Goal: Task Accomplishment & Management: Manage account settings

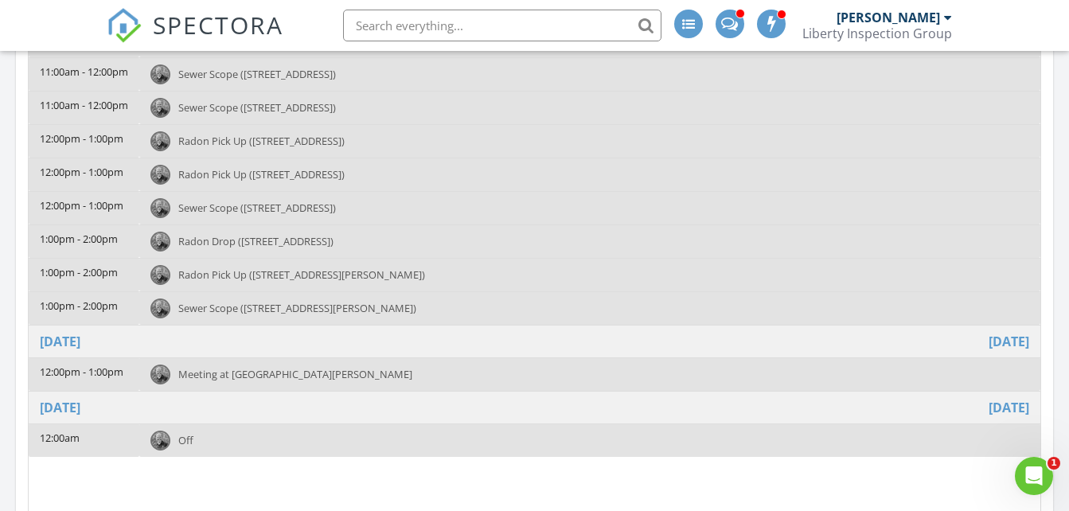
scroll to position [149, 0]
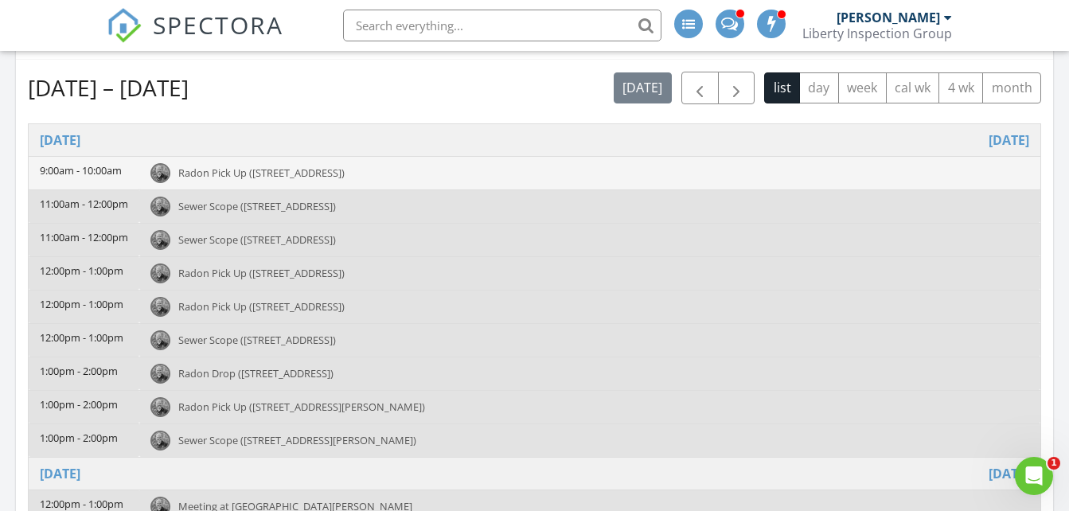
click at [345, 174] on span "Radon Pick Up (1511 Pownal Dr, Yardley)" at bounding box center [261, 173] width 166 height 14
click at [331, 169] on span "Radon Pick Up (1511 Pownal Dr, Yardley)" at bounding box center [261, 173] width 166 height 14
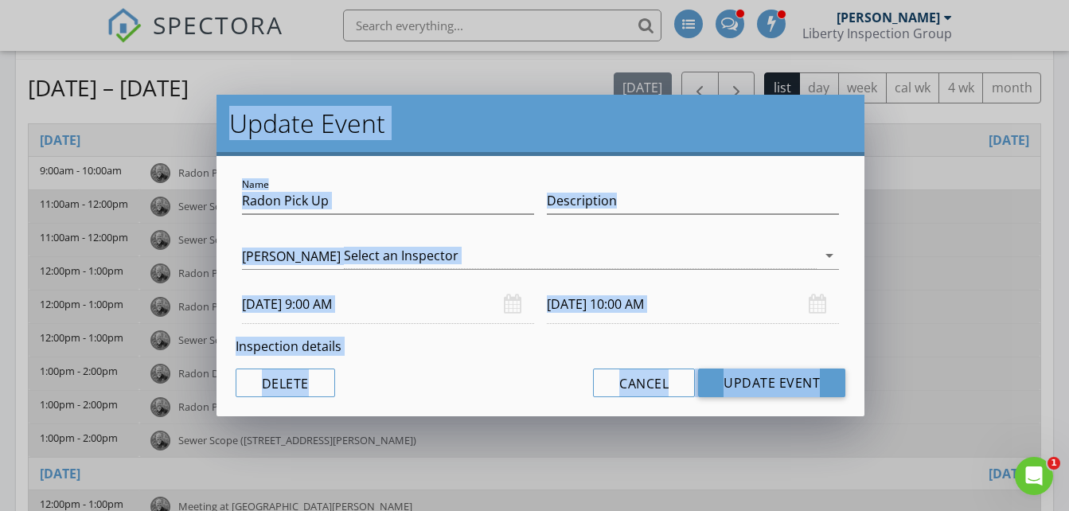
click at [435, 224] on div at bounding box center [388, 225] width 292 height 10
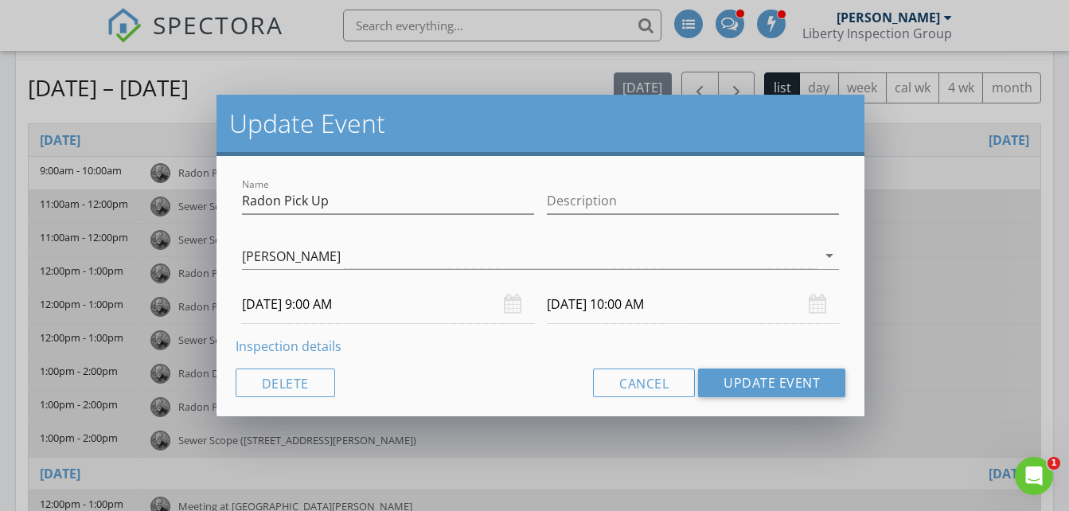
click at [294, 350] on link "Inspection details" at bounding box center [289, 346] width 106 height 18
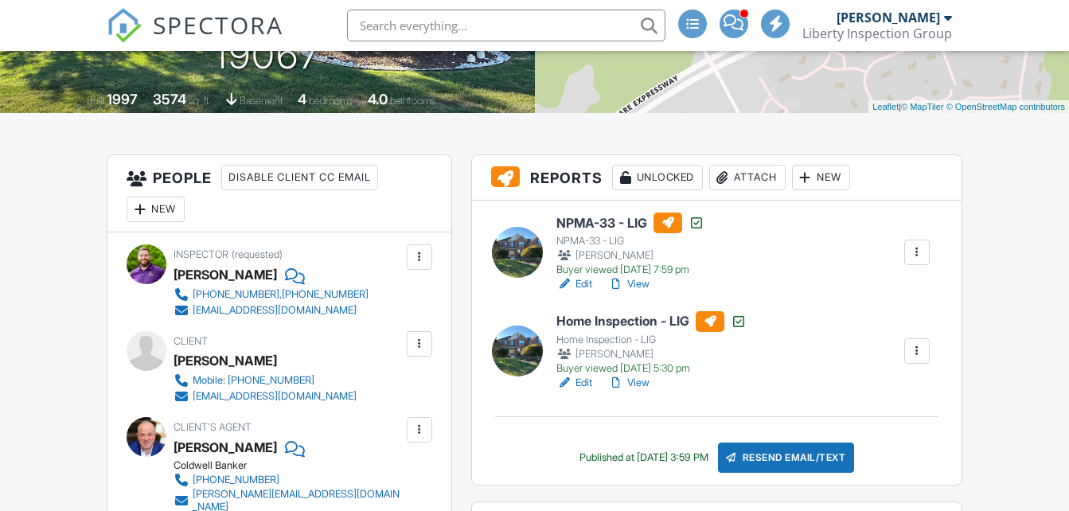
scroll to position [383, 0]
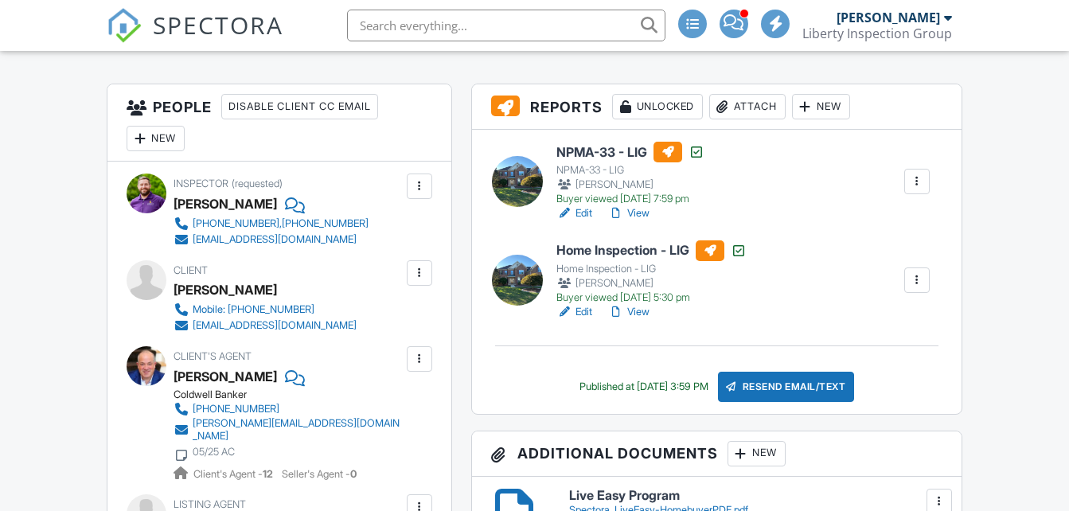
click at [759, 119] on div "Attach" at bounding box center [747, 106] width 76 height 25
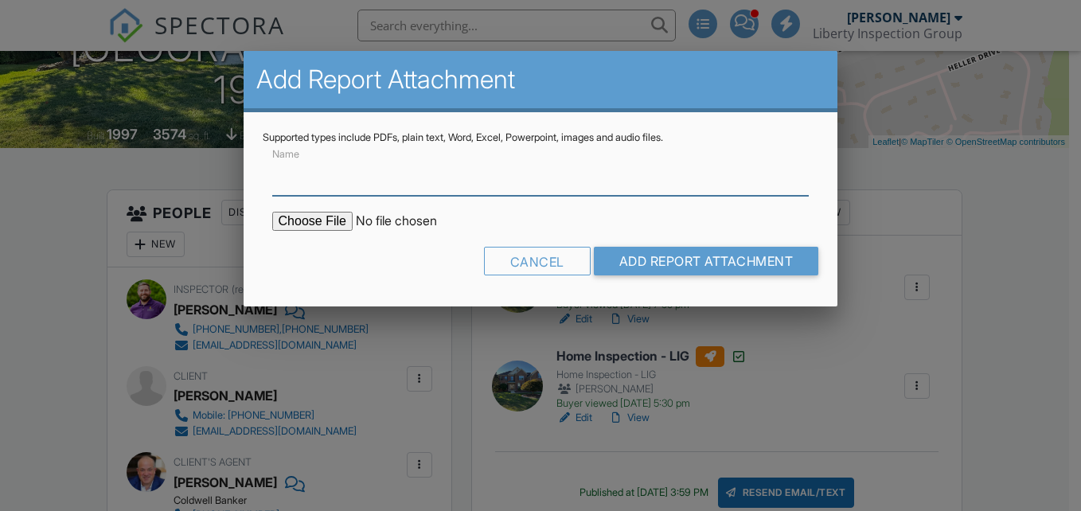
scroll to position [0, 0]
click at [337, 218] on input "file" at bounding box center [407, 221] width 271 height 19
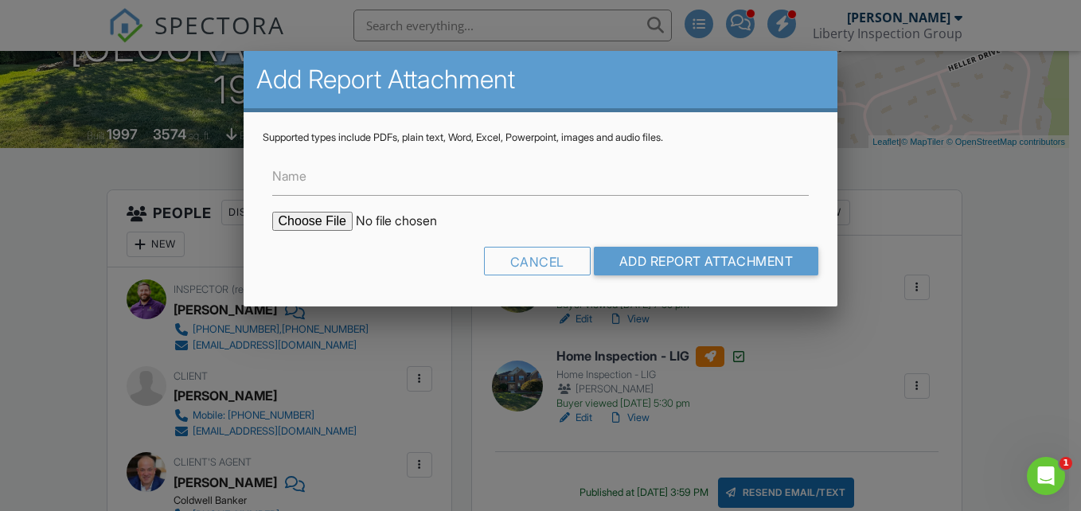
type input "C:\fakepath\1511 Pownal Drive- Radon.pdf"
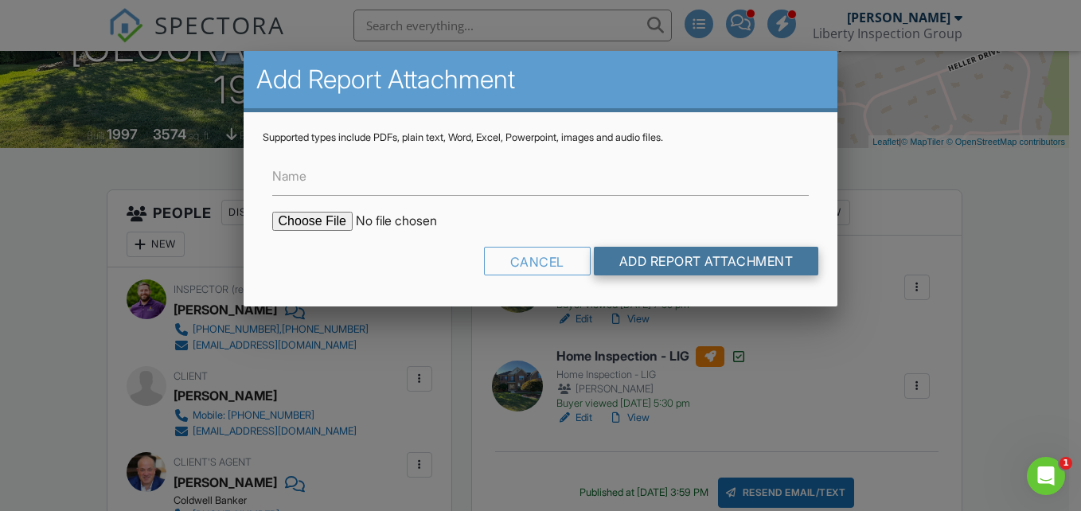
click at [645, 261] on input "Add Report Attachment" at bounding box center [706, 261] width 225 height 29
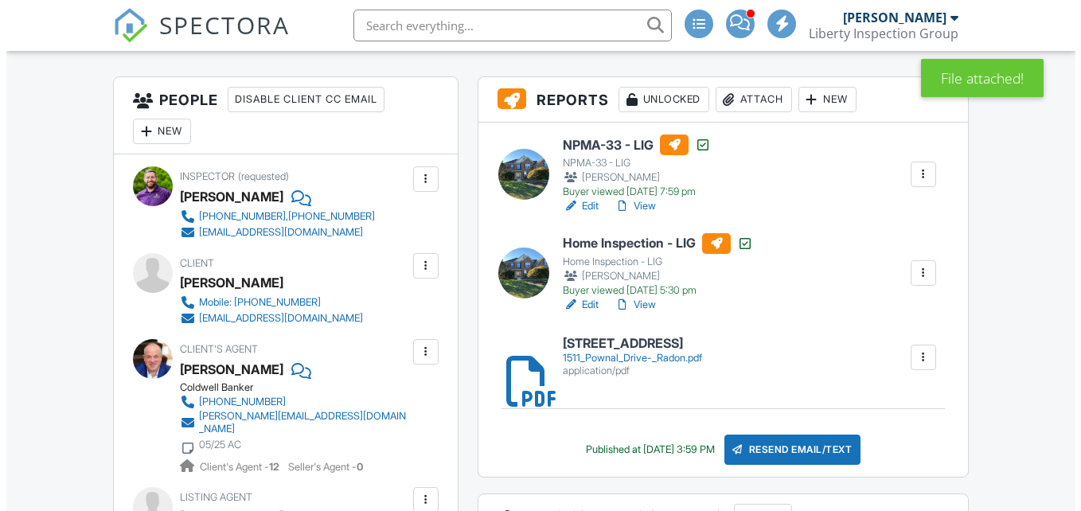
scroll to position [505, 0]
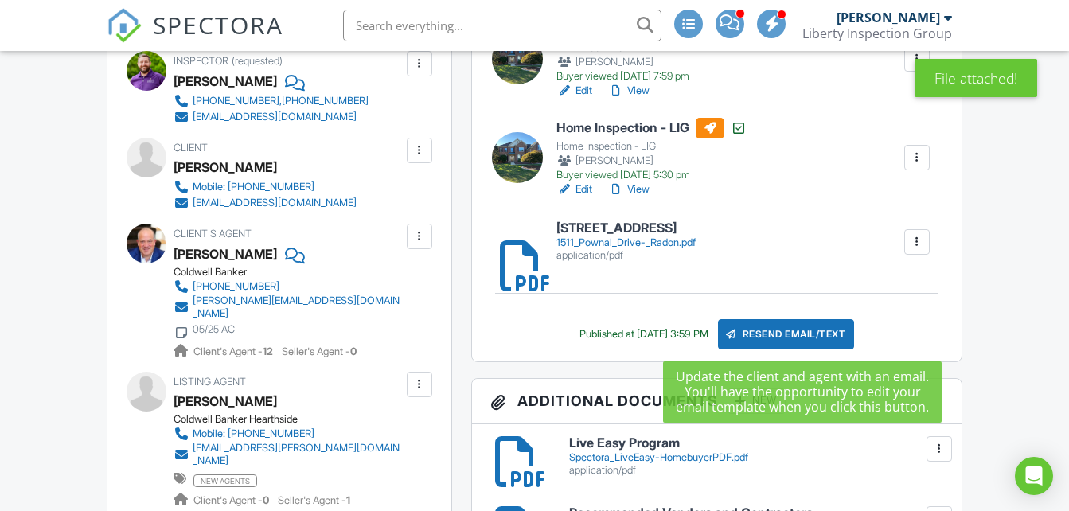
click at [800, 334] on div "Resend Email/Text" at bounding box center [786, 334] width 137 height 30
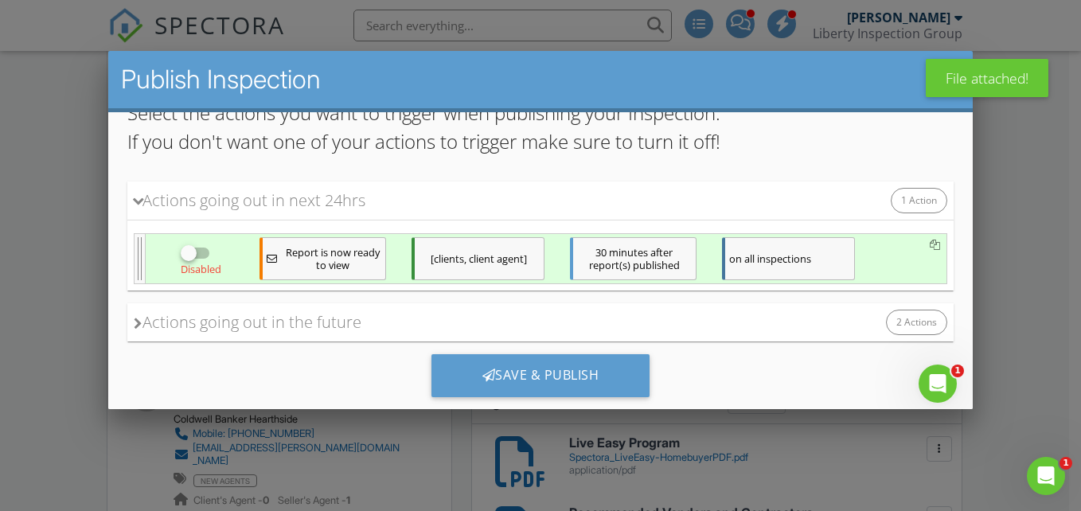
scroll to position [190, 0]
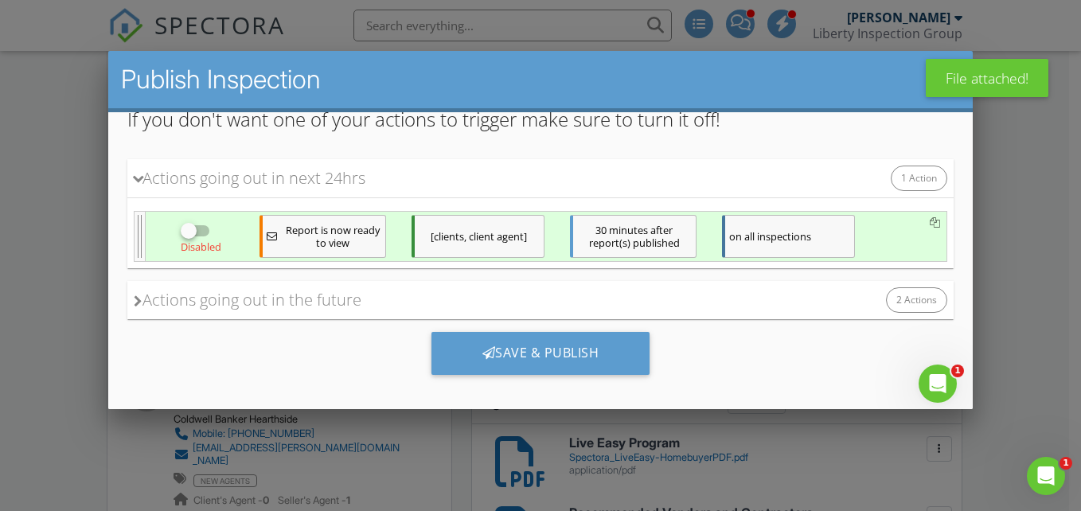
drag, startPoint x: 954, startPoint y: 166, endPoint x: 1105, endPoint y: 400, distance: 278.2
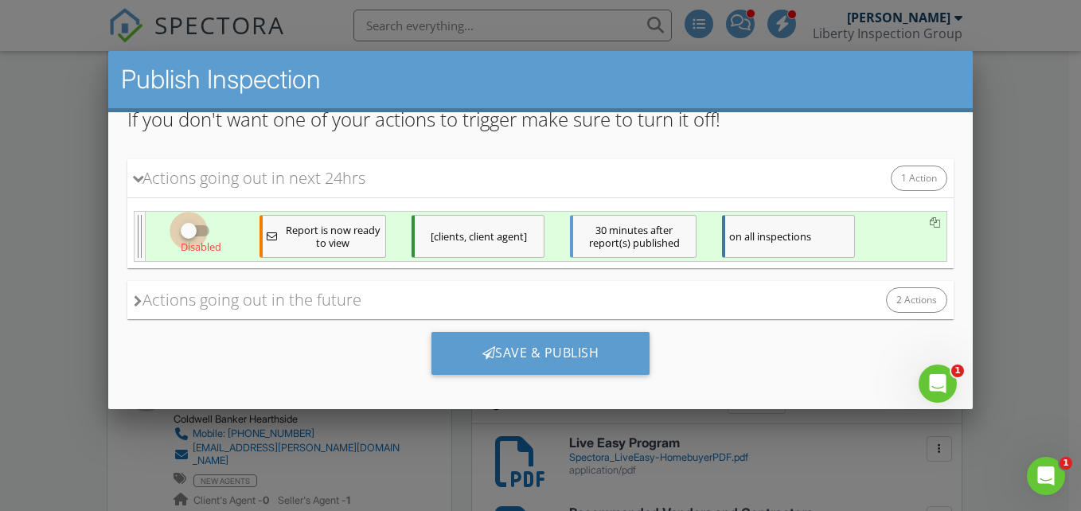
click at [185, 228] on div at bounding box center [187, 230] width 27 height 27
checkbox input "true"
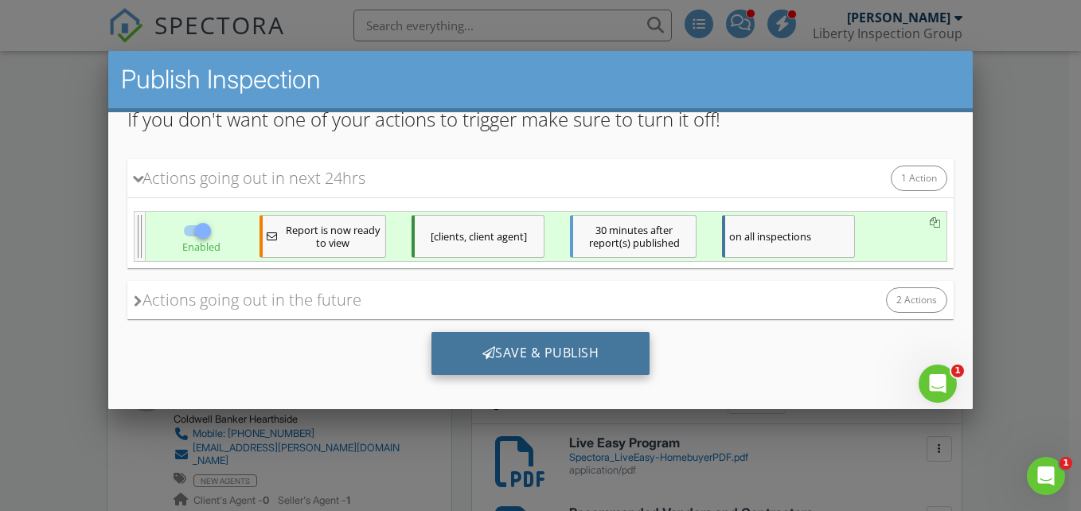
click at [484, 349] on div "Save & Publish" at bounding box center [540, 353] width 219 height 43
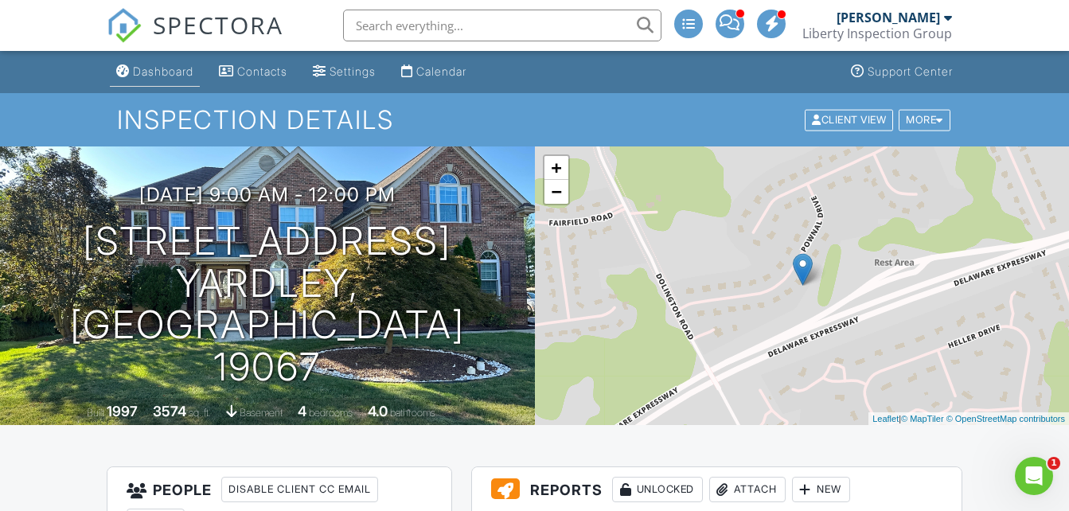
click at [142, 66] on div "Dashboard" at bounding box center [163, 71] width 60 height 14
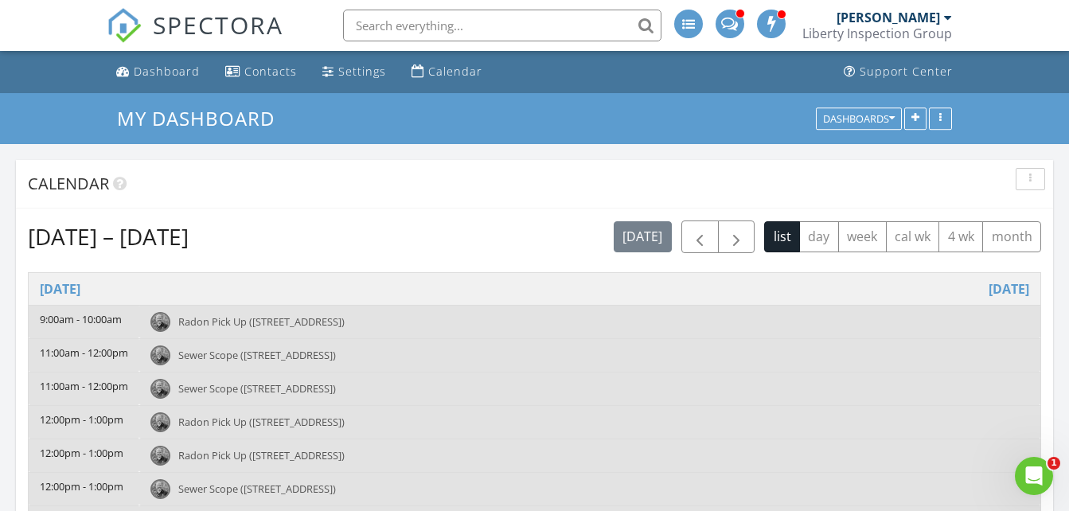
click at [271, 424] on span "Radon Pick Up (1820 Ginnodo St, Philadelphia)" at bounding box center [261, 422] width 166 height 14
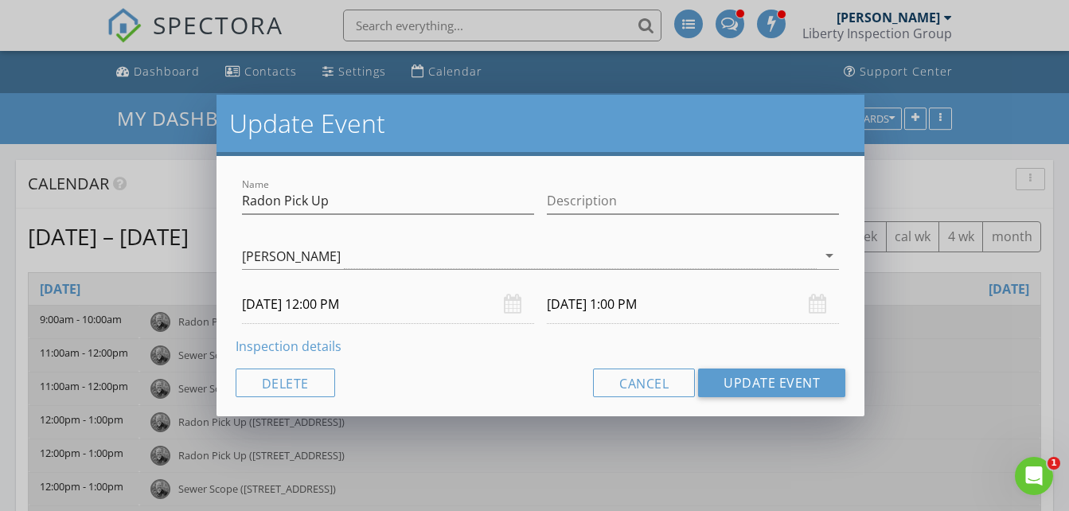
click at [312, 342] on link "Inspection details" at bounding box center [289, 346] width 106 height 18
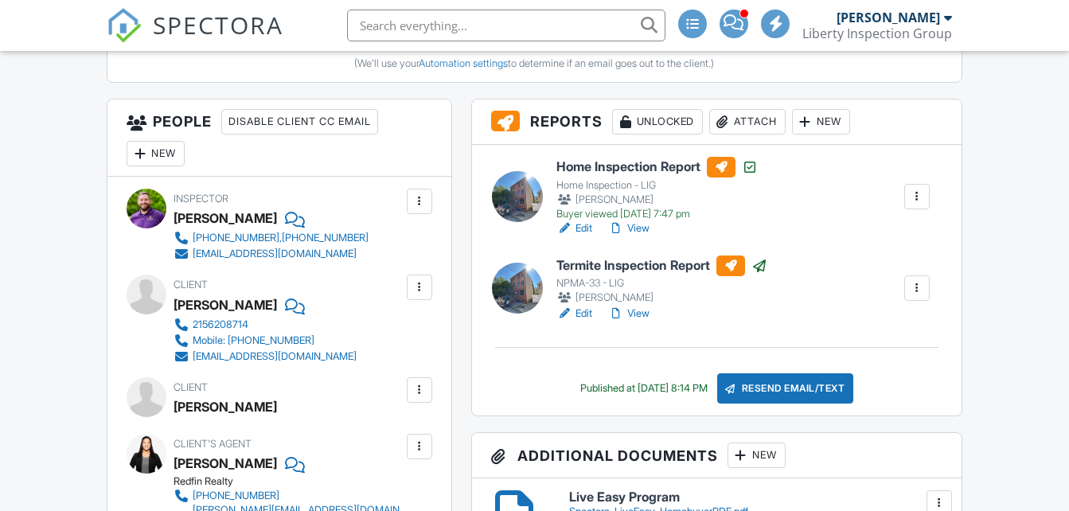
click at [758, 125] on div "Attach" at bounding box center [747, 121] width 76 height 25
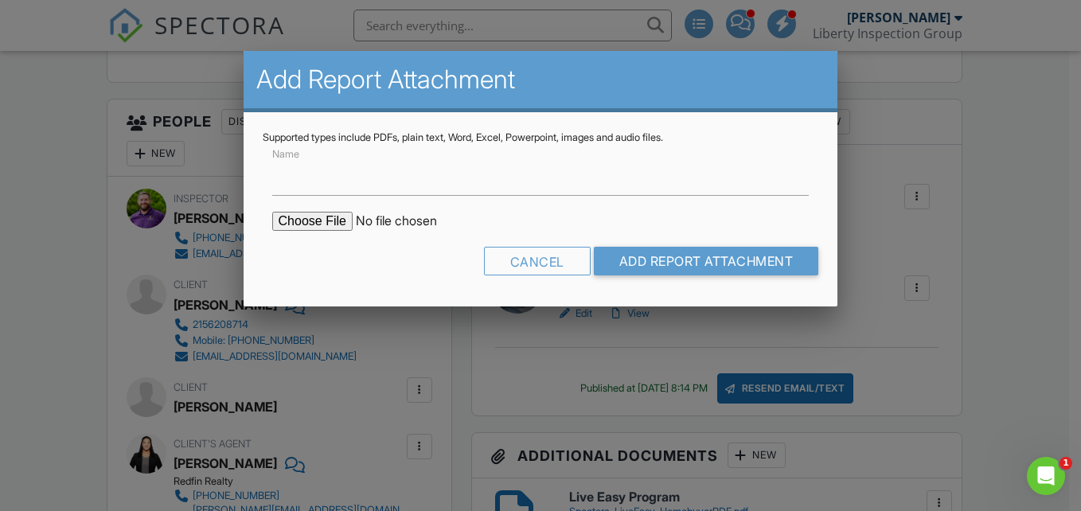
click at [335, 215] on input "file" at bounding box center [407, 221] width 271 height 19
click at [1005, 146] on div at bounding box center [540, 239] width 1081 height 639
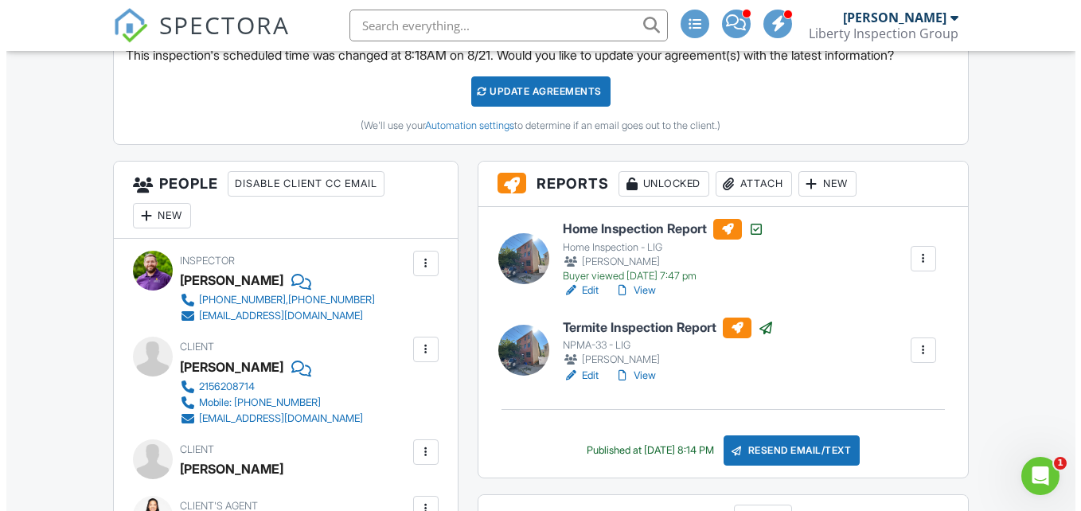
scroll to position [457, 0]
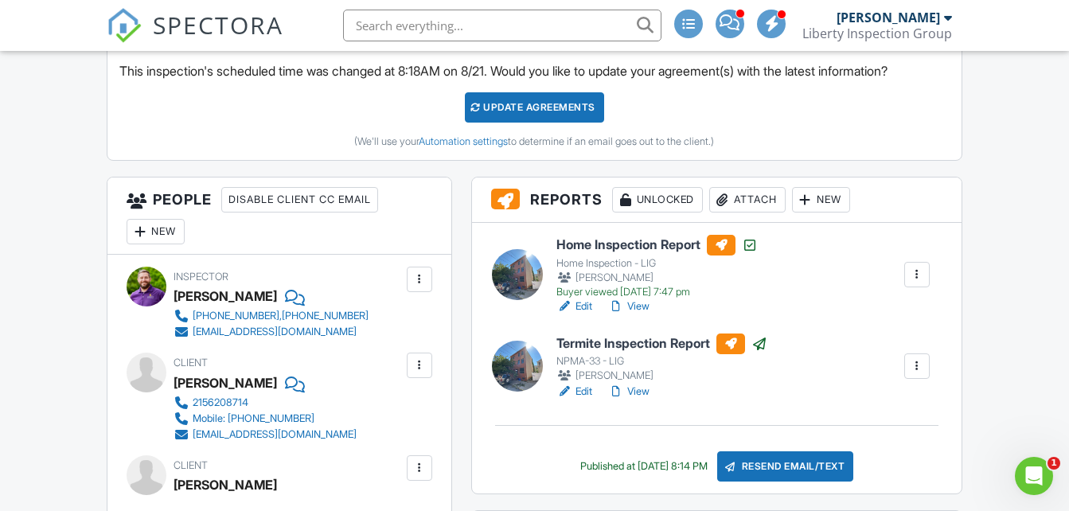
click at [731, 199] on div at bounding box center [723, 200] width 16 height 16
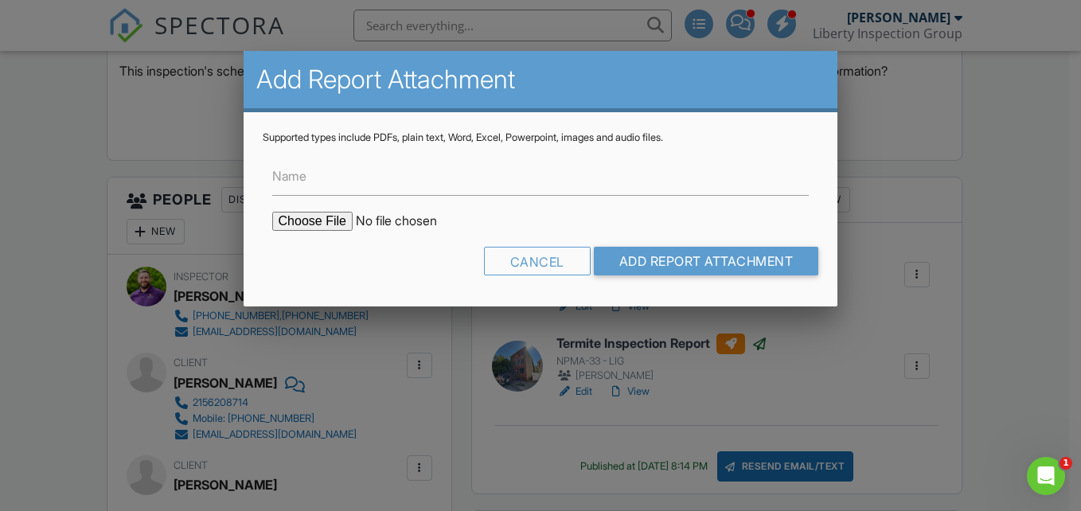
click at [331, 217] on input "file" at bounding box center [407, 221] width 271 height 19
type input "C:\fakepath\1820 Ginnodo Street- Radon.pdf"
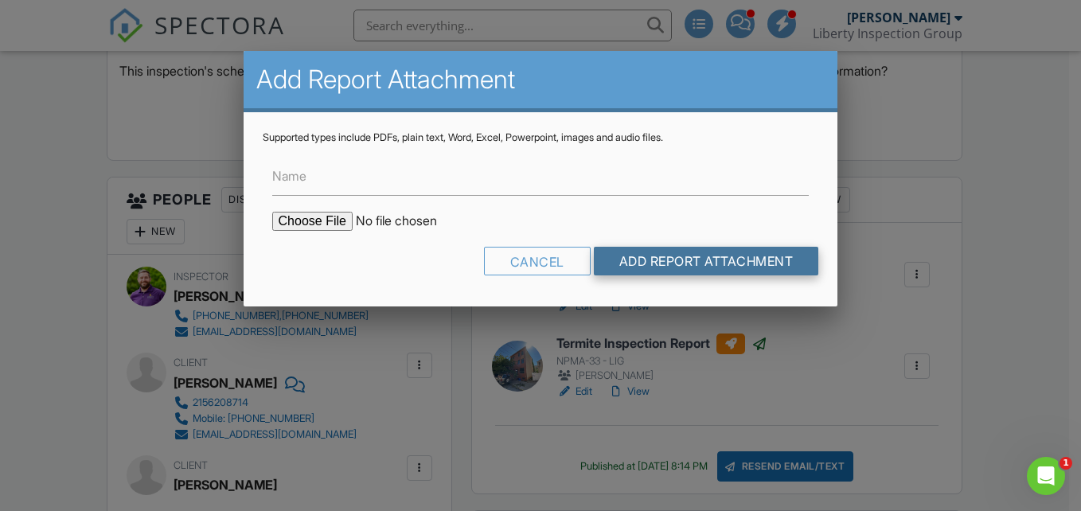
click at [657, 257] on input "Add Report Attachment" at bounding box center [706, 261] width 225 height 29
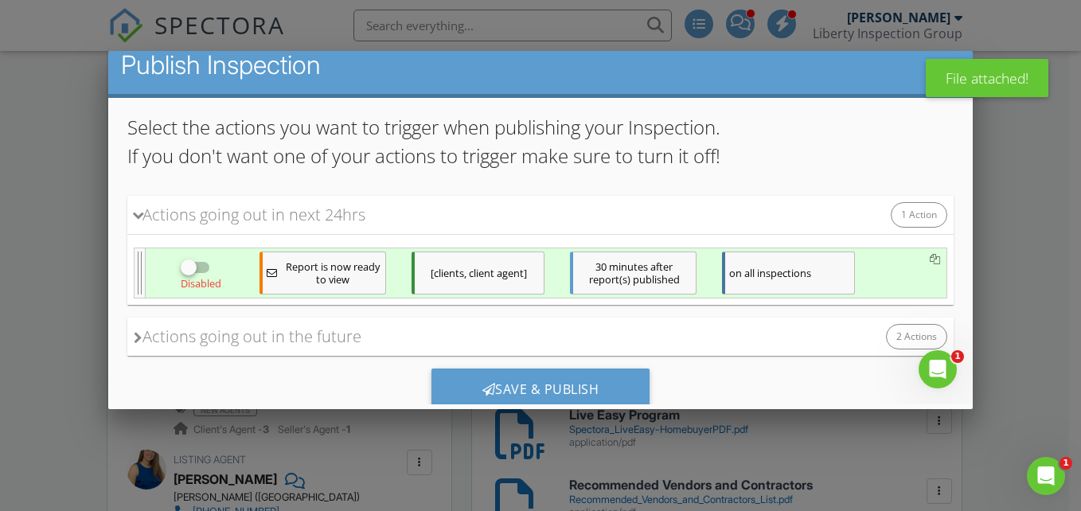
scroll to position [181, 0]
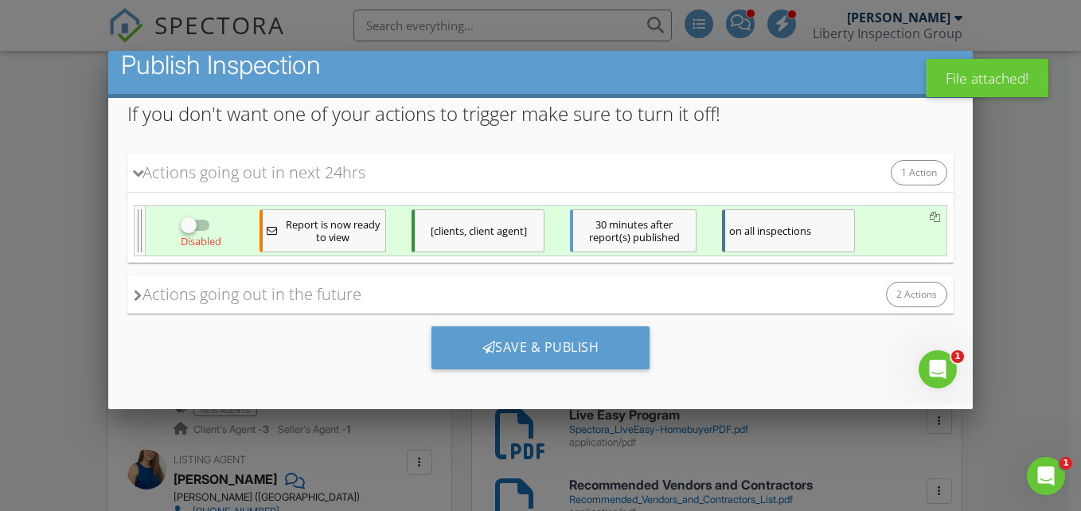
click at [191, 221] on div at bounding box center [187, 225] width 27 height 27
checkbox input "true"
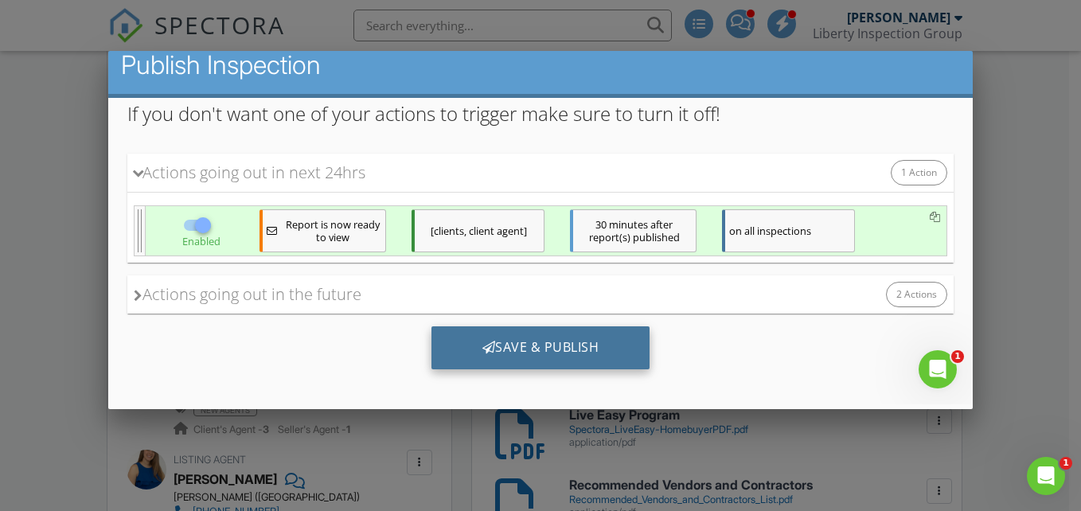
click at [474, 337] on div "Save & Publish" at bounding box center [540, 347] width 219 height 43
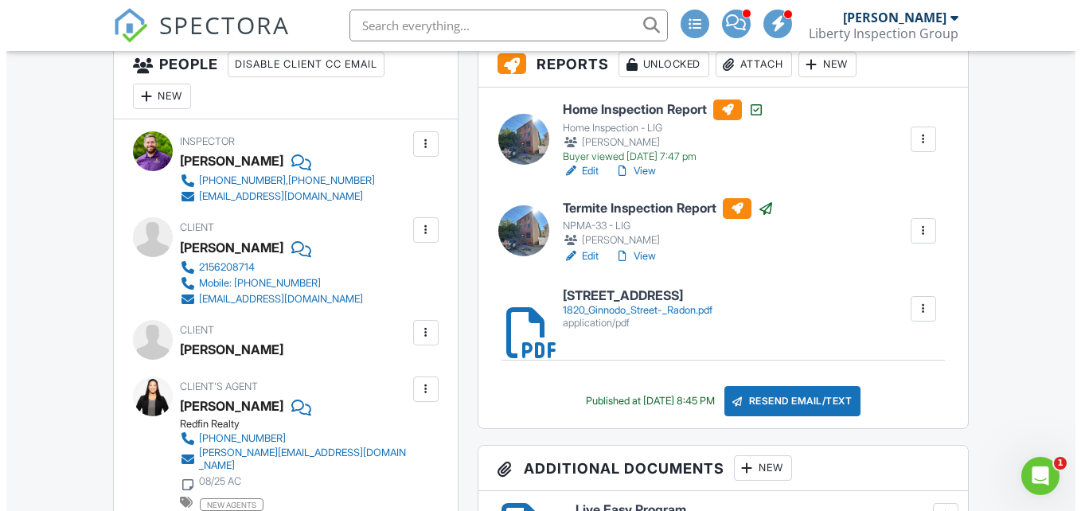
scroll to position [608, 0]
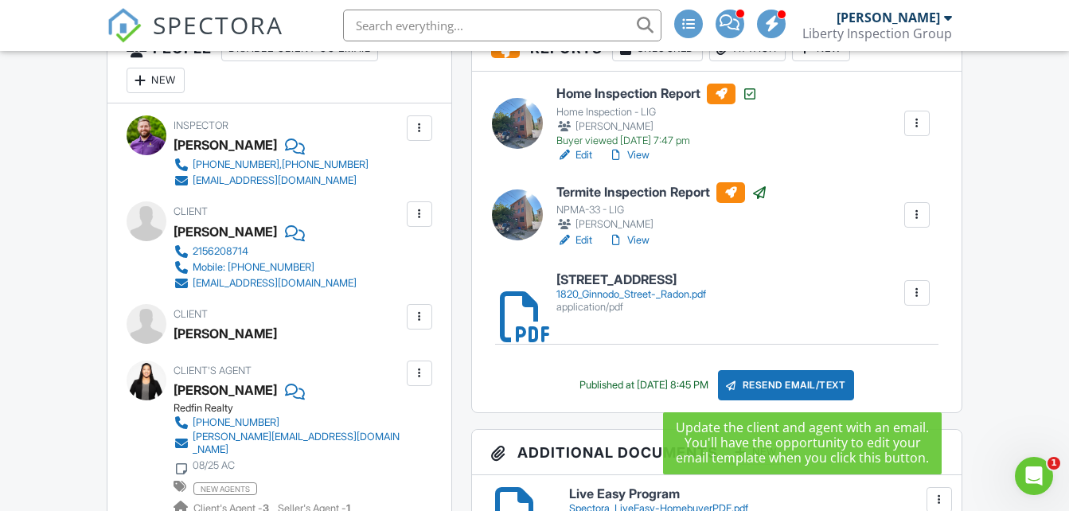
click at [782, 385] on div "Resend Email/Text" at bounding box center [786, 385] width 137 height 30
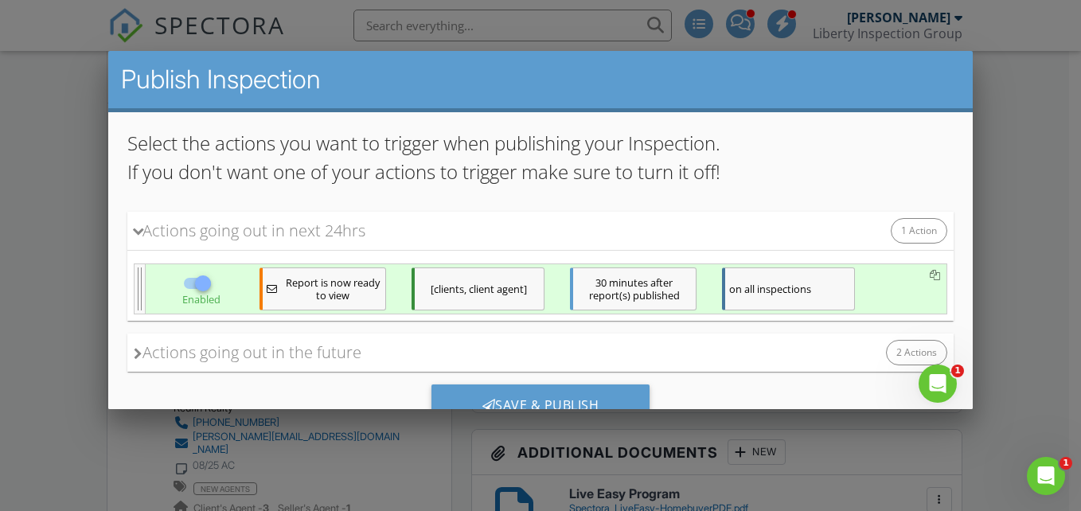
scroll to position [139, 0]
click at [610, 401] on div "Save & Publish" at bounding box center [540, 404] width 219 height 43
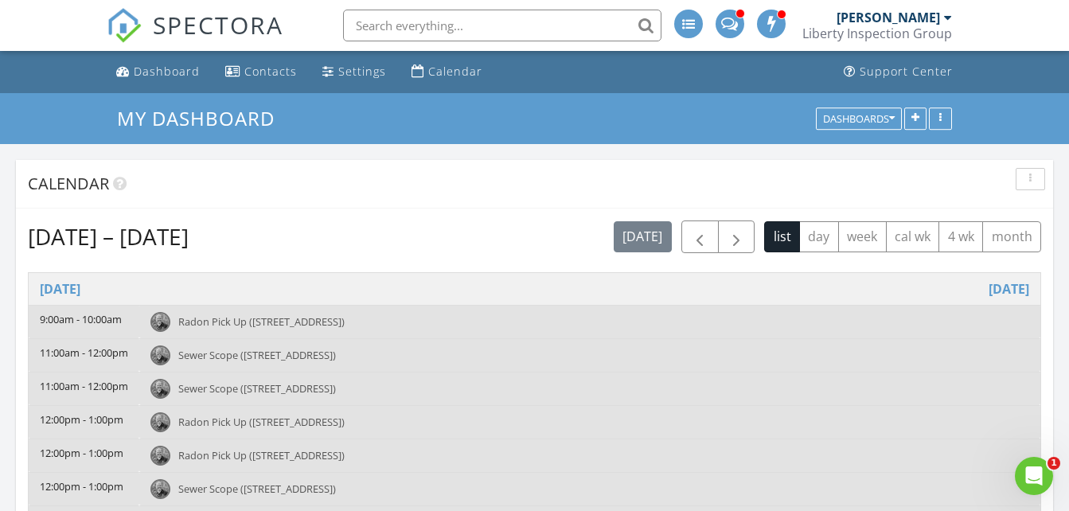
click at [267, 456] on span "Radon Pick Up ([STREET_ADDRESS])" at bounding box center [261, 455] width 166 height 14
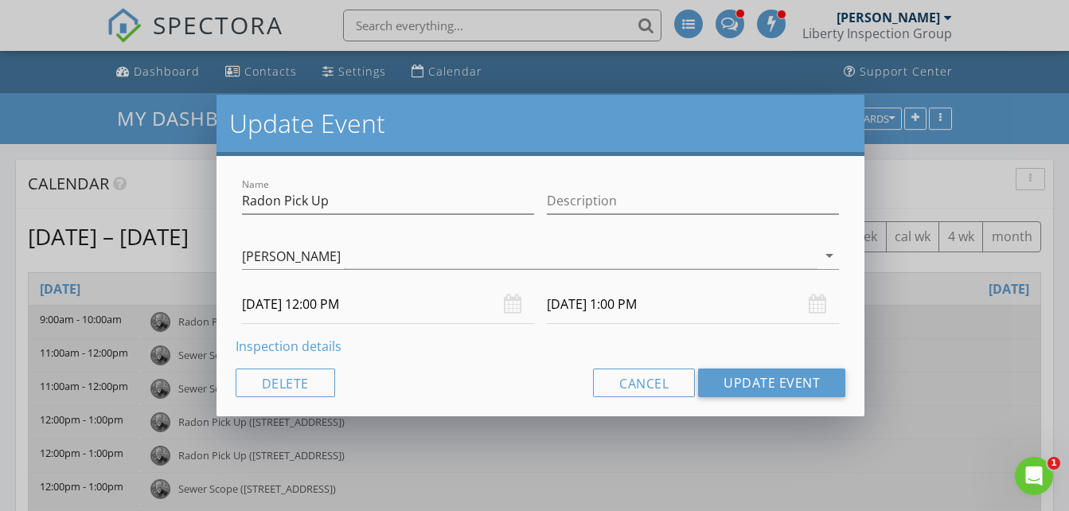
click at [298, 345] on link "Inspection details" at bounding box center [289, 346] width 106 height 18
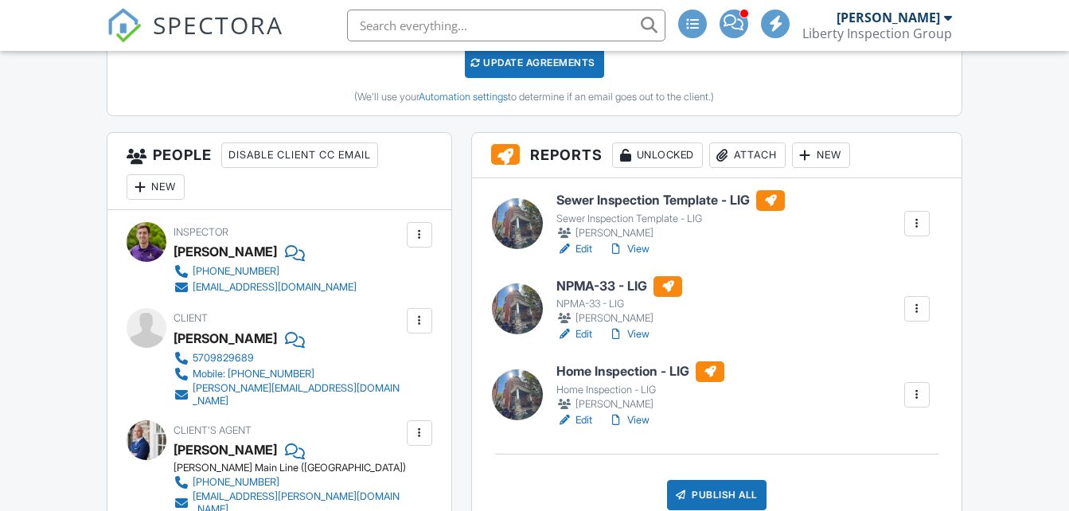
click at [753, 148] on div "Attach" at bounding box center [747, 154] width 76 height 25
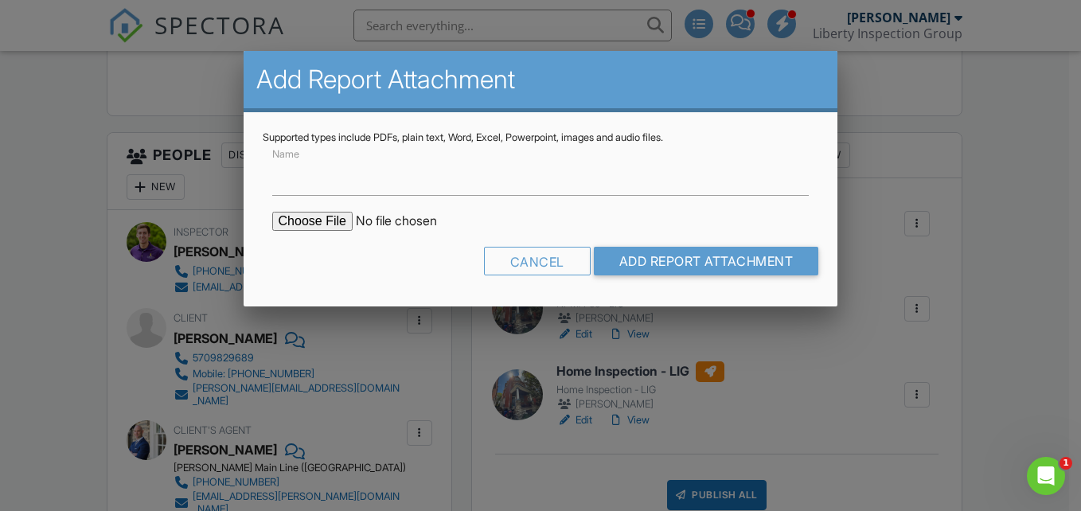
click at [287, 216] on input "file" at bounding box center [407, 221] width 271 height 19
type input "C:\fakepath\224 E Durham Street- Radon.pdf"
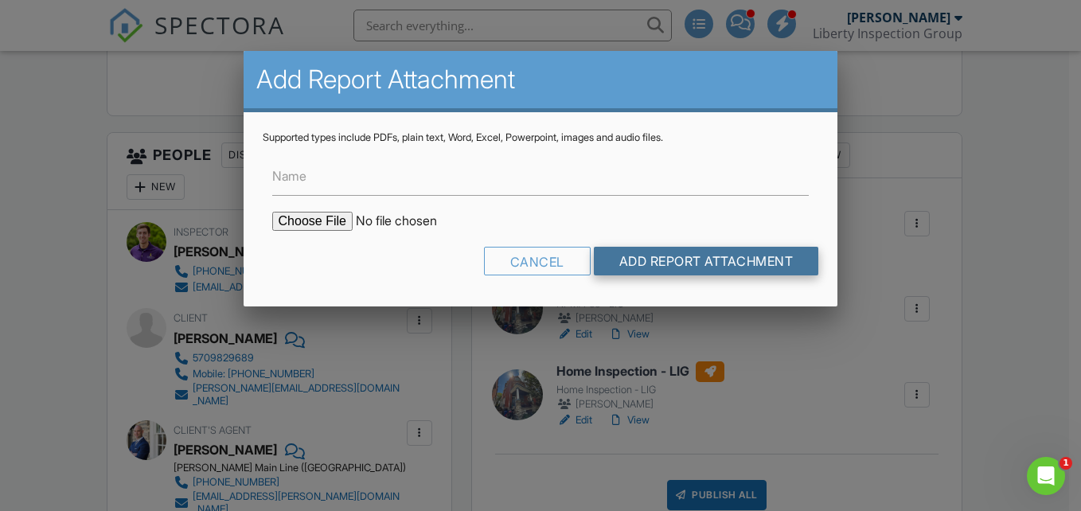
click at [662, 263] on input "Add Report Attachment" at bounding box center [706, 261] width 225 height 29
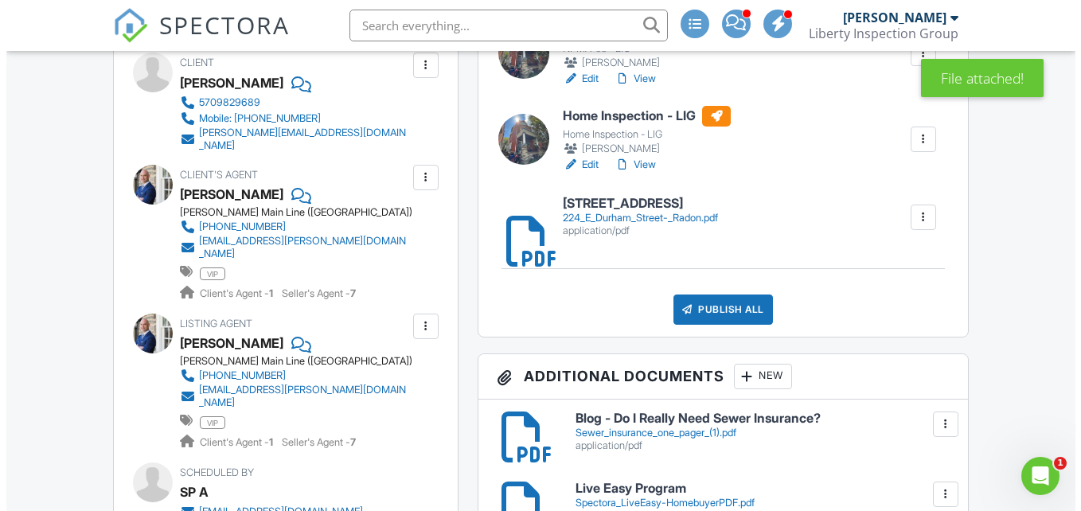
scroll to position [740, 0]
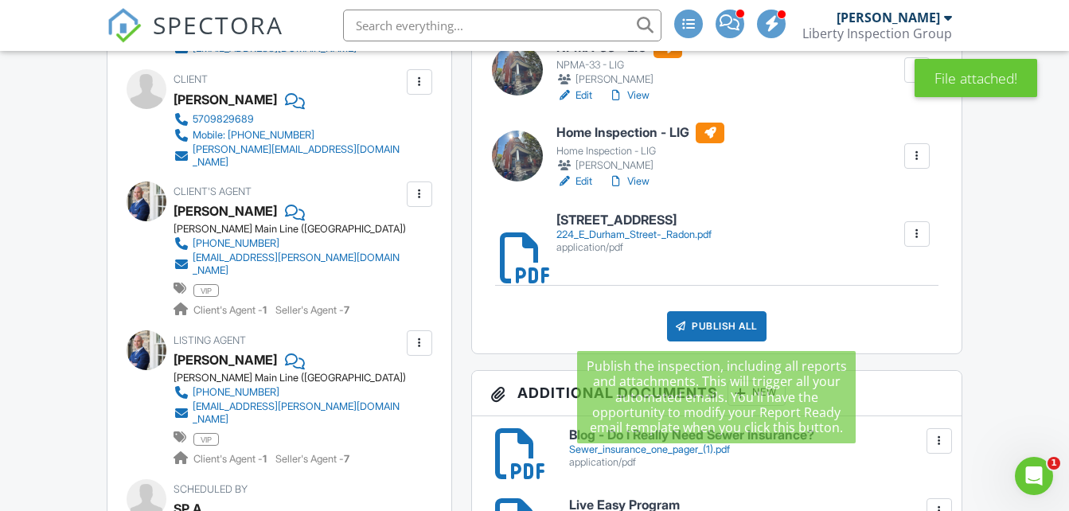
click at [722, 326] on div "Publish All" at bounding box center [716, 326] width 99 height 30
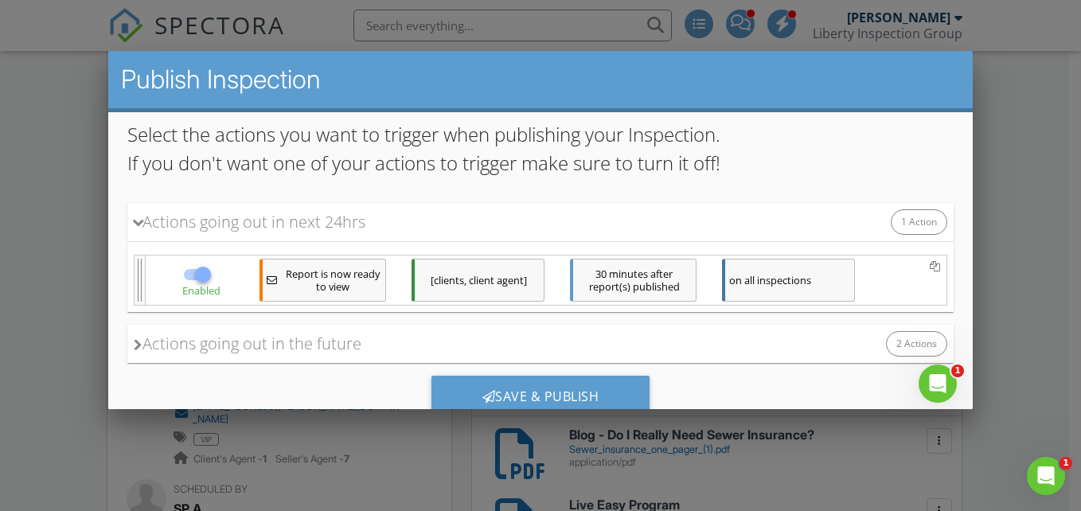
scroll to position [221, 0]
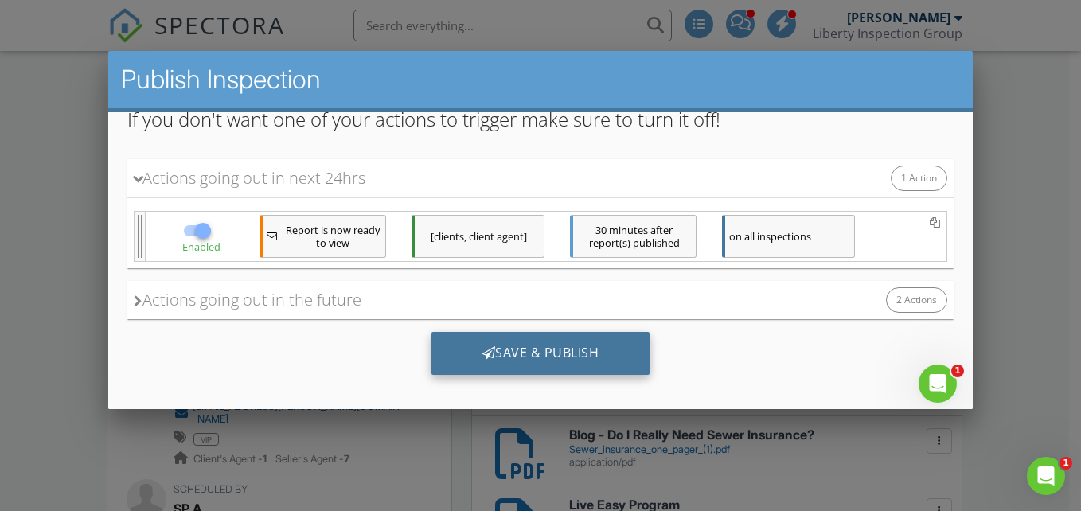
click at [517, 347] on div "Save & Publish" at bounding box center [540, 353] width 219 height 43
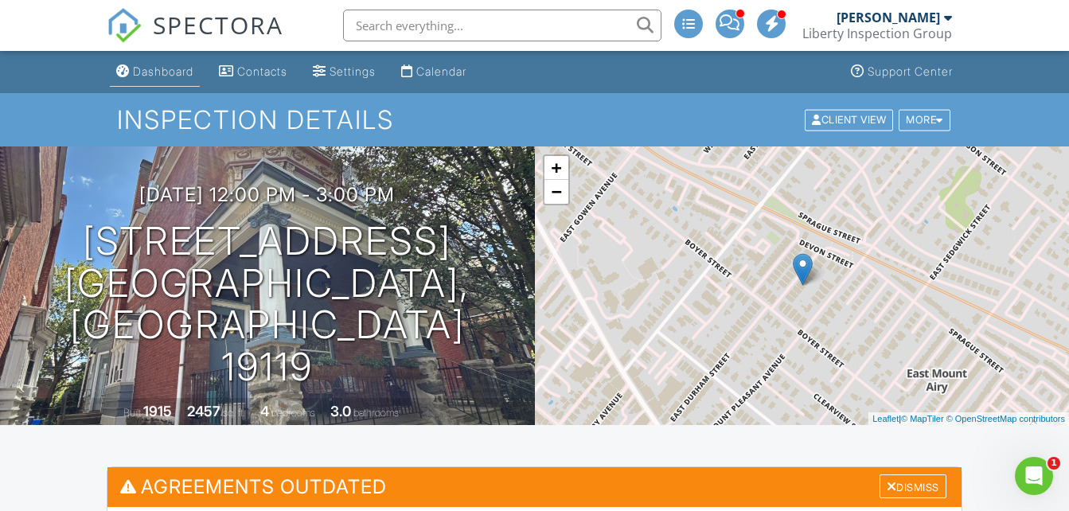
click at [152, 69] on div "Dashboard" at bounding box center [163, 71] width 60 height 14
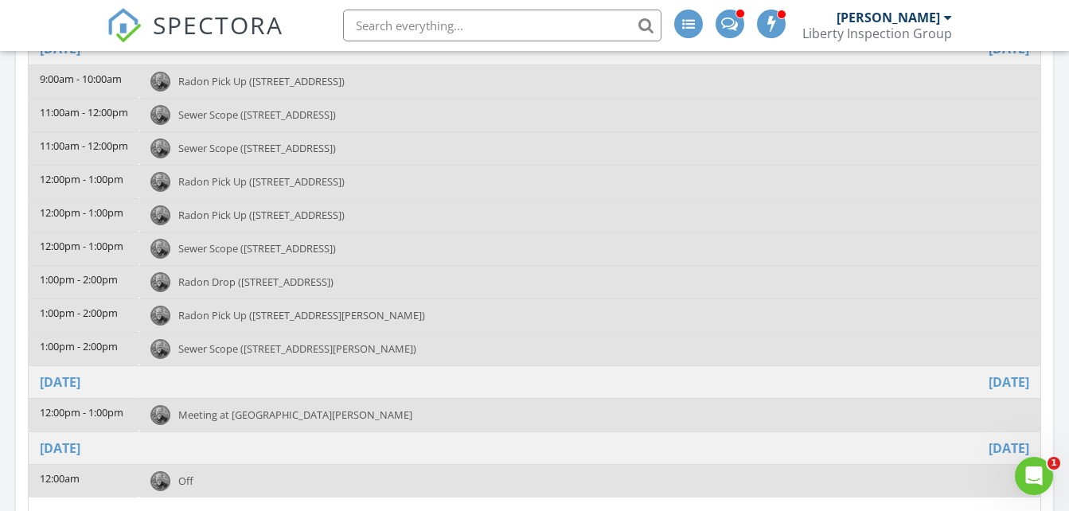
scroll to position [244, 0]
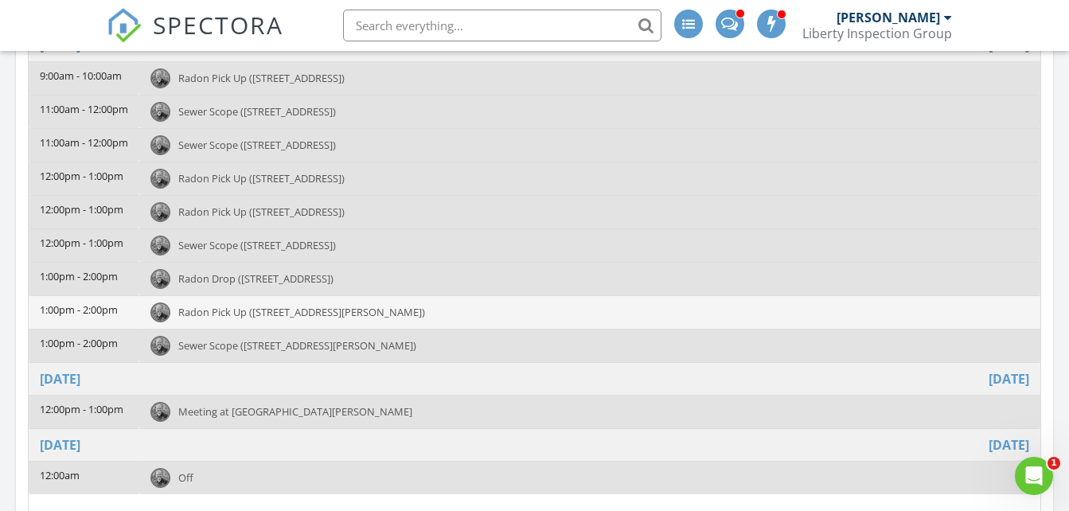
click at [317, 316] on span "Radon Pick Up (1025 Earl St, Philadelphia)" at bounding box center [301, 312] width 247 height 14
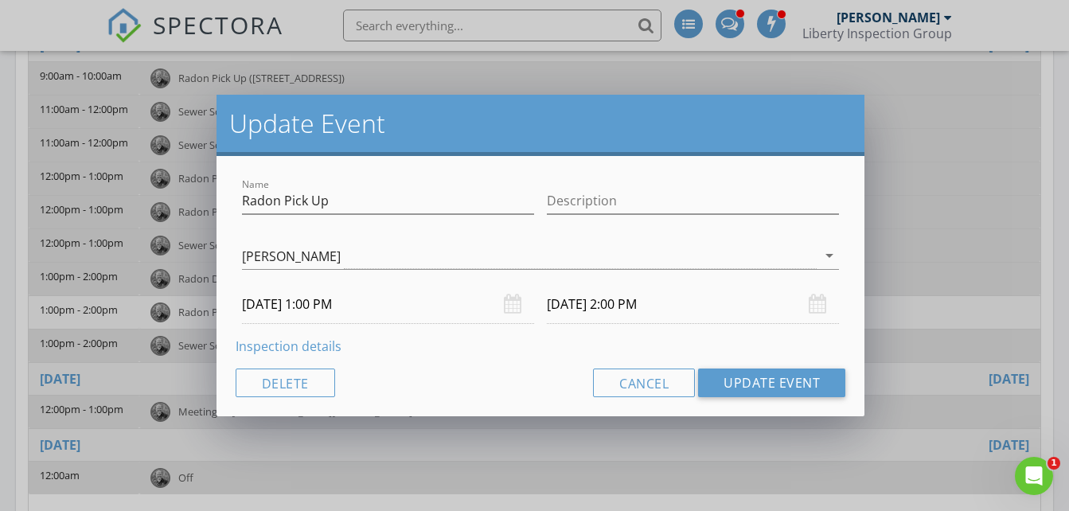
click at [294, 348] on link "Inspection details" at bounding box center [289, 346] width 106 height 18
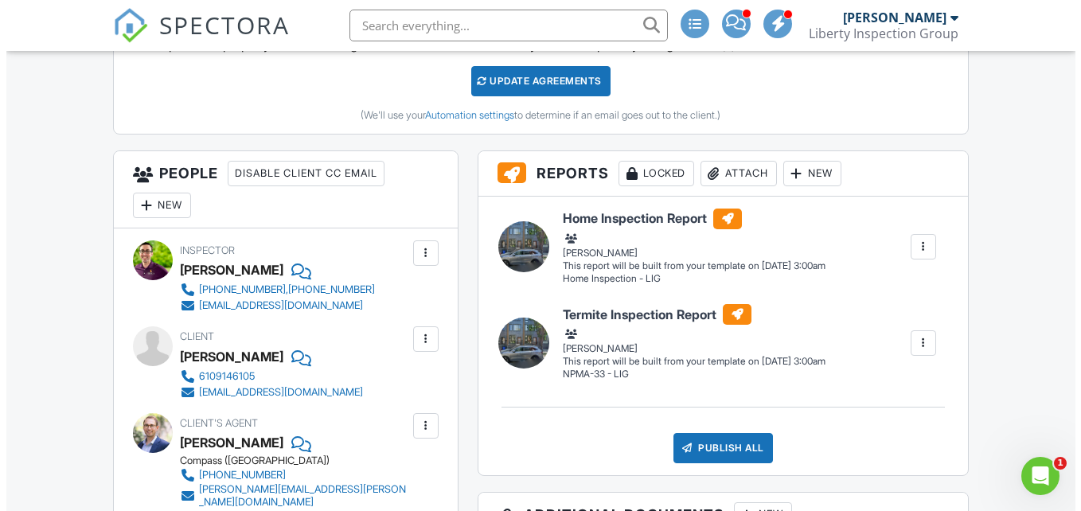
scroll to position [425, 0]
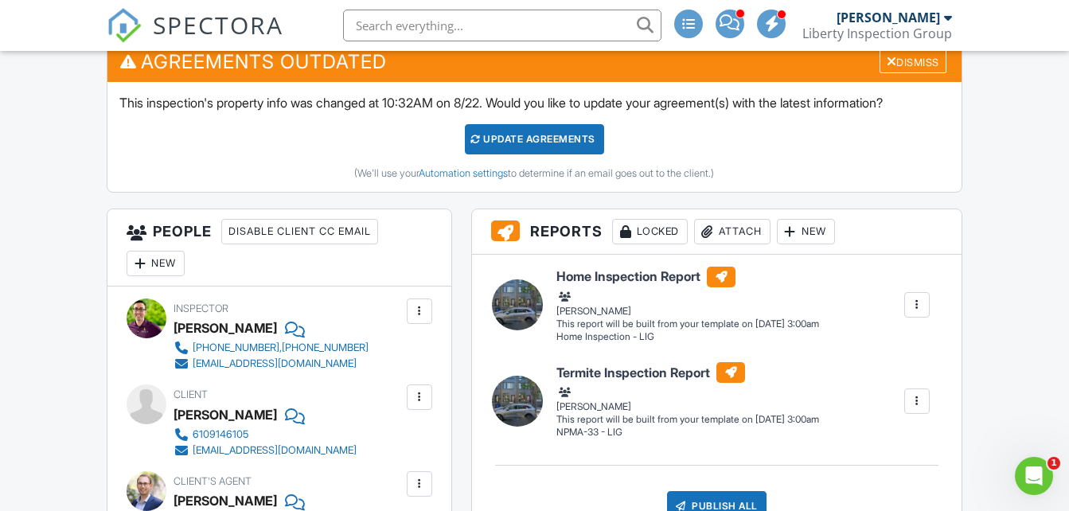
click at [739, 228] on div "Attach" at bounding box center [732, 231] width 76 height 25
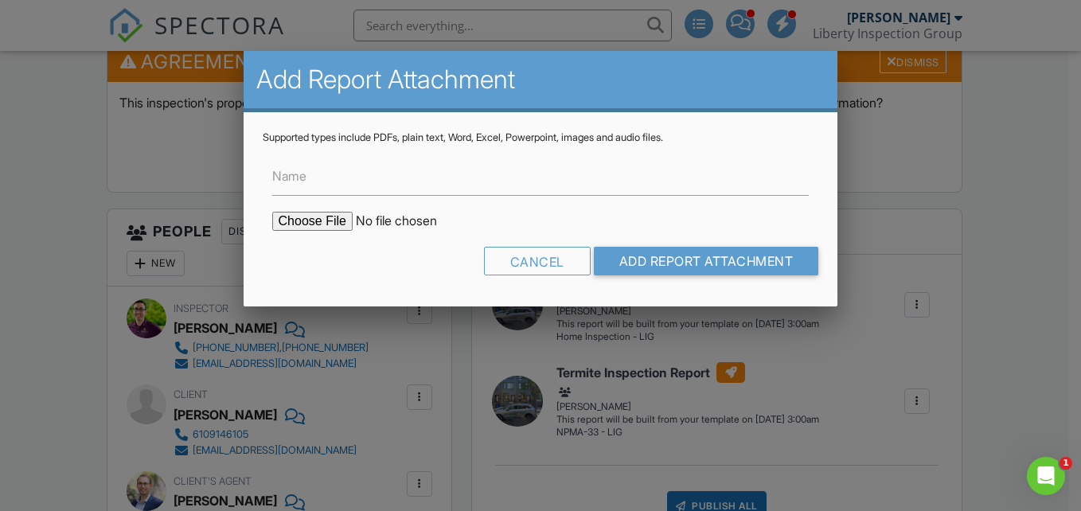
click at [334, 216] on input "file" at bounding box center [407, 221] width 271 height 19
type input "C:\fakepath\1025 Earl Street- Radon.pdf"
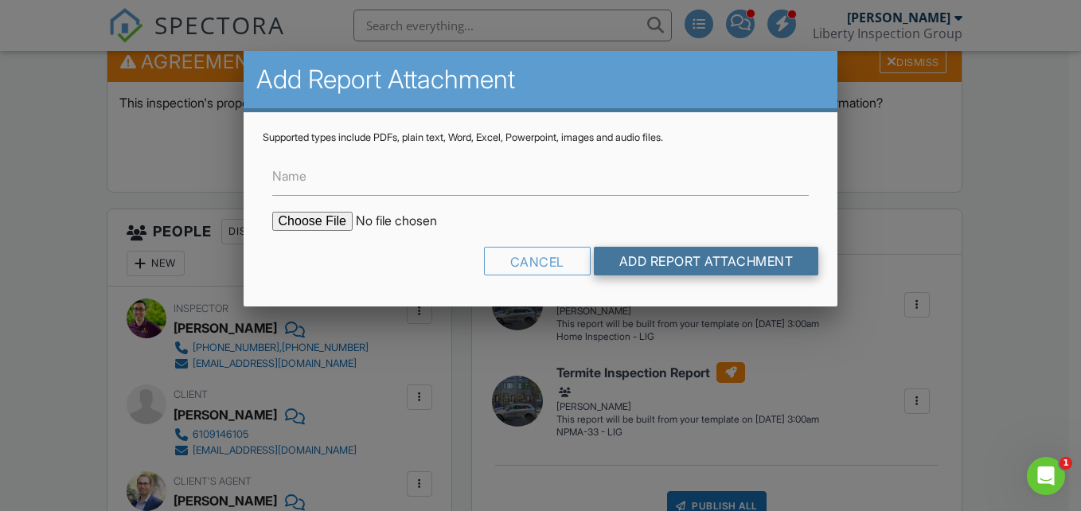
click at [624, 263] on input "Add Report Attachment" at bounding box center [706, 261] width 225 height 29
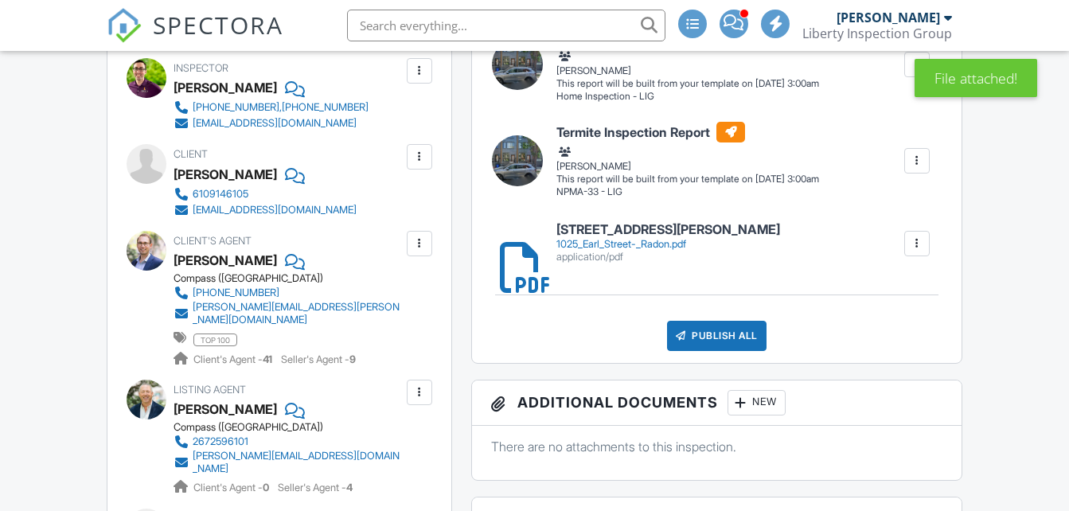
scroll to position [665, 0]
click at [618, 242] on div "1025_Earl_Street-_Radon.pdf" at bounding box center [668, 244] width 224 height 13
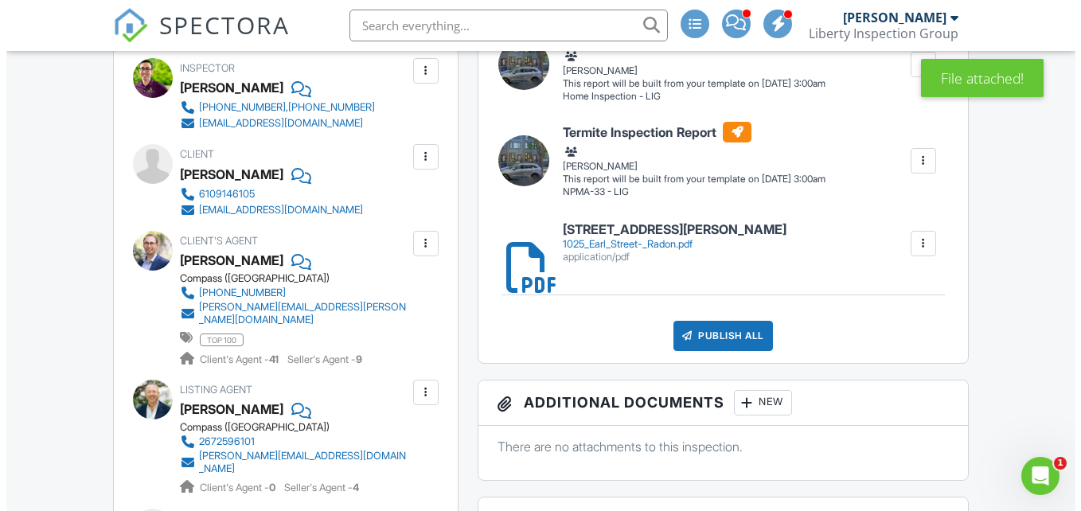
scroll to position [0, 0]
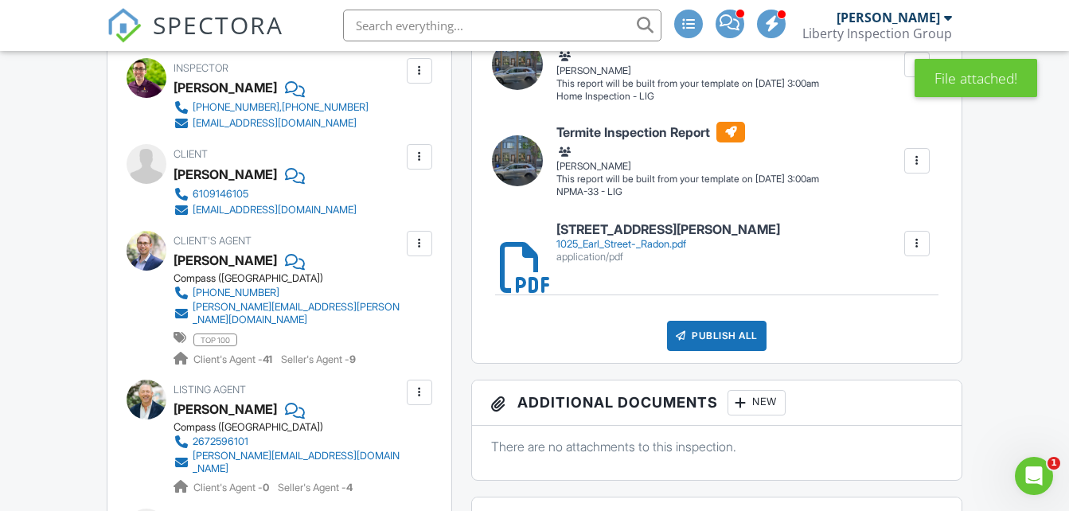
click at [692, 336] on div "Publish All" at bounding box center [716, 336] width 99 height 30
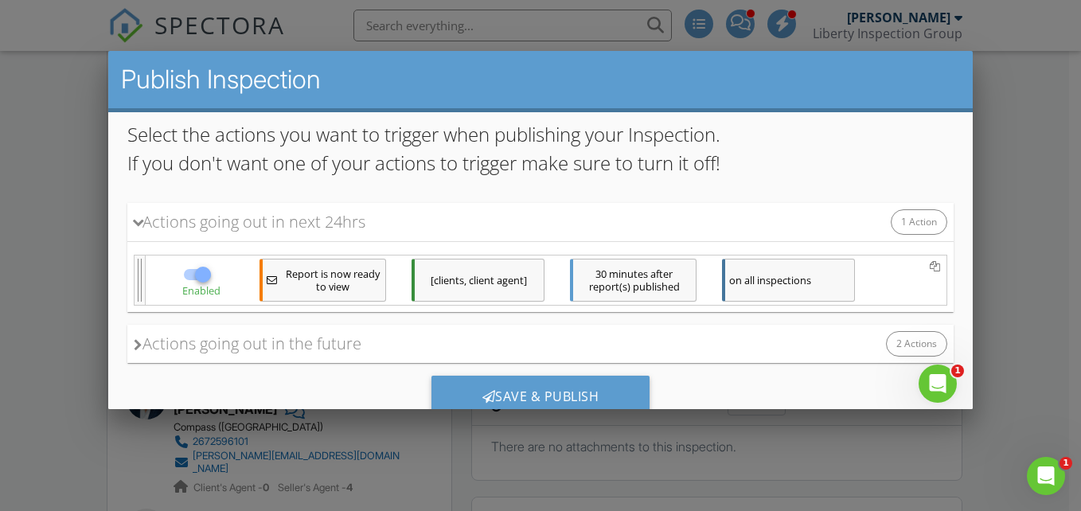
drag, startPoint x: 955, startPoint y: 187, endPoint x: 1071, endPoint y: 381, distance: 226.3
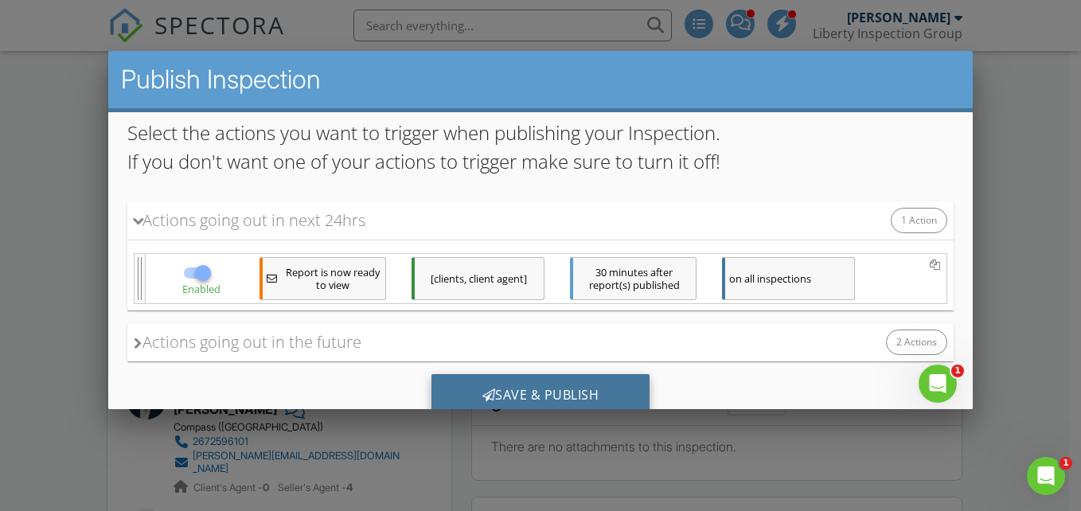
click at [571, 395] on div "Save & Publish" at bounding box center [540, 395] width 219 height 43
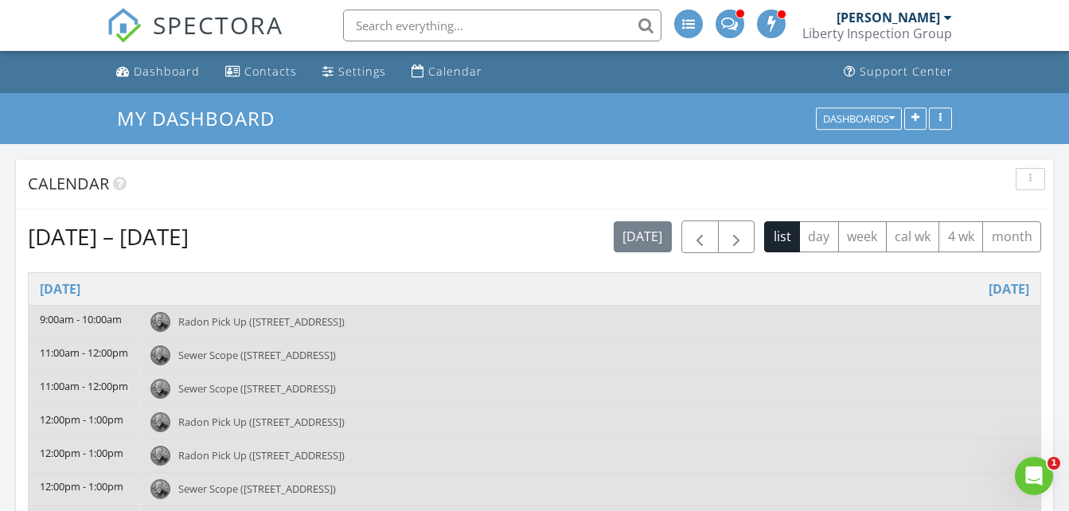
click at [517, 19] on input "text" at bounding box center [502, 26] width 318 height 32
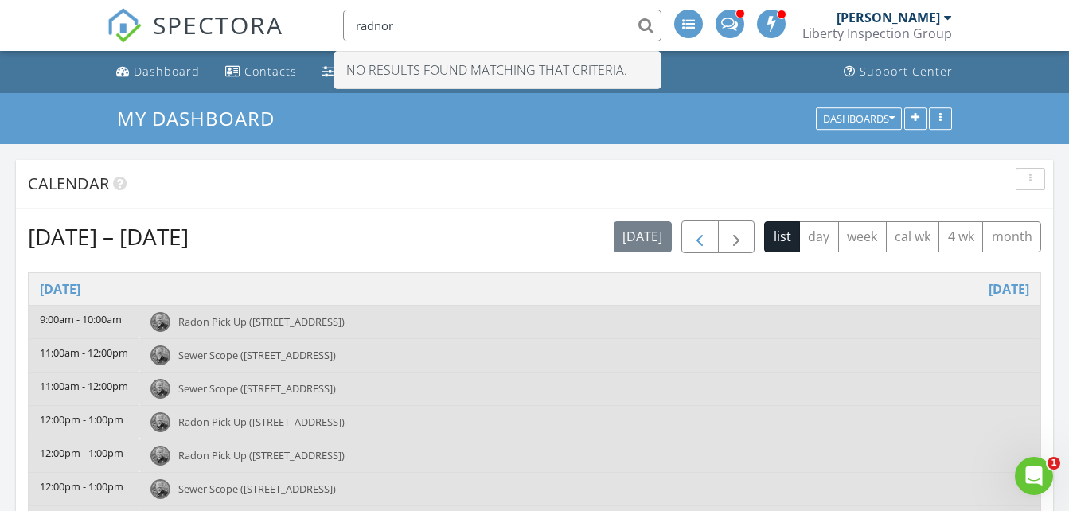
type input "radnor"
click at [704, 235] on span "button" at bounding box center [699, 237] width 19 height 19
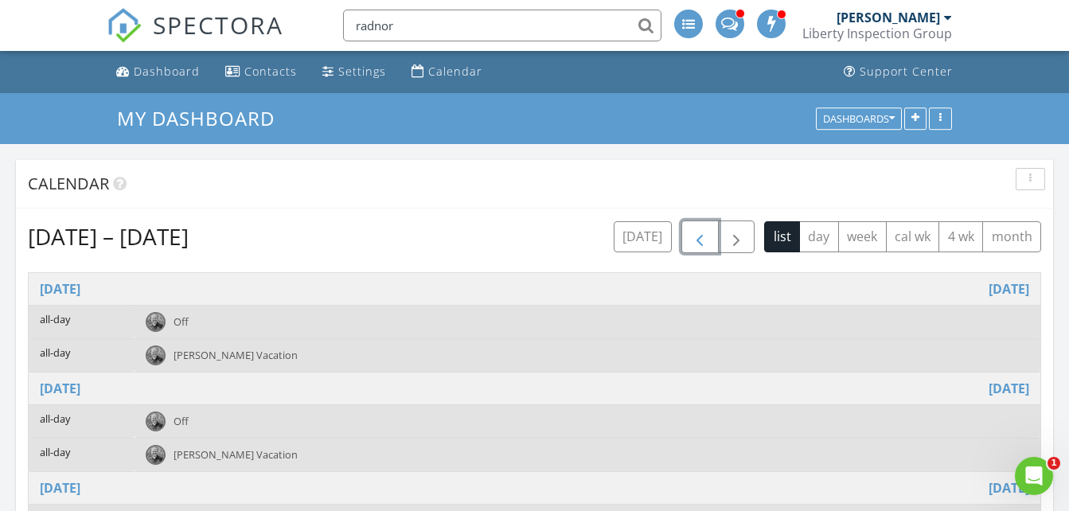
click at [704, 235] on span "button" at bounding box center [699, 237] width 19 height 19
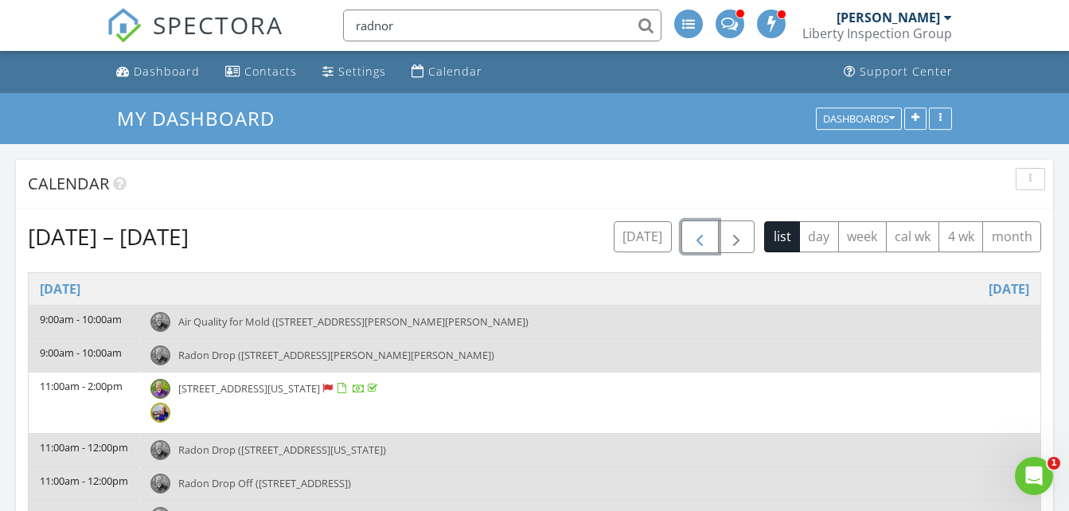
click at [704, 235] on span "button" at bounding box center [699, 237] width 19 height 19
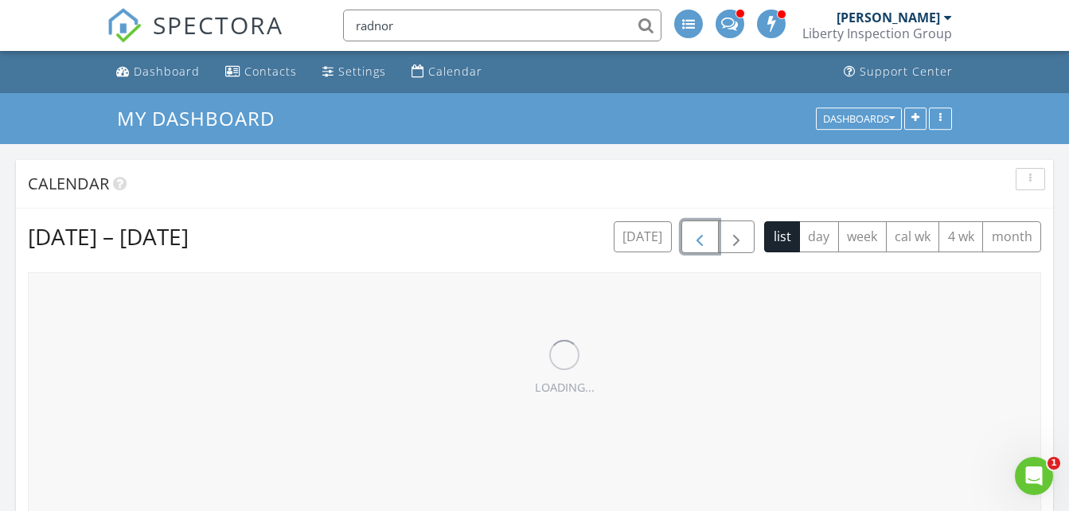
click at [704, 235] on span "button" at bounding box center [699, 237] width 19 height 19
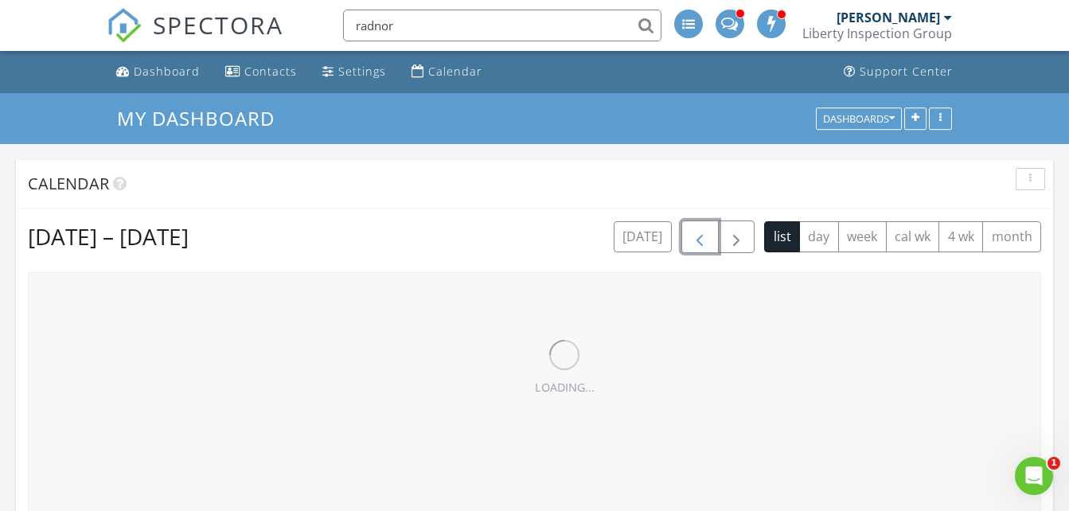
click at [704, 235] on span "button" at bounding box center [699, 237] width 19 height 19
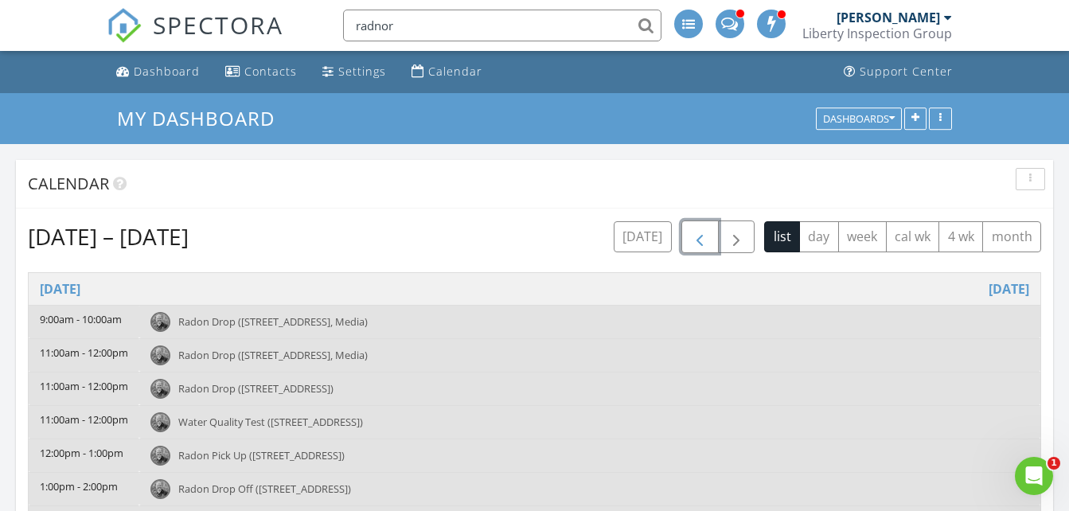
click at [704, 235] on span "button" at bounding box center [699, 237] width 19 height 19
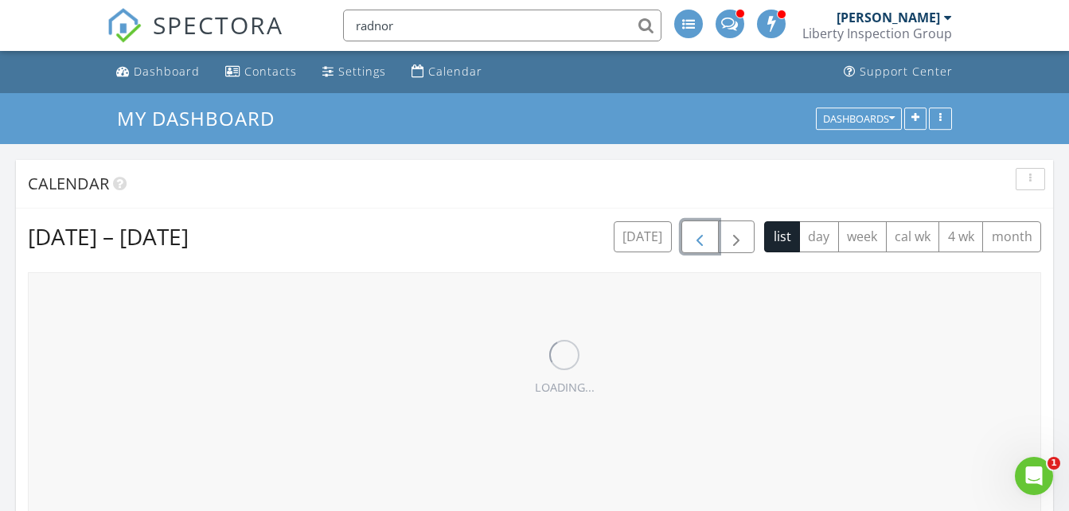
click at [704, 235] on span "button" at bounding box center [699, 237] width 19 height 19
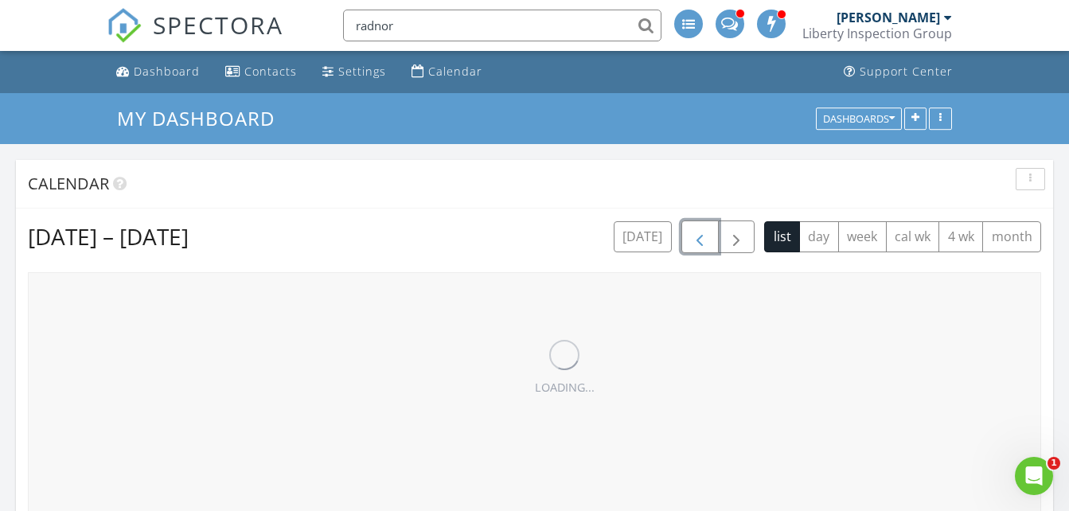
click at [704, 235] on span "button" at bounding box center [699, 237] width 19 height 19
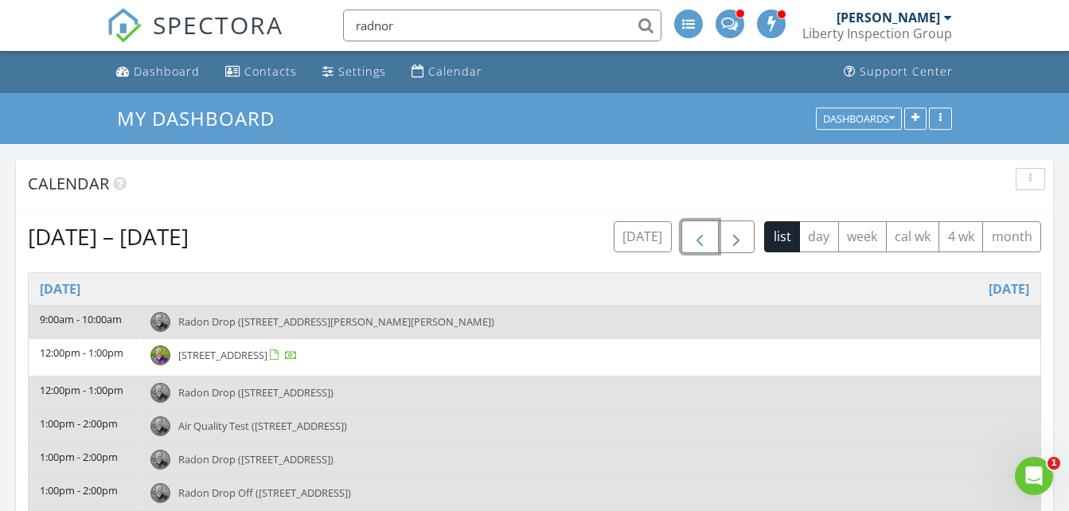
click at [704, 235] on span "button" at bounding box center [699, 237] width 19 height 19
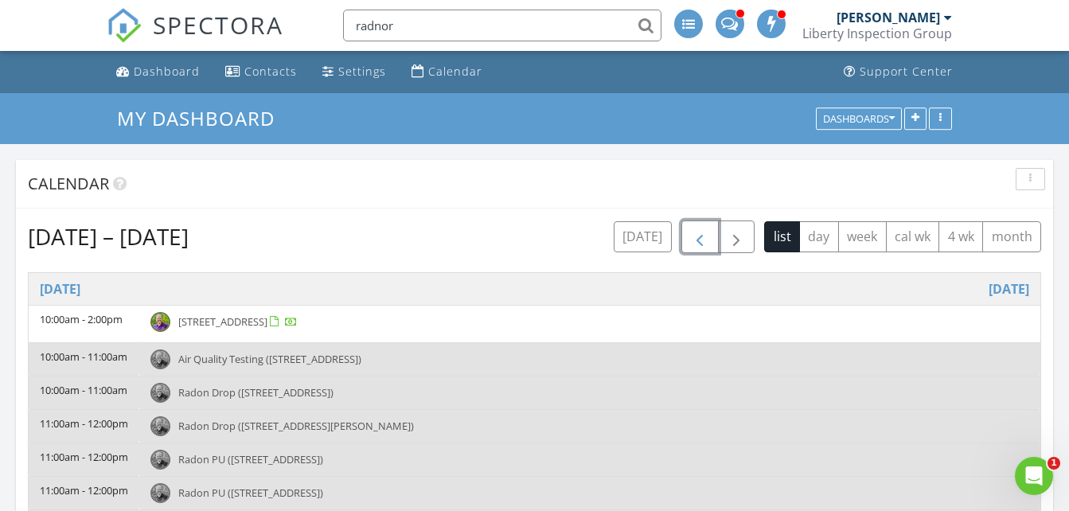
click at [704, 235] on span "button" at bounding box center [699, 237] width 19 height 19
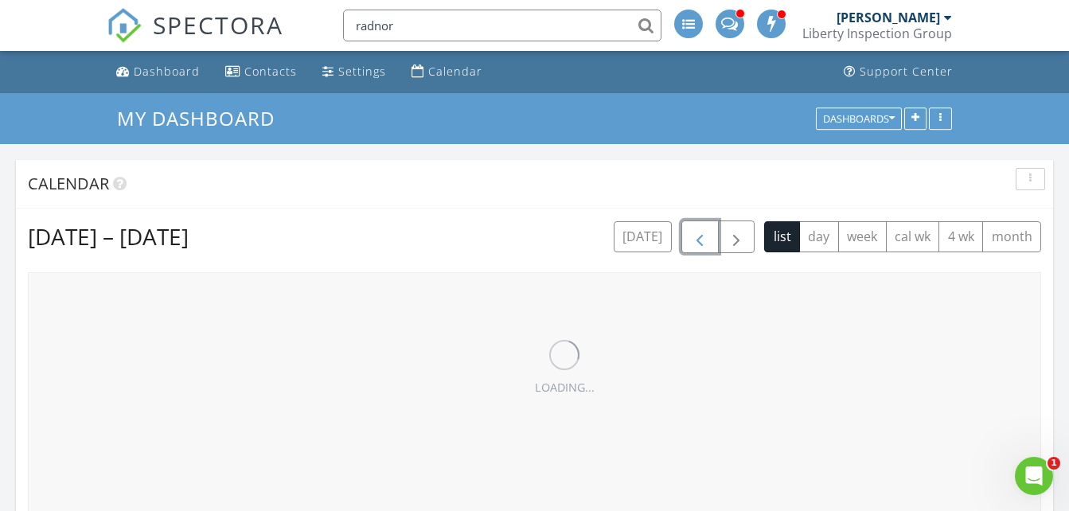
click at [704, 235] on span "button" at bounding box center [699, 237] width 19 height 19
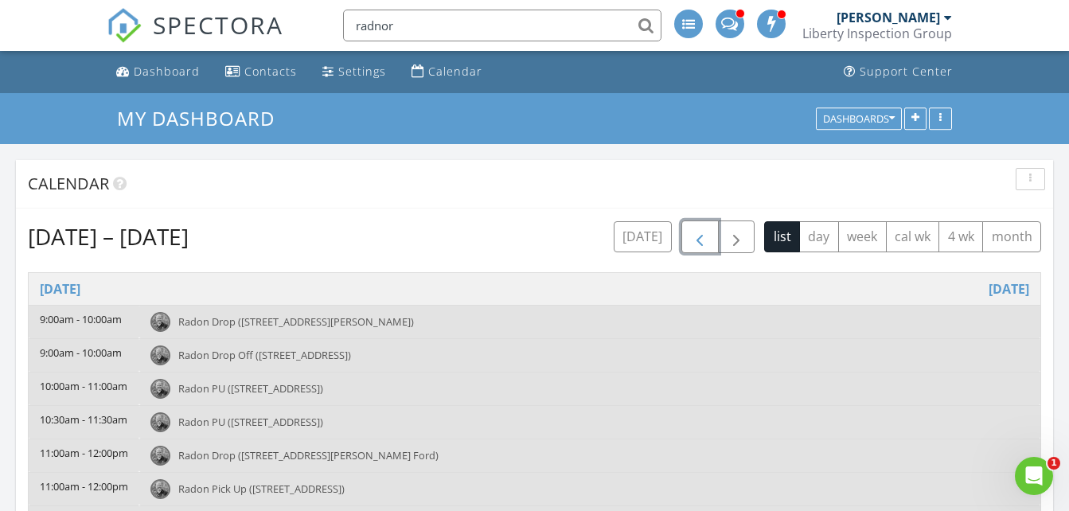
click at [704, 235] on span "button" at bounding box center [699, 237] width 19 height 19
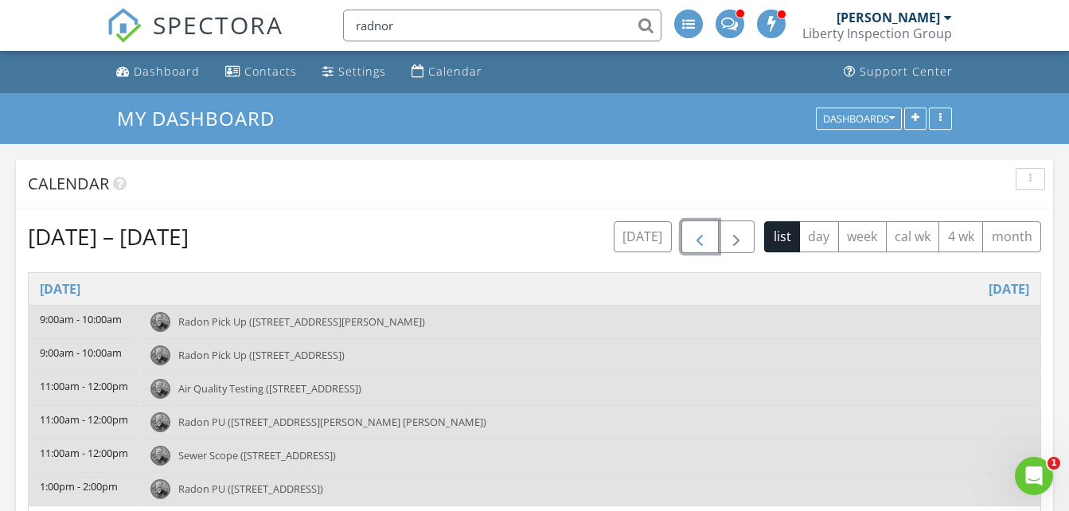
click at [704, 235] on span "button" at bounding box center [699, 237] width 19 height 19
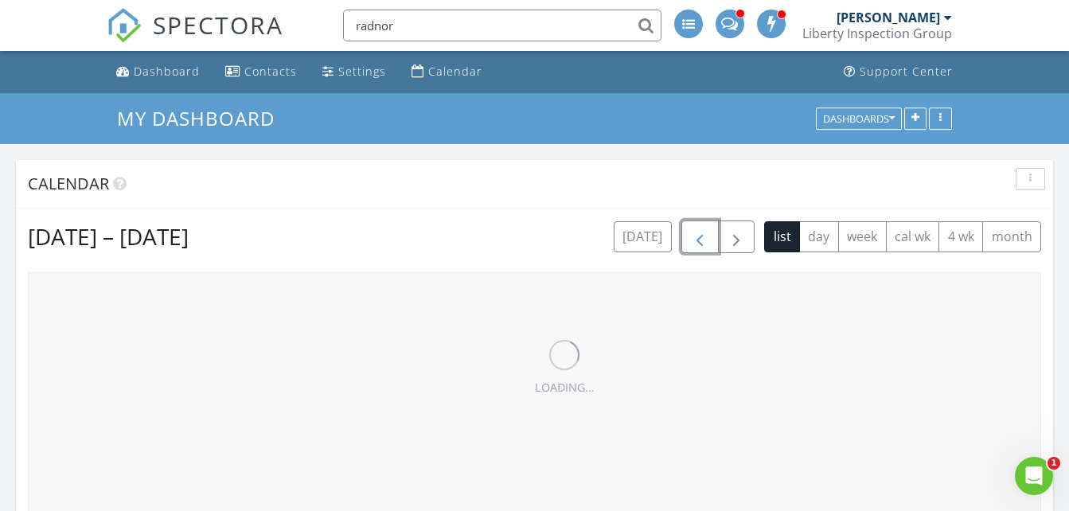
click at [704, 235] on span "button" at bounding box center [699, 237] width 19 height 19
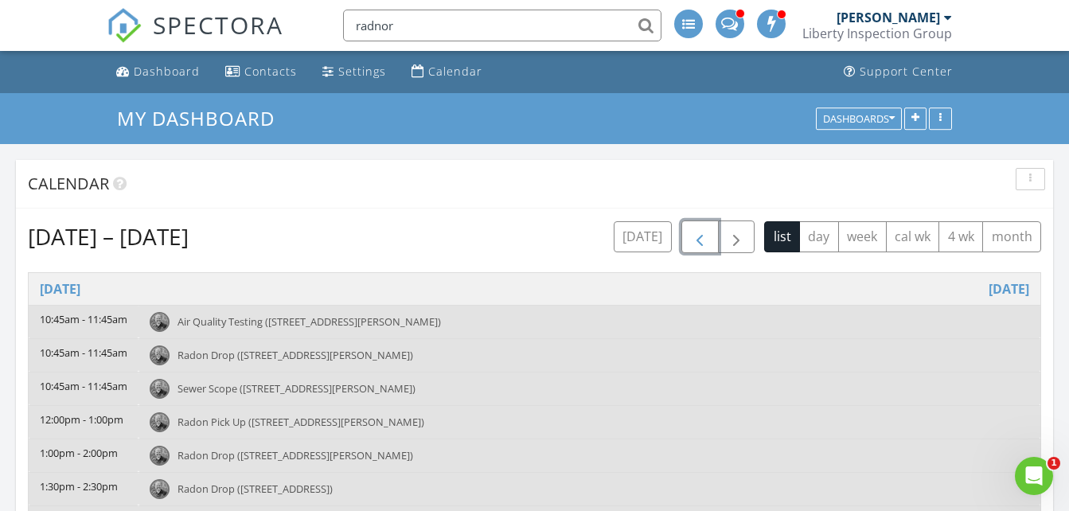
click at [704, 235] on span "button" at bounding box center [699, 237] width 19 height 19
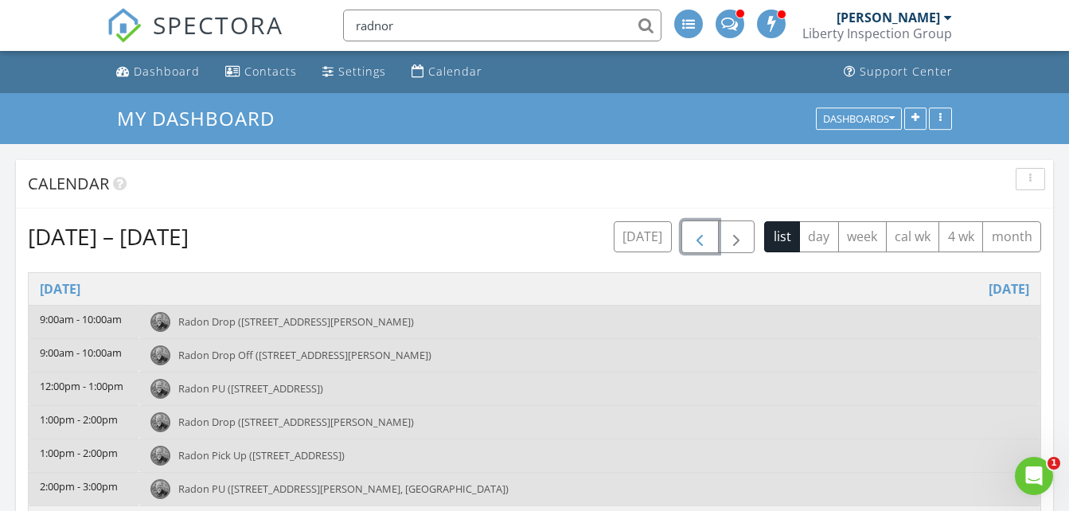
click at [704, 235] on span "button" at bounding box center [699, 237] width 19 height 19
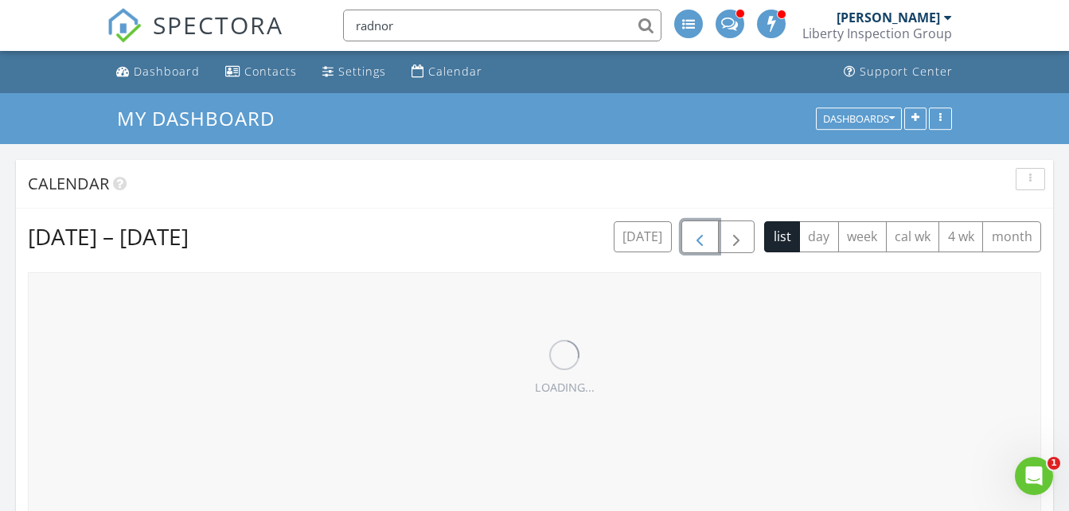
click at [704, 235] on span "button" at bounding box center [699, 237] width 19 height 19
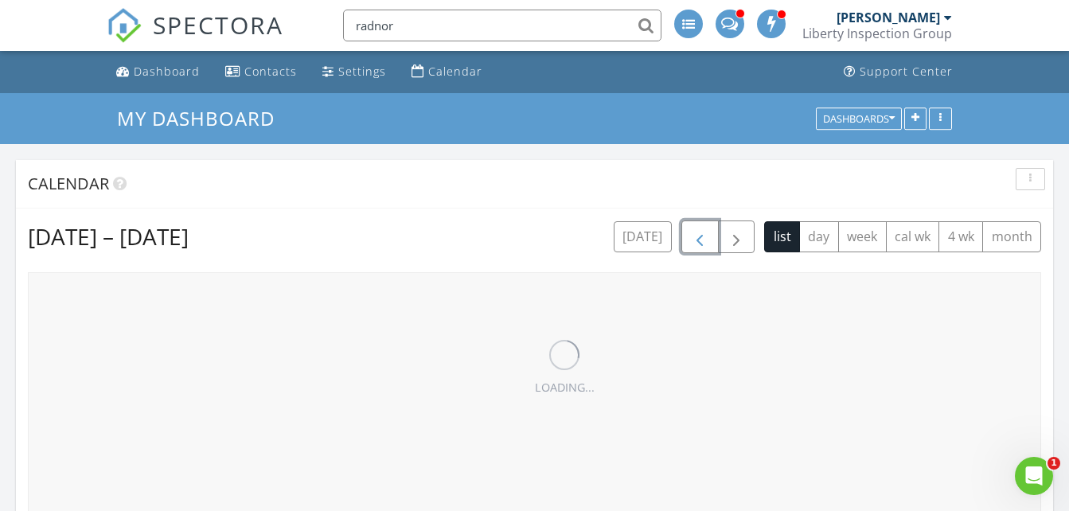
click at [704, 235] on span "button" at bounding box center [699, 237] width 19 height 19
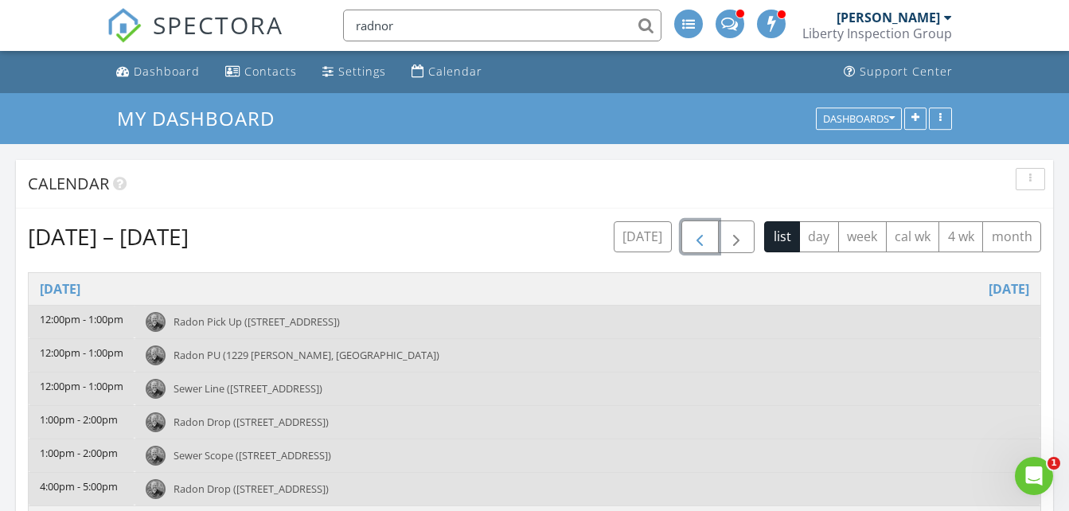
click at [704, 235] on span "button" at bounding box center [699, 237] width 19 height 19
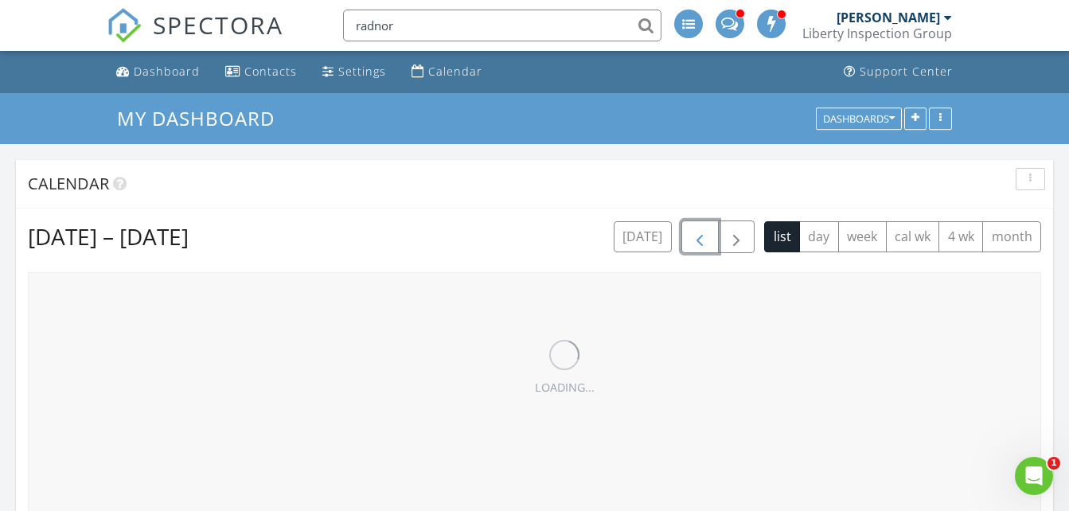
click at [704, 235] on span "button" at bounding box center [699, 237] width 19 height 19
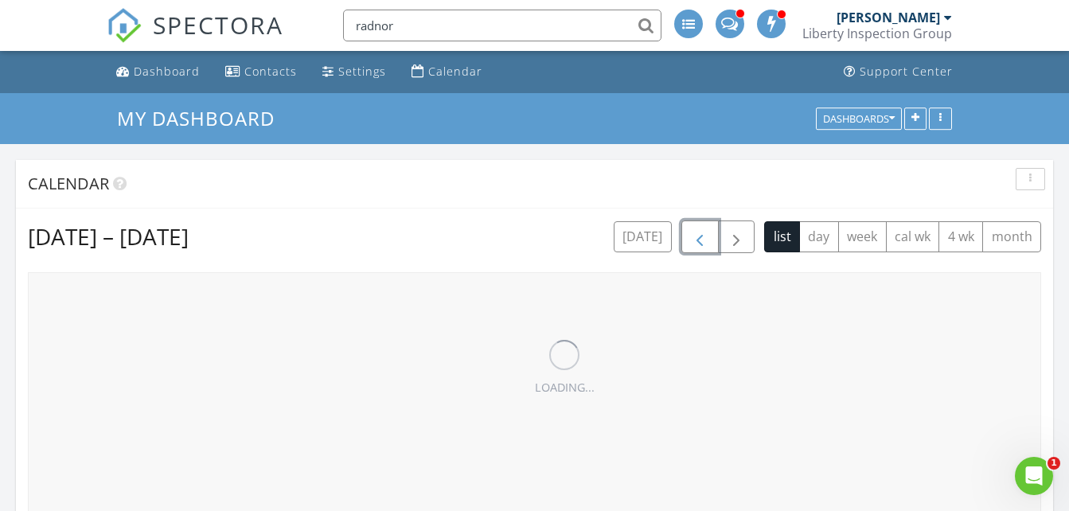
click at [704, 235] on span "button" at bounding box center [699, 237] width 19 height 19
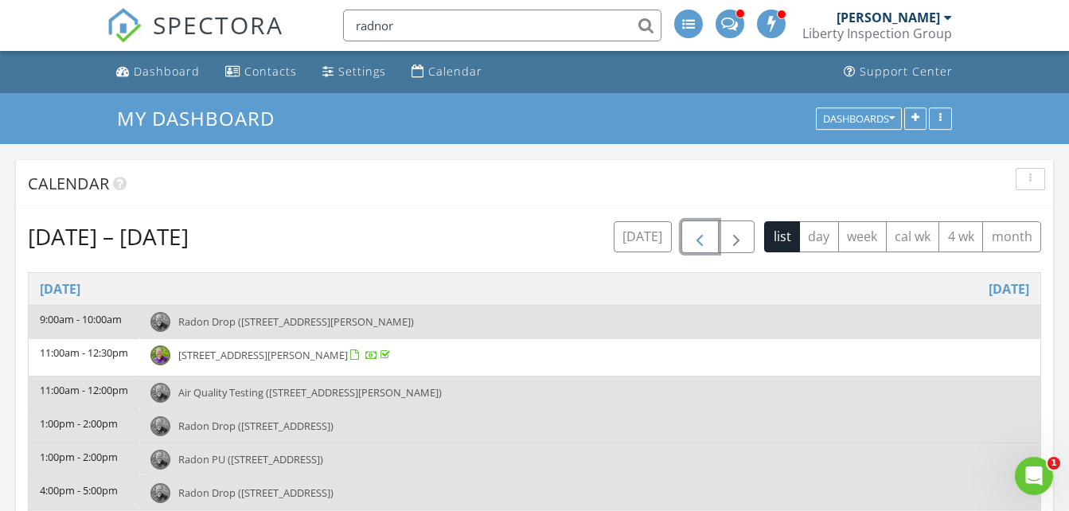
click at [704, 235] on span "button" at bounding box center [699, 237] width 19 height 19
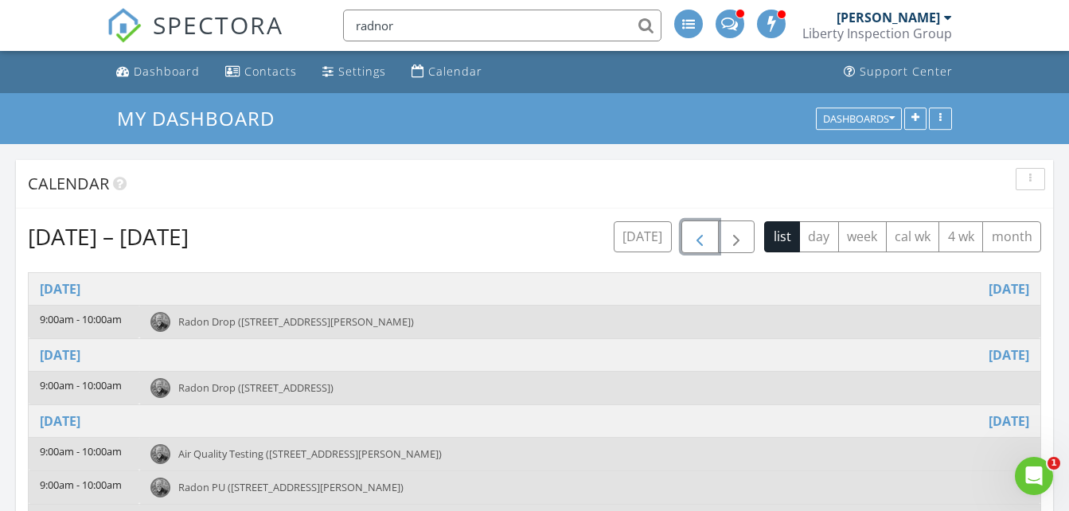
click at [704, 235] on span "button" at bounding box center [699, 237] width 19 height 19
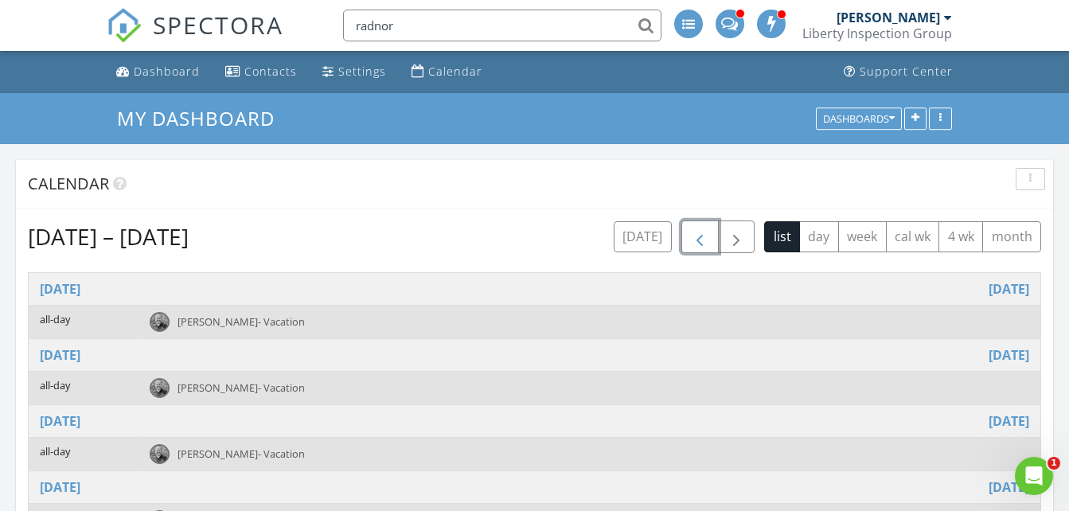
click at [704, 235] on span "button" at bounding box center [699, 237] width 19 height 19
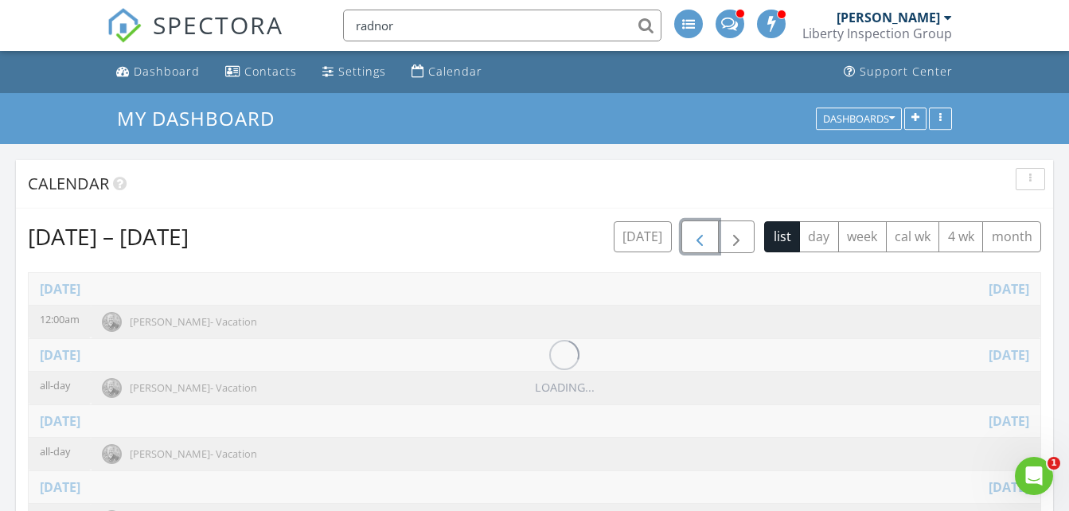
click at [704, 235] on span "button" at bounding box center [699, 237] width 19 height 19
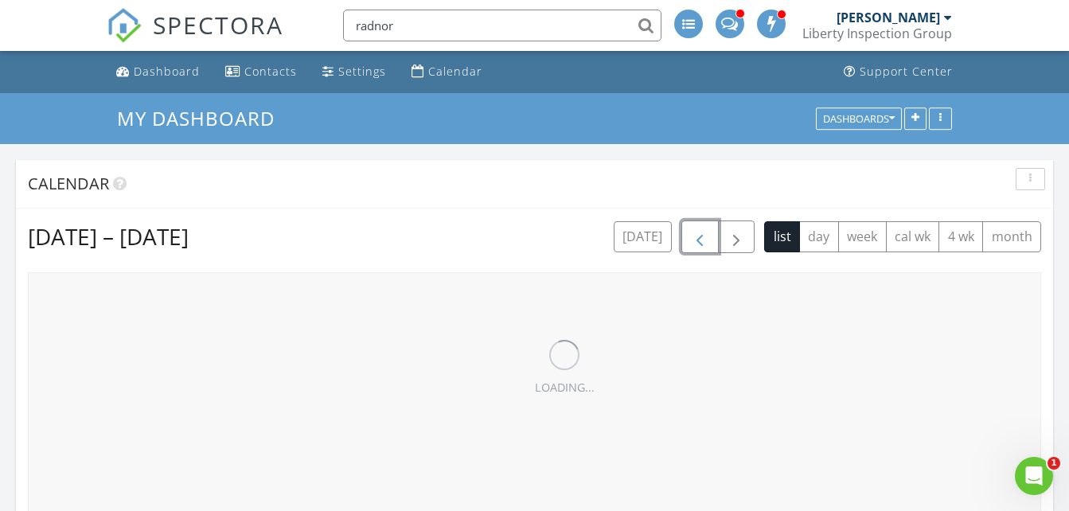
click at [704, 235] on span "button" at bounding box center [699, 237] width 19 height 19
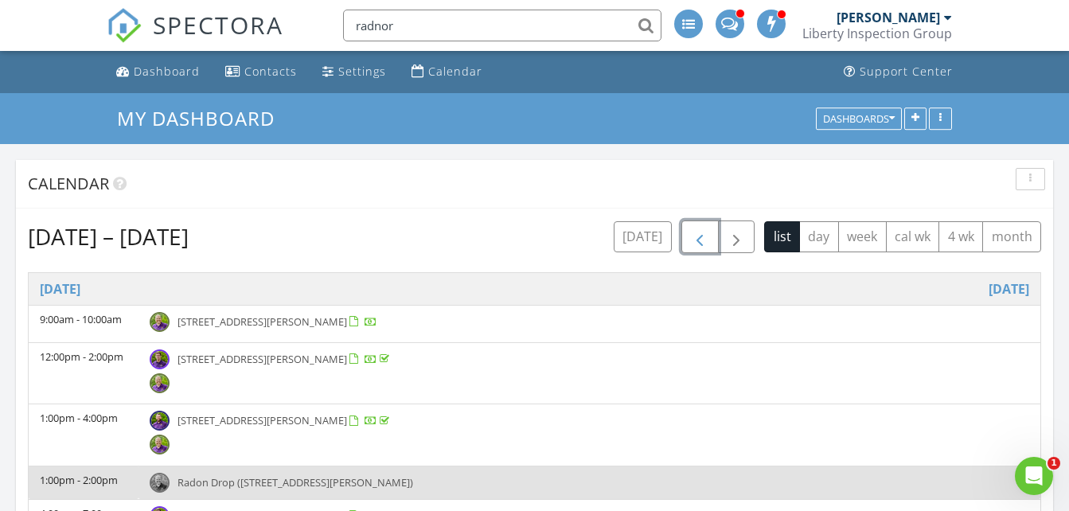
click at [704, 235] on span "button" at bounding box center [699, 237] width 19 height 19
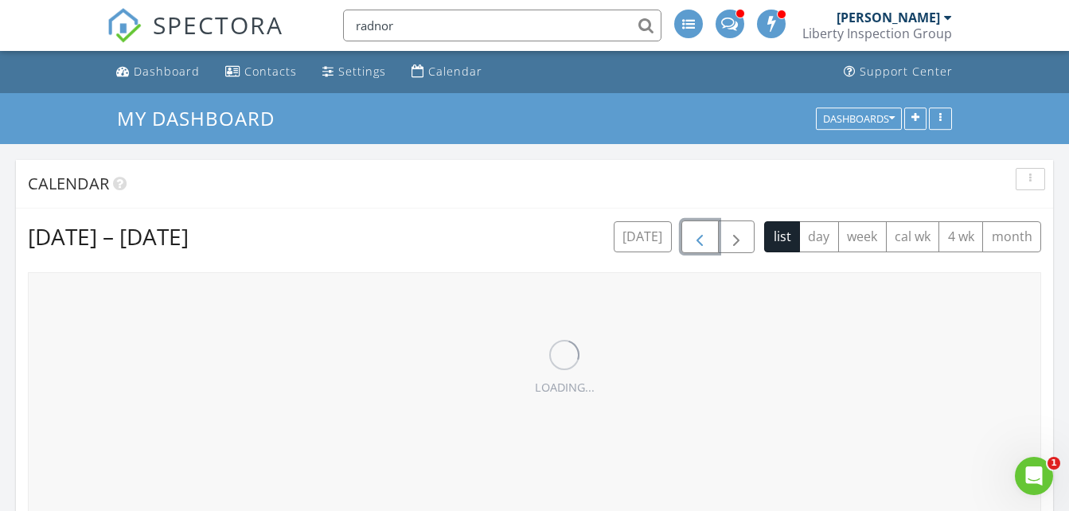
click at [704, 235] on span "button" at bounding box center [699, 237] width 19 height 19
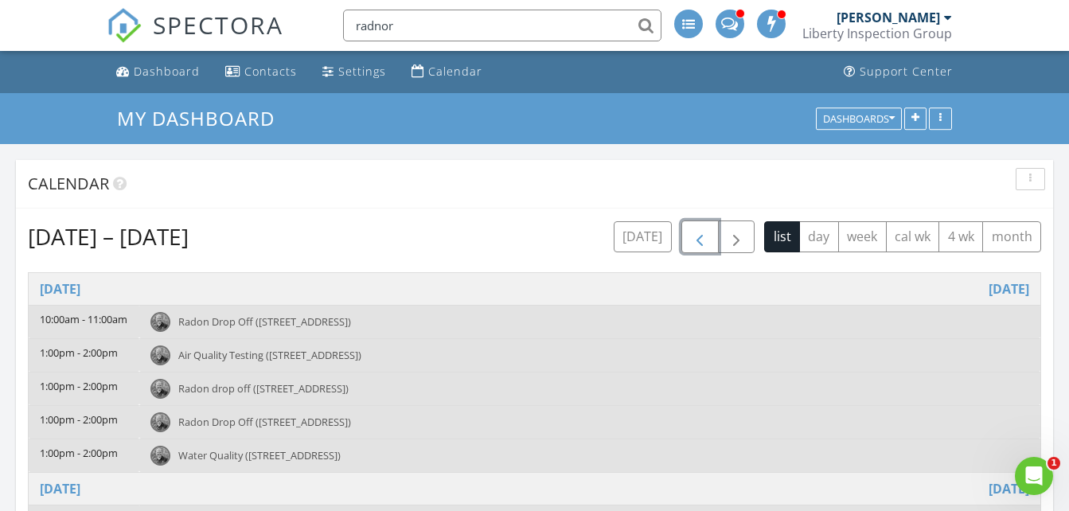
click at [704, 235] on span "button" at bounding box center [699, 237] width 19 height 19
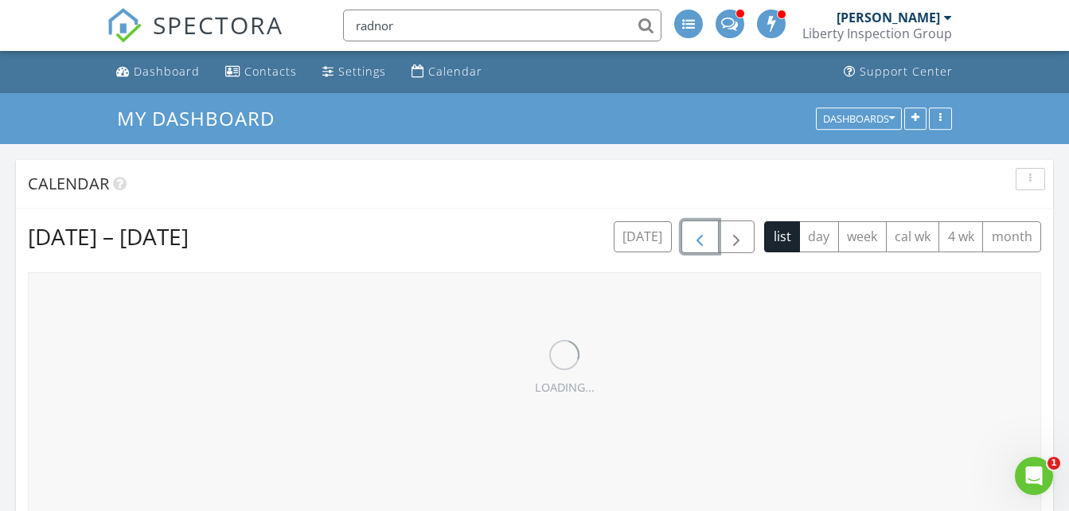
click at [704, 235] on span "button" at bounding box center [699, 237] width 19 height 19
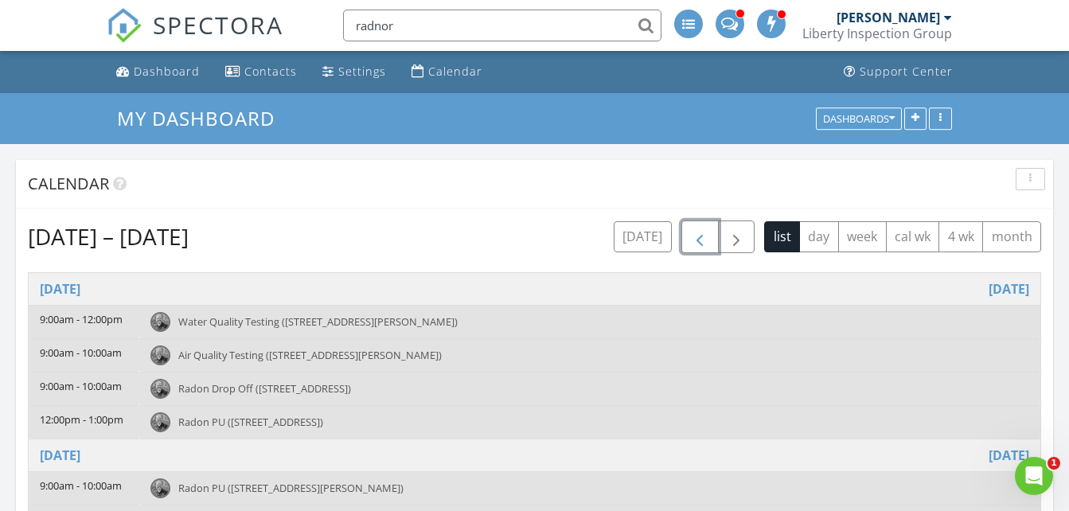
click at [704, 235] on span "button" at bounding box center [699, 237] width 19 height 19
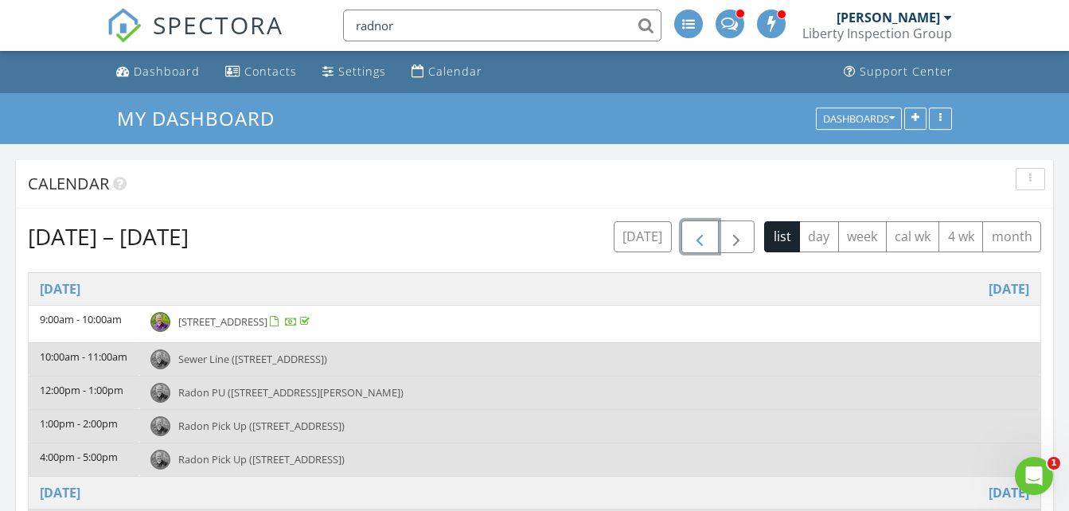
click at [704, 235] on span "button" at bounding box center [699, 237] width 19 height 19
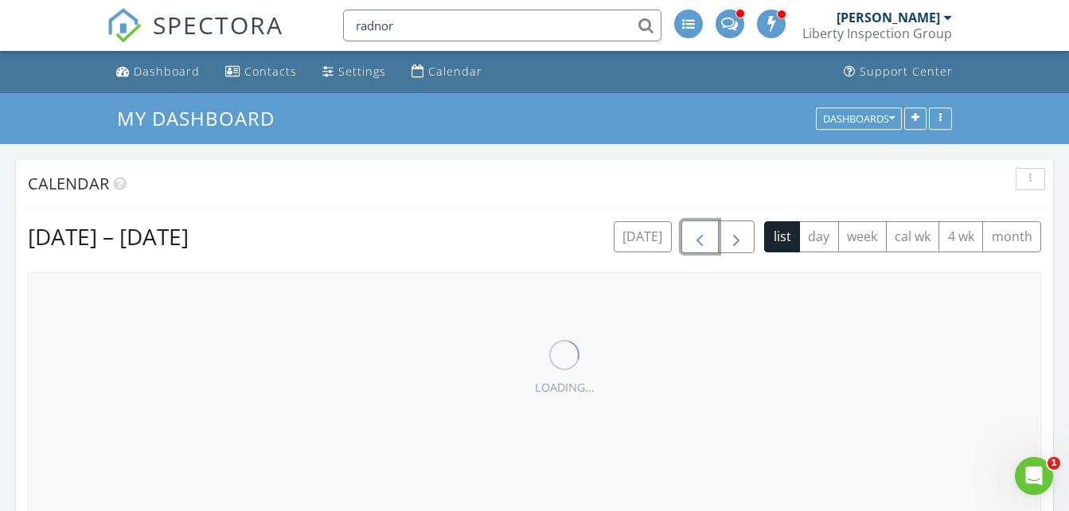
click at [704, 235] on span "button" at bounding box center [699, 237] width 19 height 19
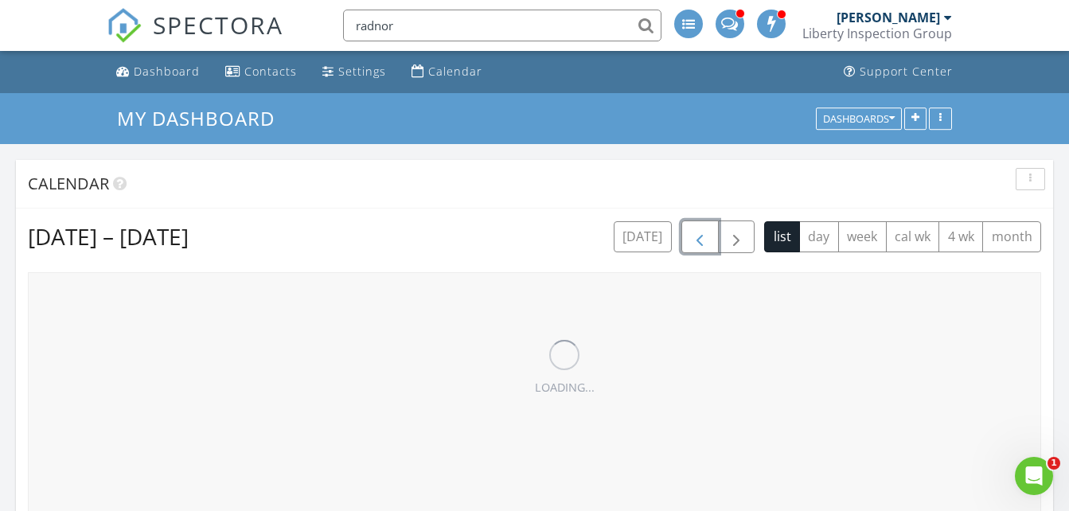
click at [704, 235] on span "button" at bounding box center [699, 237] width 19 height 19
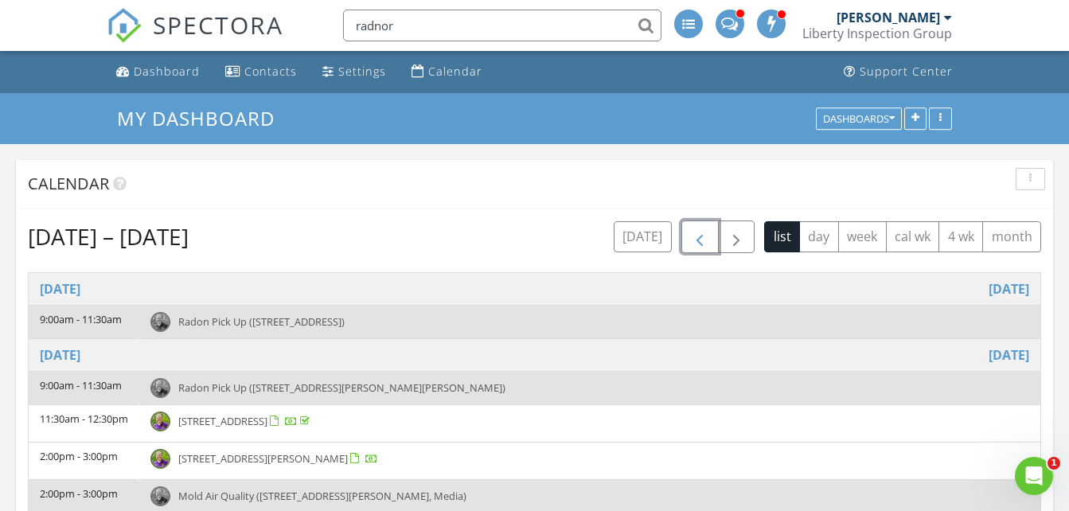
click at [704, 235] on span "button" at bounding box center [699, 237] width 19 height 19
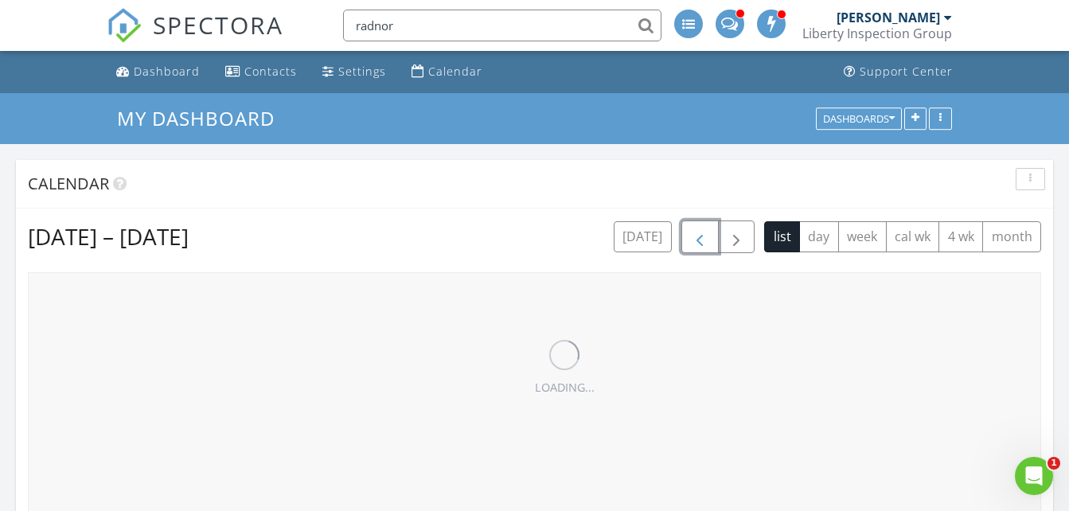
click at [704, 235] on span "button" at bounding box center [699, 237] width 19 height 19
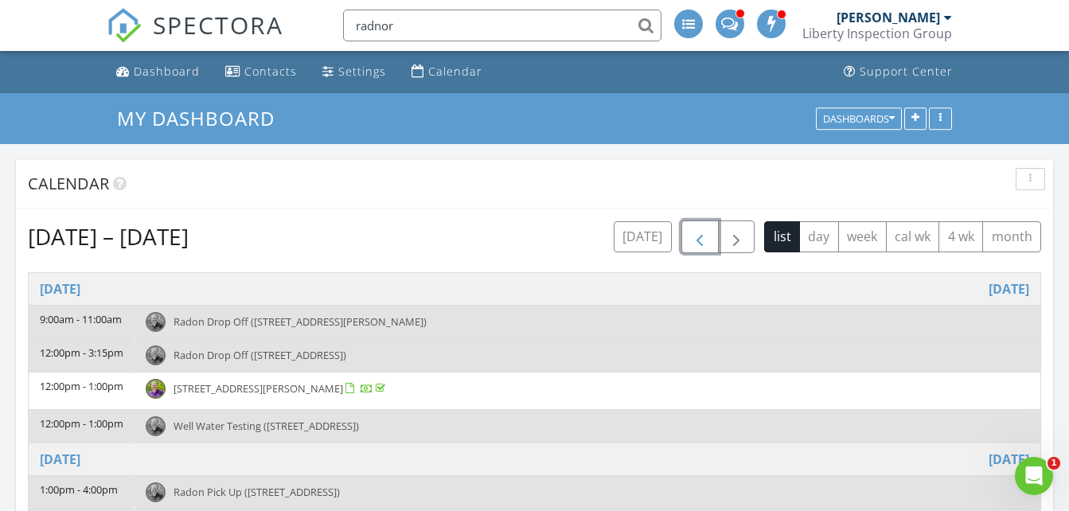
click at [704, 235] on span "button" at bounding box center [699, 237] width 19 height 19
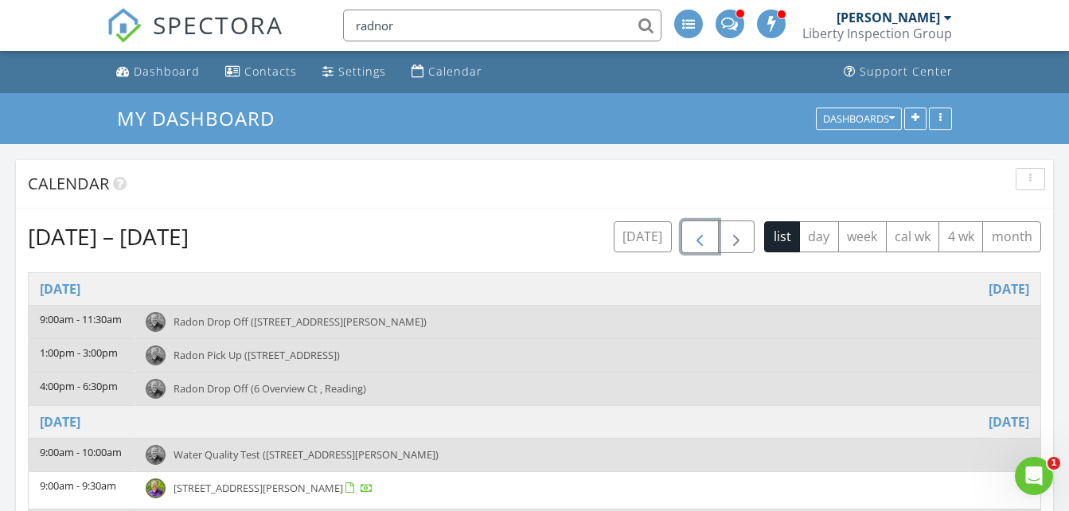
click at [704, 235] on span "button" at bounding box center [699, 237] width 19 height 19
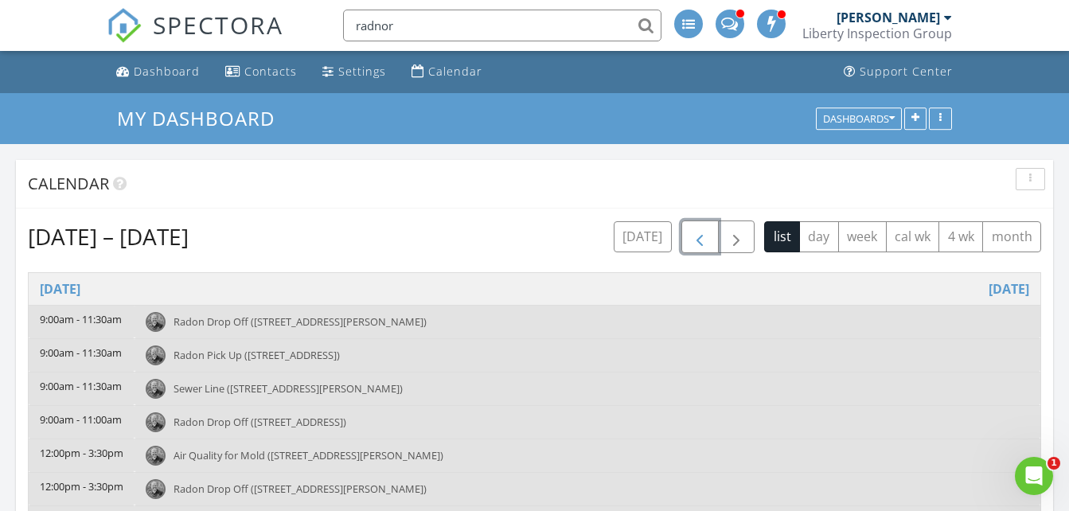
click at [704, 235] on span "button" at bounding box center [699, 237] width 19 height 19
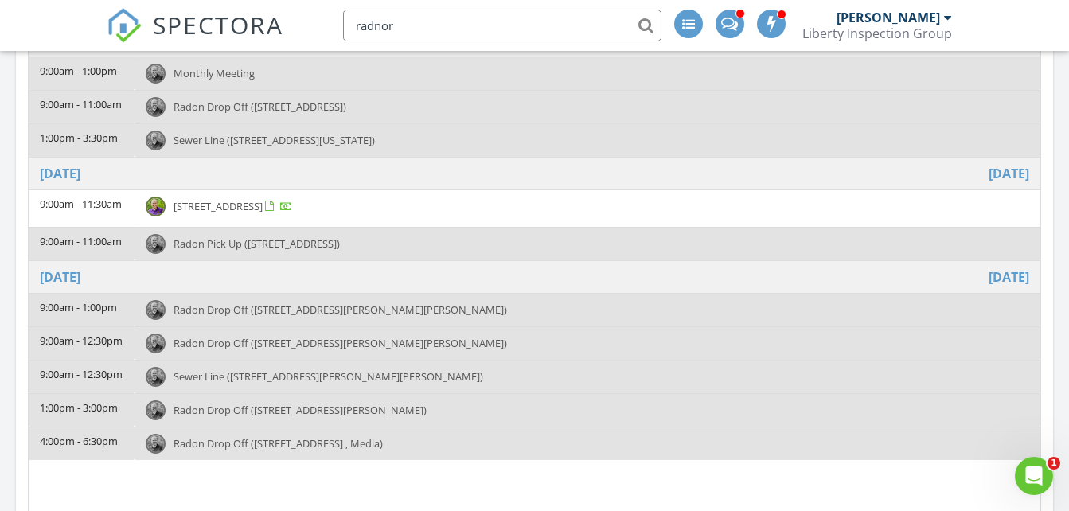
scroll to position [322, 0]
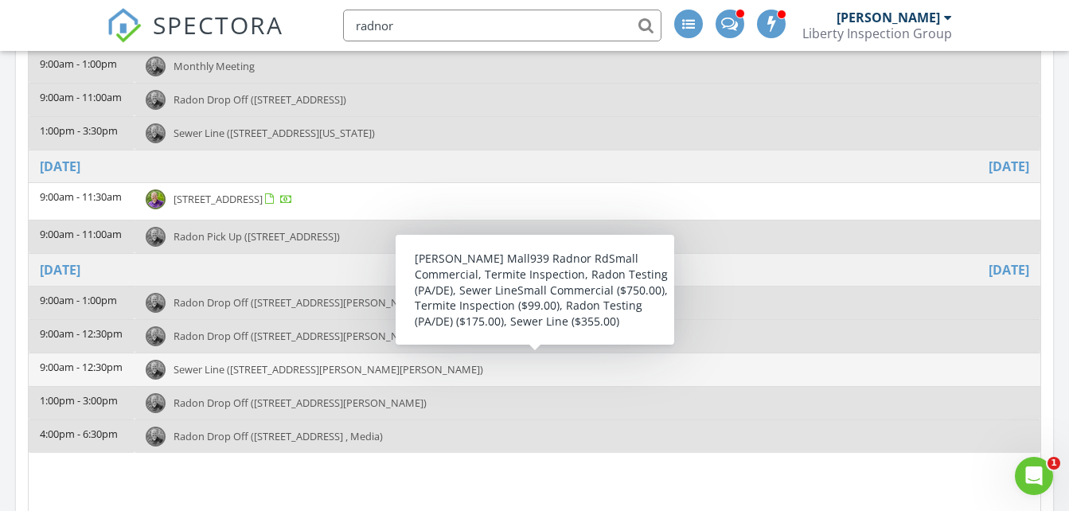
click at [307, 378] on div "Sewer Line (939 Radnor Rd, Wayne)" at bounding box center [587, 370] width 883 height 20
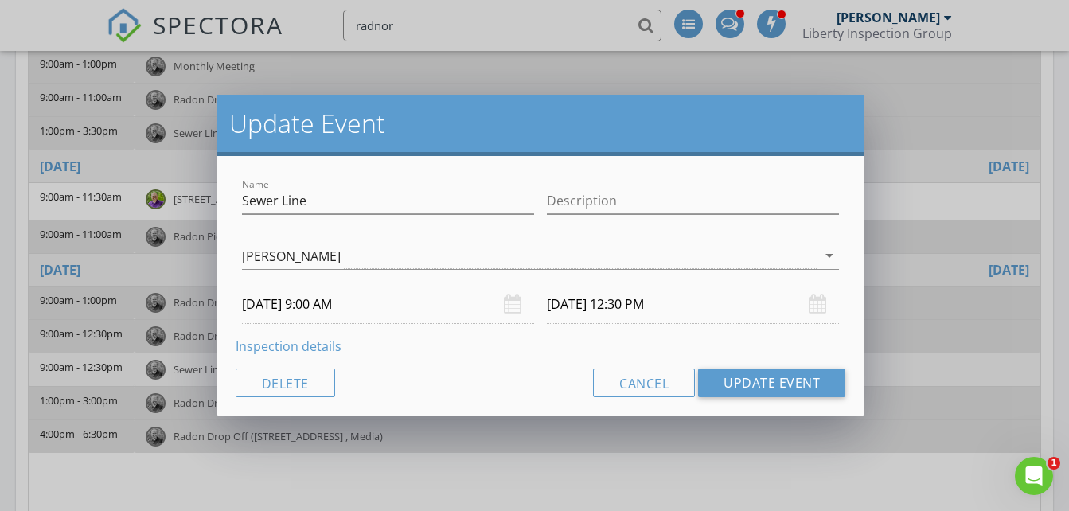
click at [294, 345] on link "Inspection details" at bounding box center [289, 346] width 106 height 18
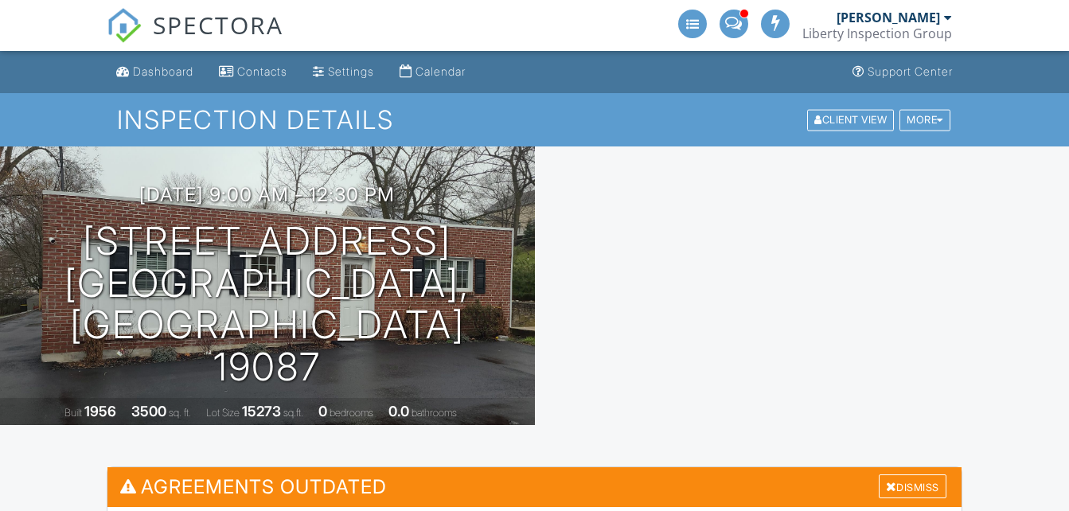
click at [941, 136] on div "Inspection Details Client View More Property Details Reschedule Share Cancel [G…" at bounding box center [534, 119] width 1069 height 53
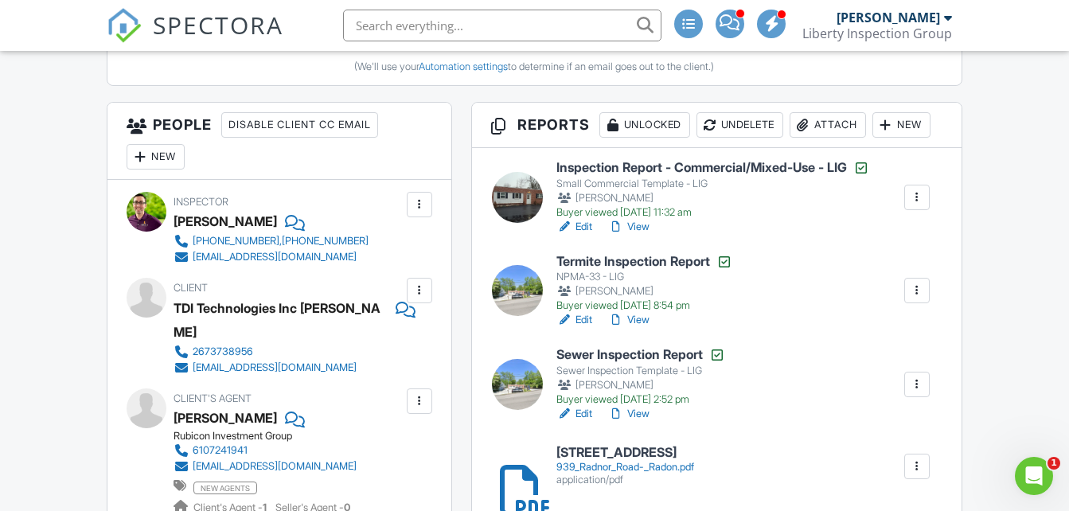
click at [643, 409] on link "View" at bounding box center [628, 414] width 41 height 16
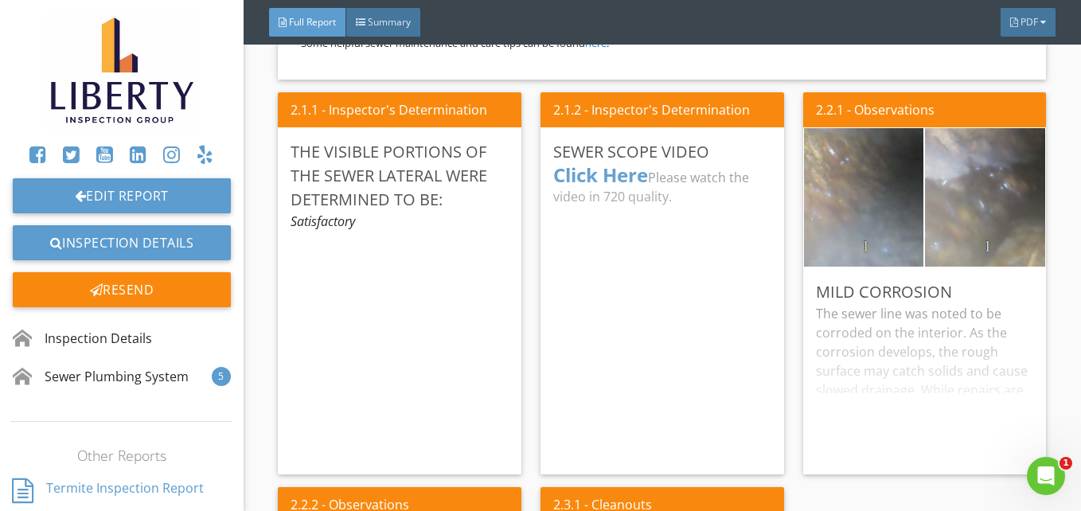
scroll to position [1222, 0]
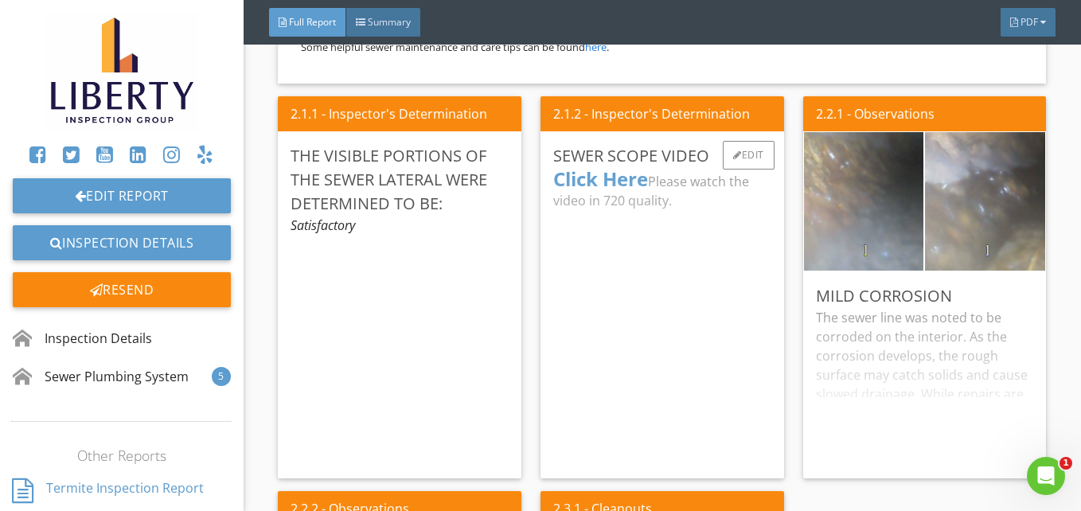
click at [588, 183] on div "Click Here Please watch the video in 720 quality." at bounding box center [662, 317] width 218 height 298
click at [588, 183] on strong "Click Here" at bounding box center [600, 179] width 95 height 26
click at [588, 183] on div "Click Here Please watch the video in 720 quality." at bounding box center [662, 317] width 218 height 298
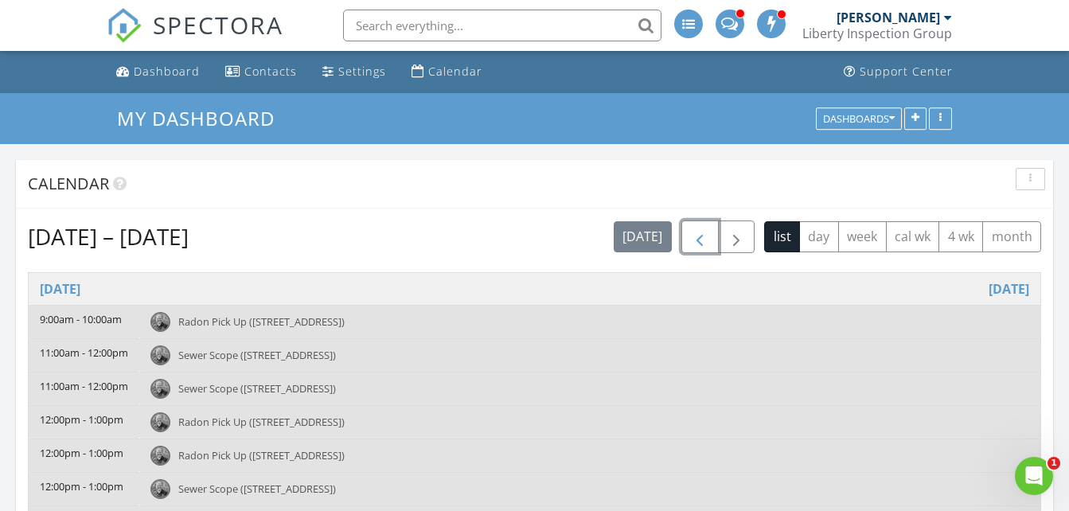
click at [692, 245] on span "button" at bounding box center [699, 237] width 19 height 19
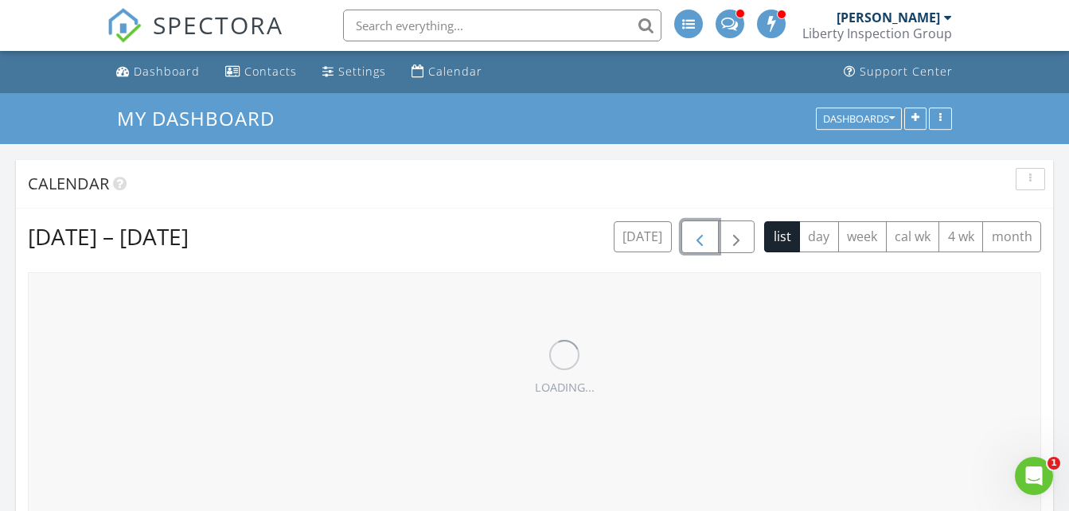
click at [692, 245] on span "button" at bounding box center [699, 237] width 19 height 19
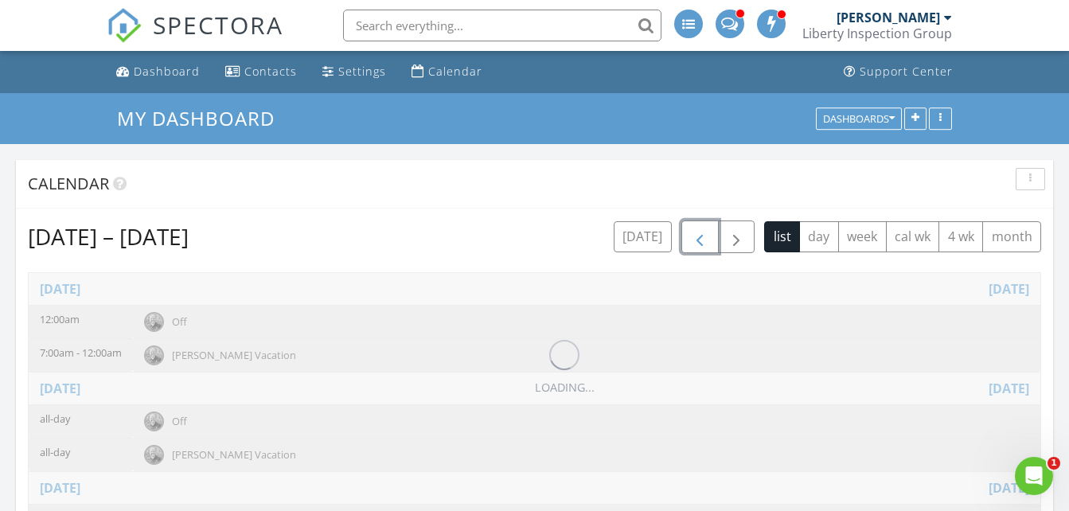
click at [692, 245] on span "button" at bounding box center [699, 237] width 19 height 19
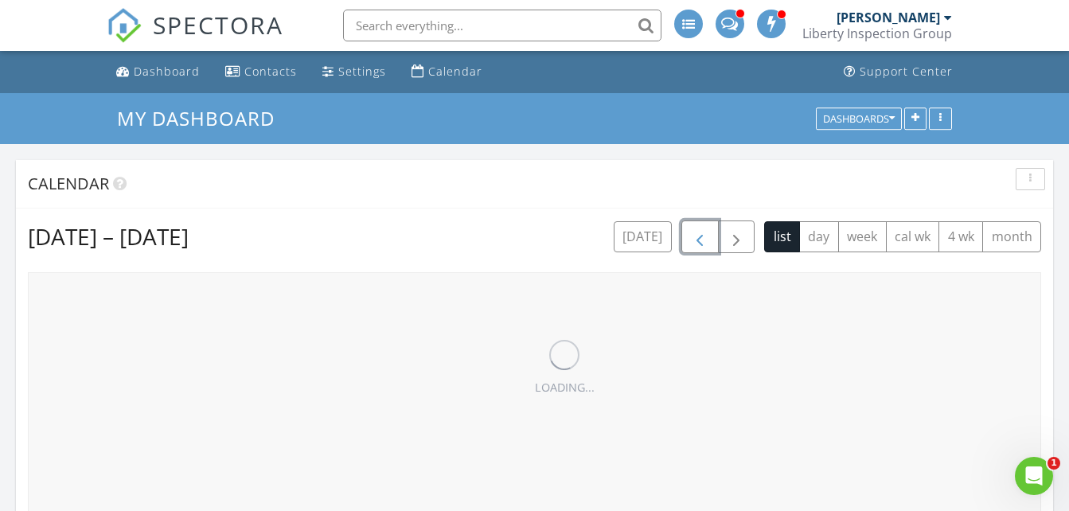
click at [692, 245] on span "button" at bounding box center [699, 237] width 19 height 19
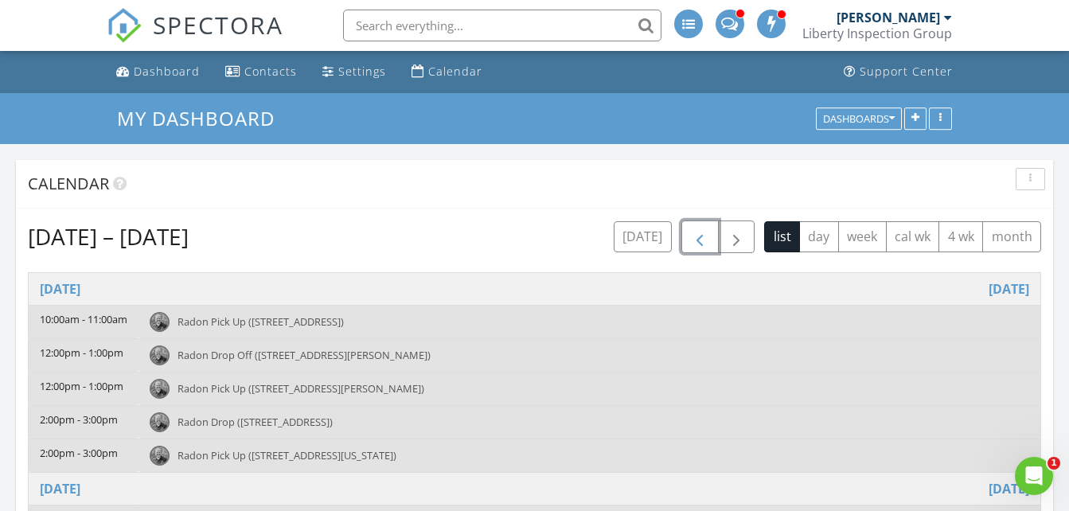
click at [692, 245] on span "button" at bounding box center [699, 237] width 19 height 19
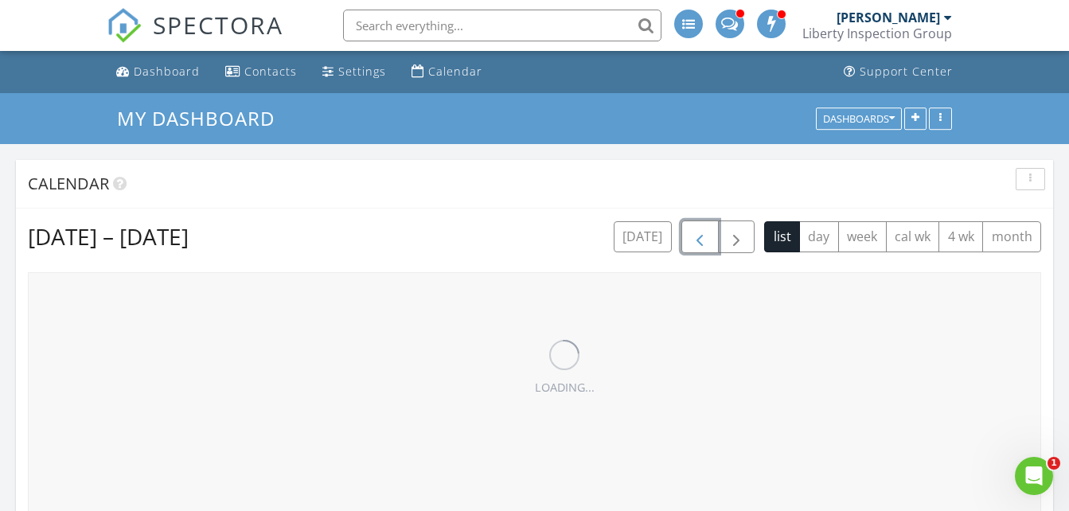
click at [692, 245] on span "button" at bounding box center [699, 237] width 19 height 19
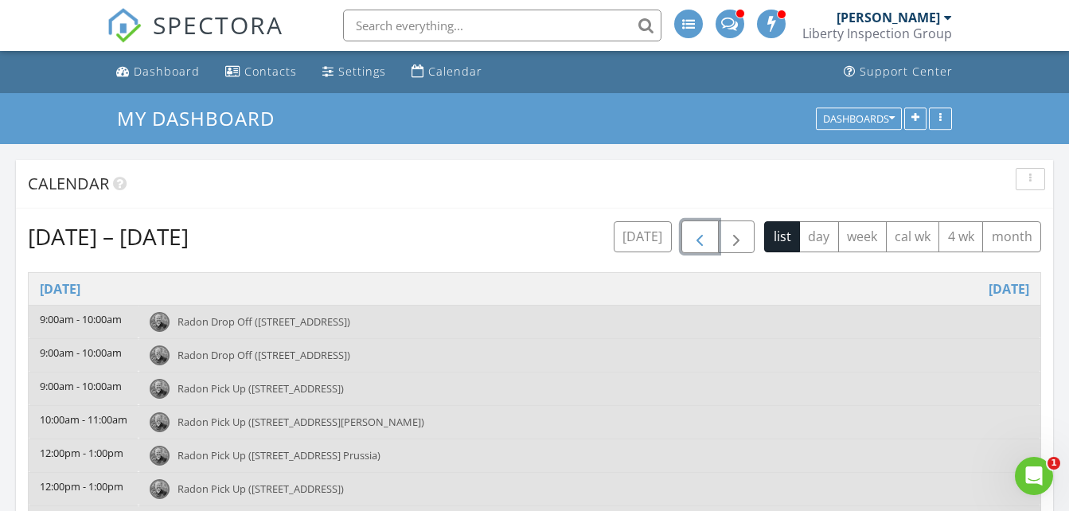
click at [692, 245] on span "button" at bounding box center [699, 237] width 19 height 19
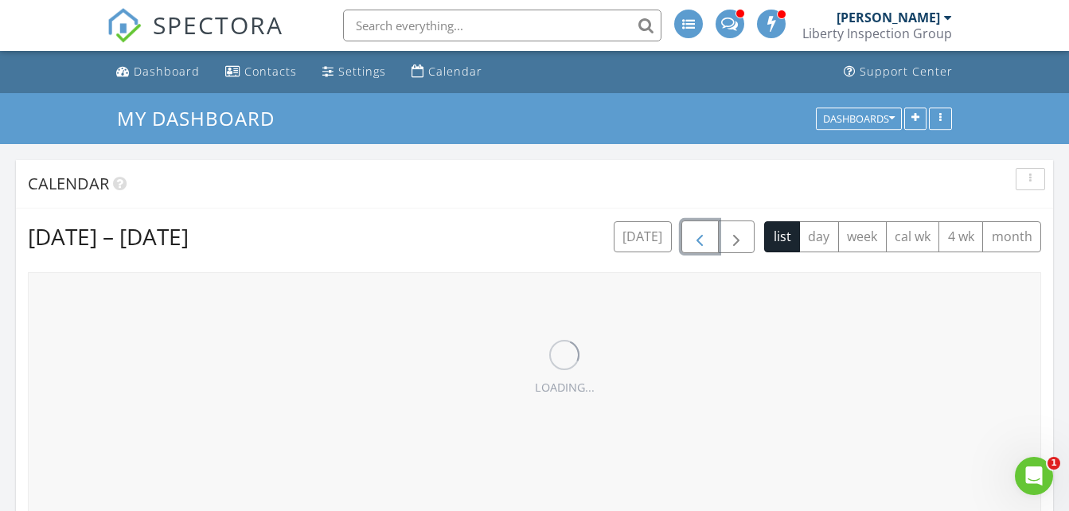
click at [692, 245] on span "button" at bounding box center [699, 237] width 19 height 19
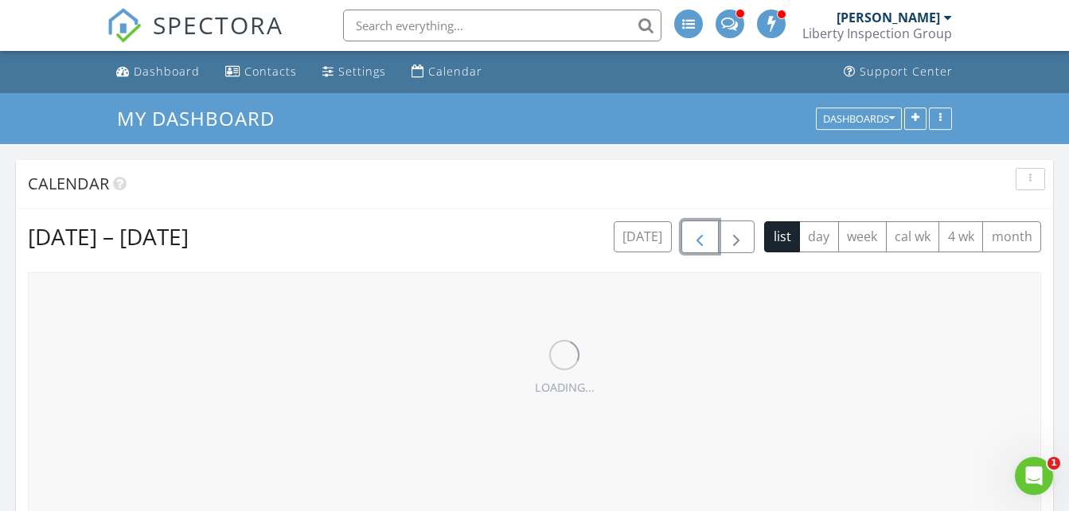
click at [692, 245] on span "button" at bounding box center [699, 237] width 19 height 19
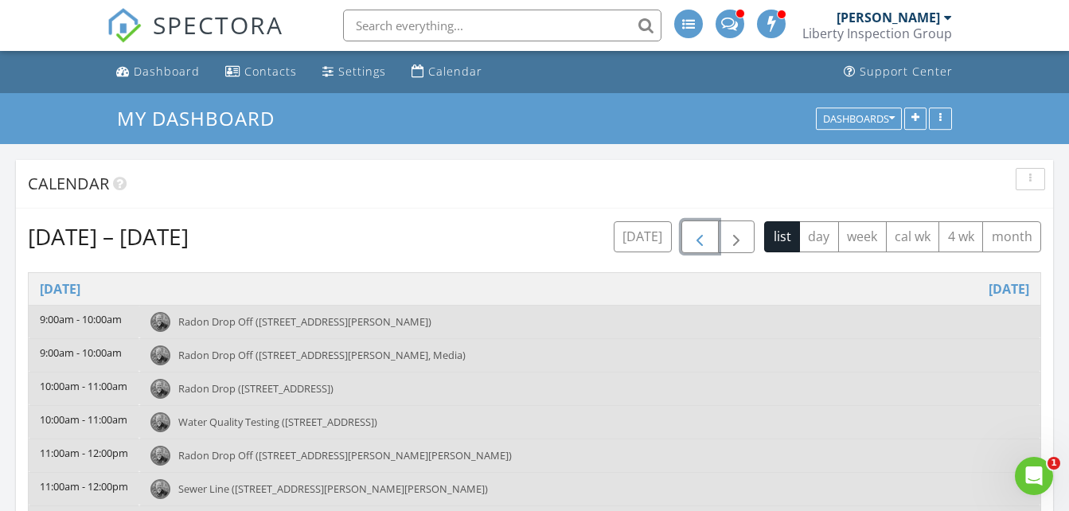
click at [692, 245] on span "button" at bounding box center [699, 237] width 19 height 19
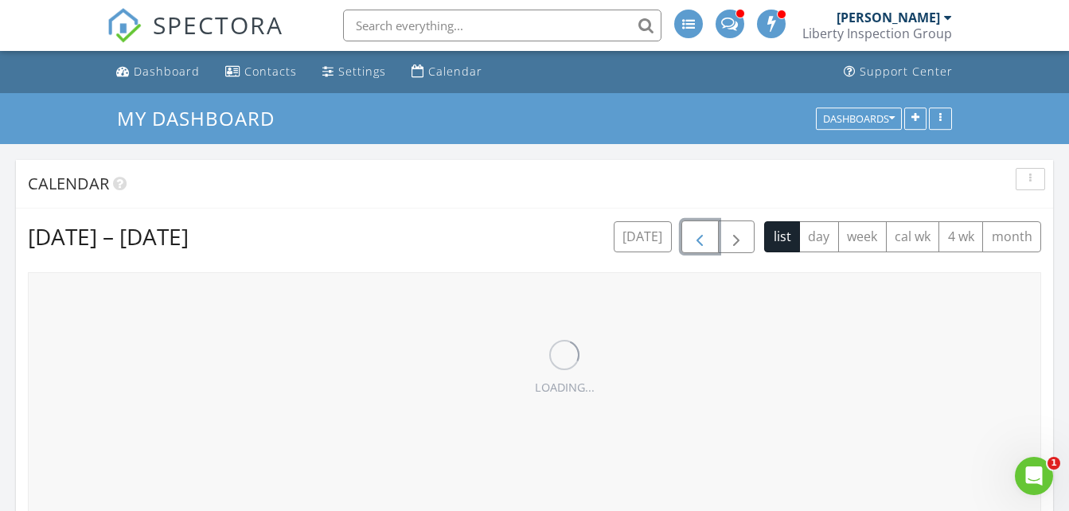
click at [692, 245] on span "button" at bounding box center [699, 237] width 19 height 19
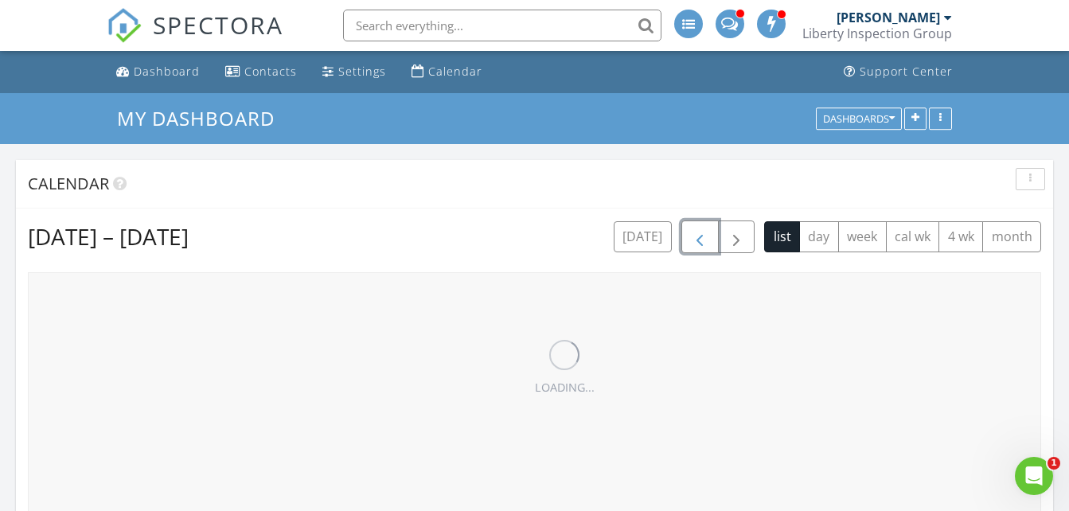
click at [692, 245] on span "button" at bounding box center [699, 237] width 19 height 19
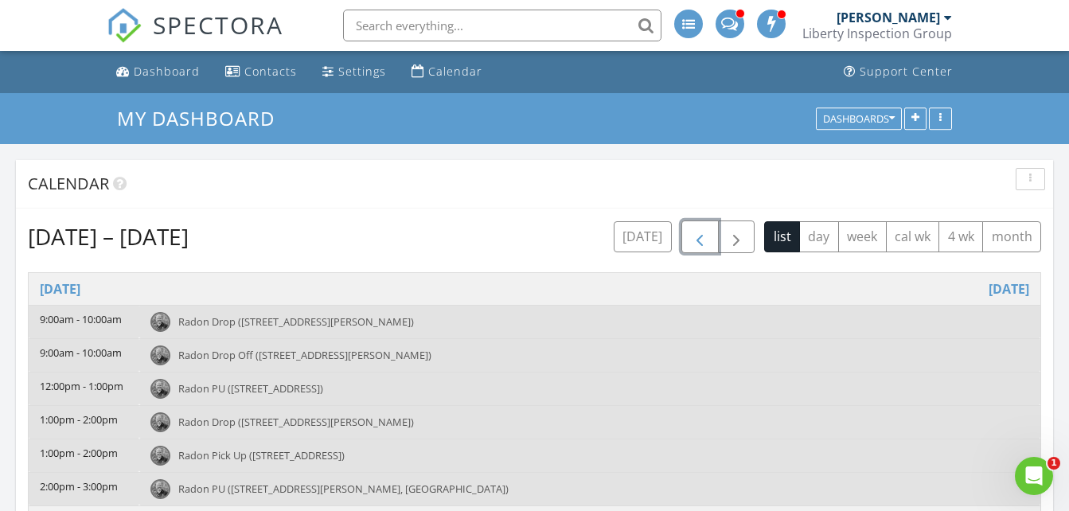
click at [692, 245] on span "button" at bounding box center [699, 237] width 19 height 19
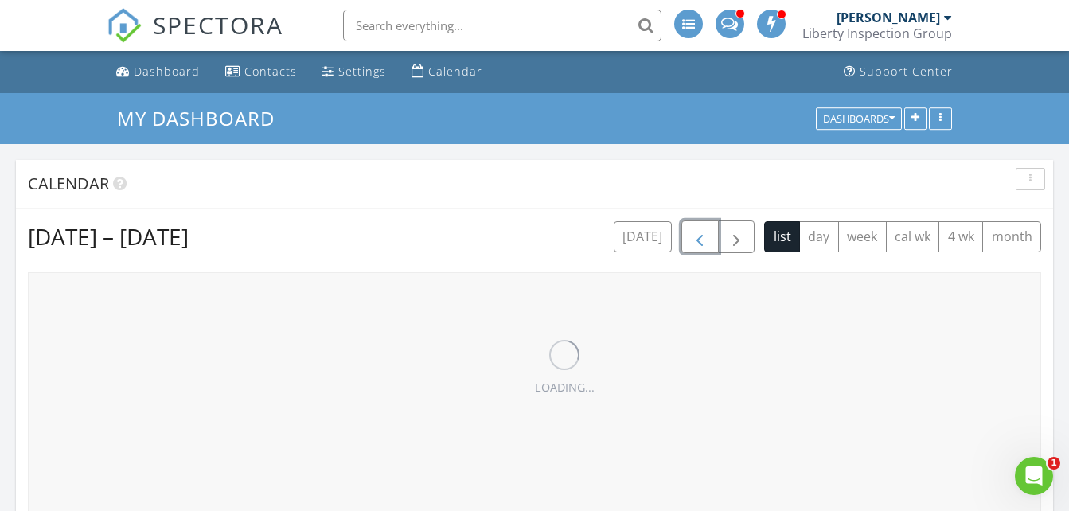
click at [692, 245] on span "button" at bounding box center [699, 237] width 19 height 19
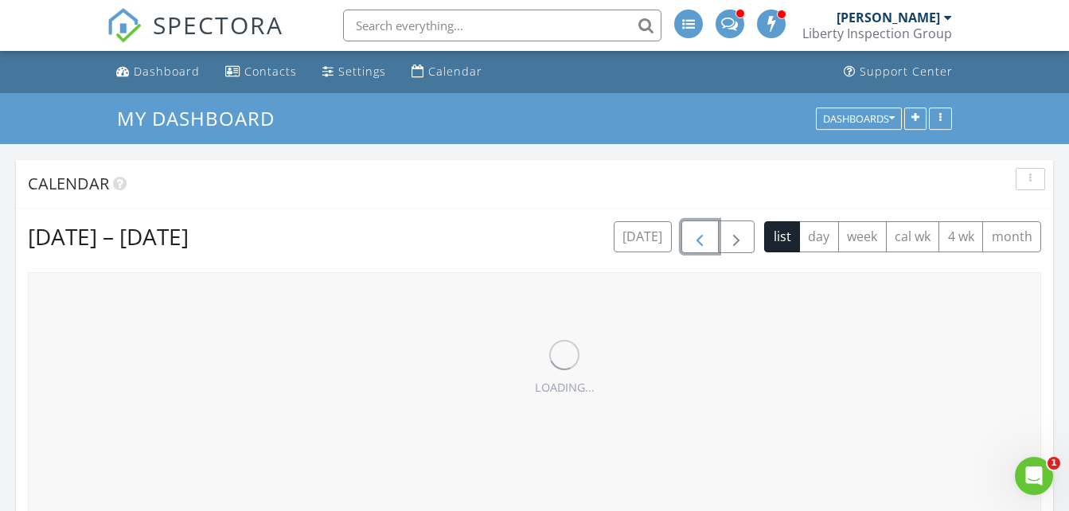
click at [692, 245] on span "button" at bounding box center [699, 237] width 19 height 19
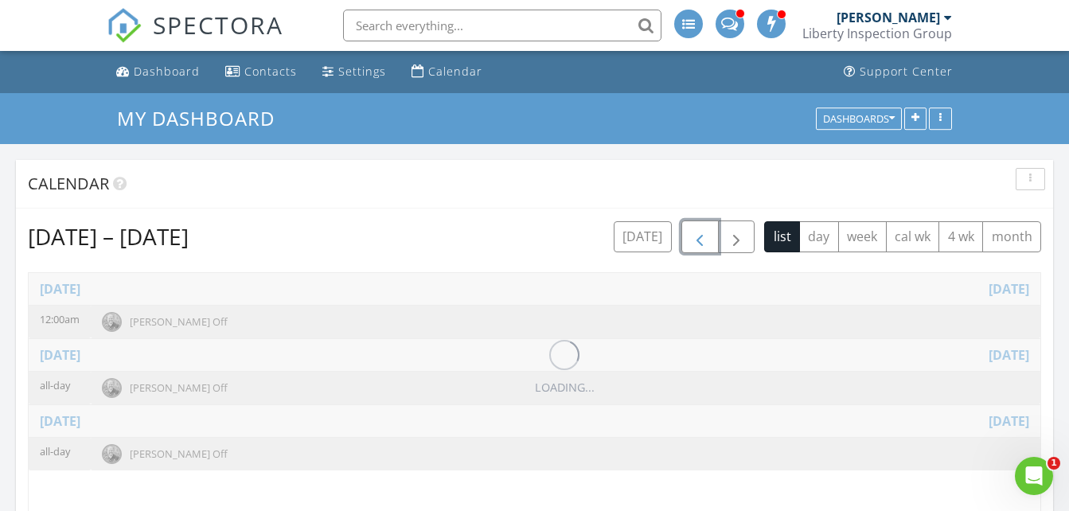
click at [692, 245] on span "button" at bounding box center [699, 237] width 19 height 19
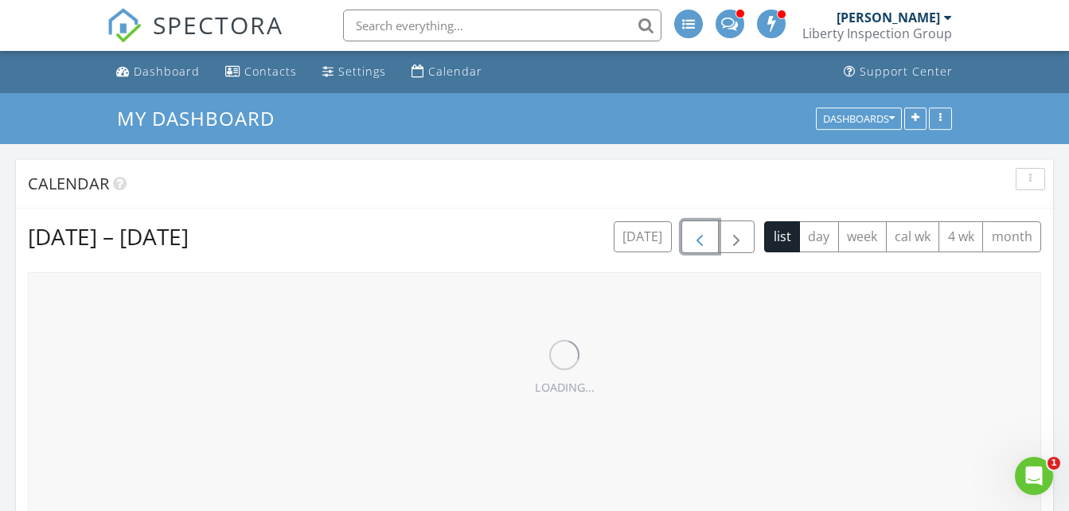
click at [692, 245] on span "button" at bounding box center [699, 237] width 19 height 19
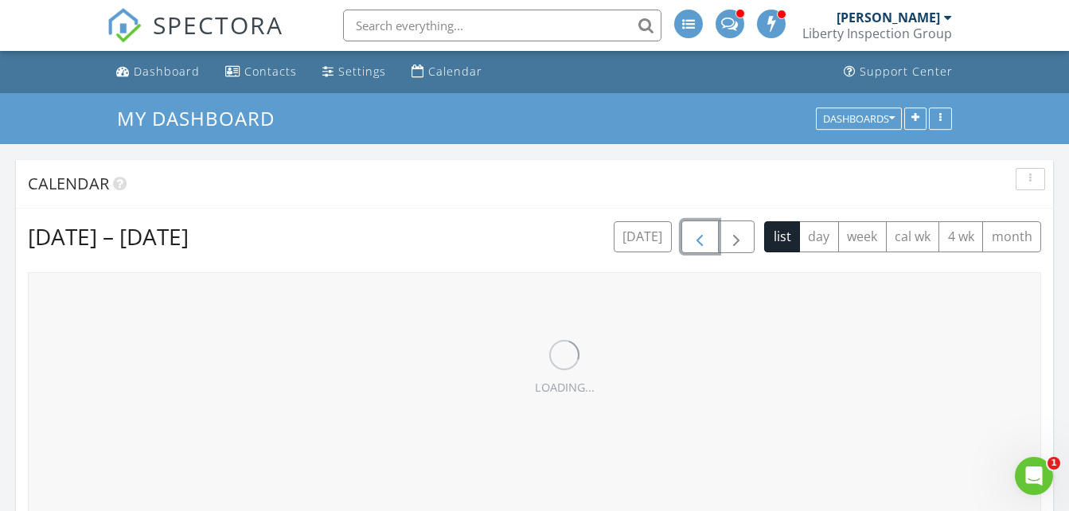
click at [692, 245] on span "button" at bounding box center [699, 237] width 19 height 19
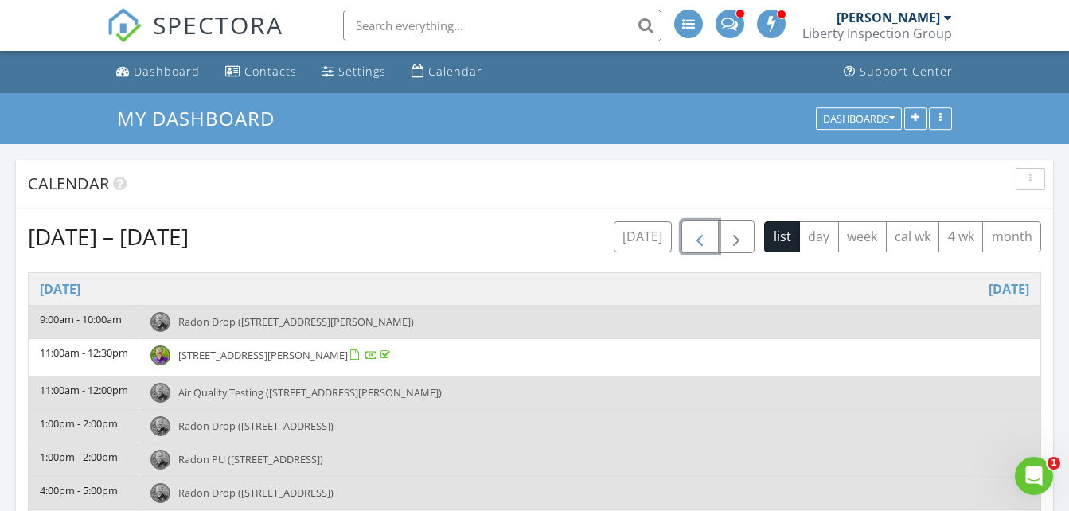
click at [692, 245] on span "button" at bounding box center [699, 237] width 19 height 19
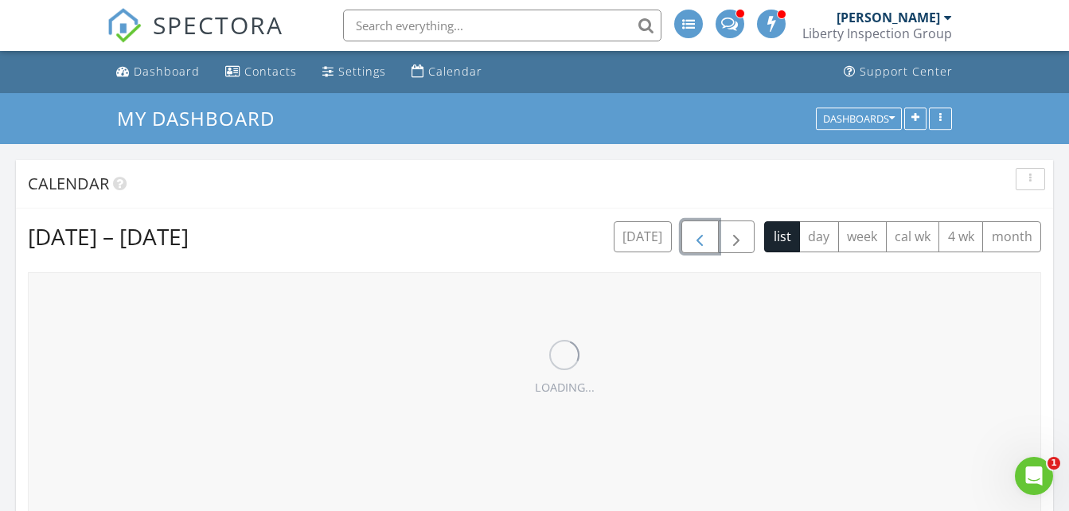
click at [692, 245] on span "button" at bounding box center [699, 237] width 19 height 19
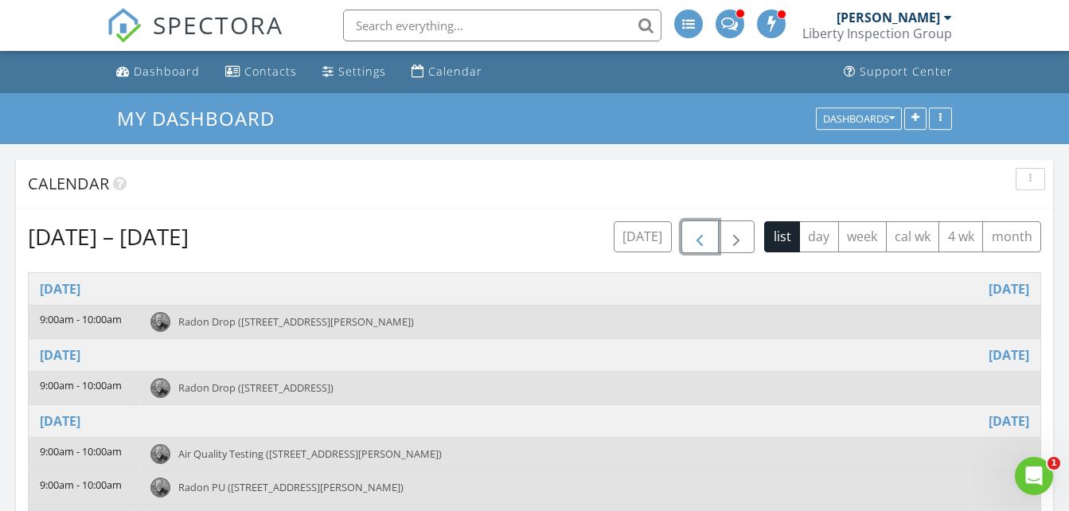
click at [692, 245] on span "button" at bounding box center [699, 237] width 19 height 19
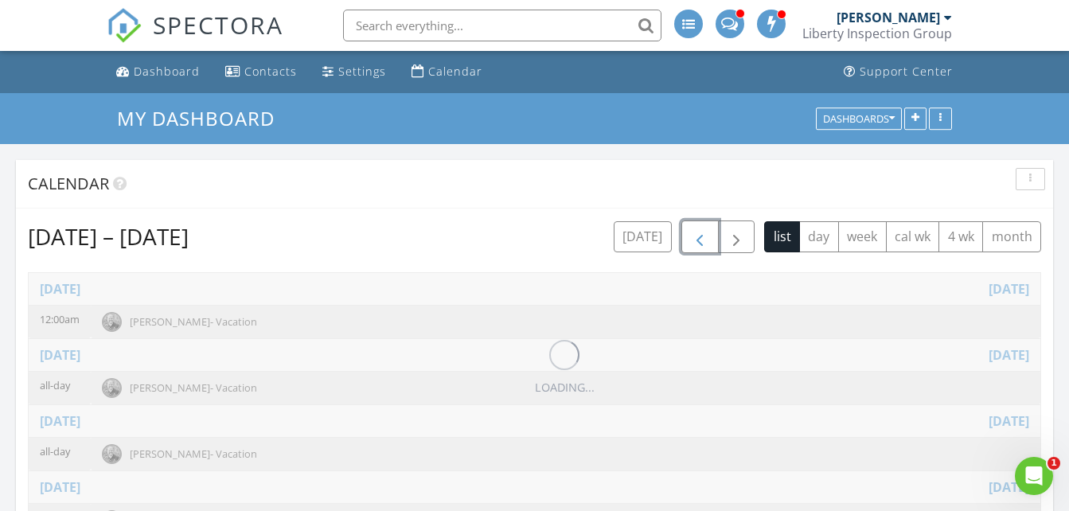
click at [692, 245] on span "button" at bounding box center [699, 237] width 19 height 19
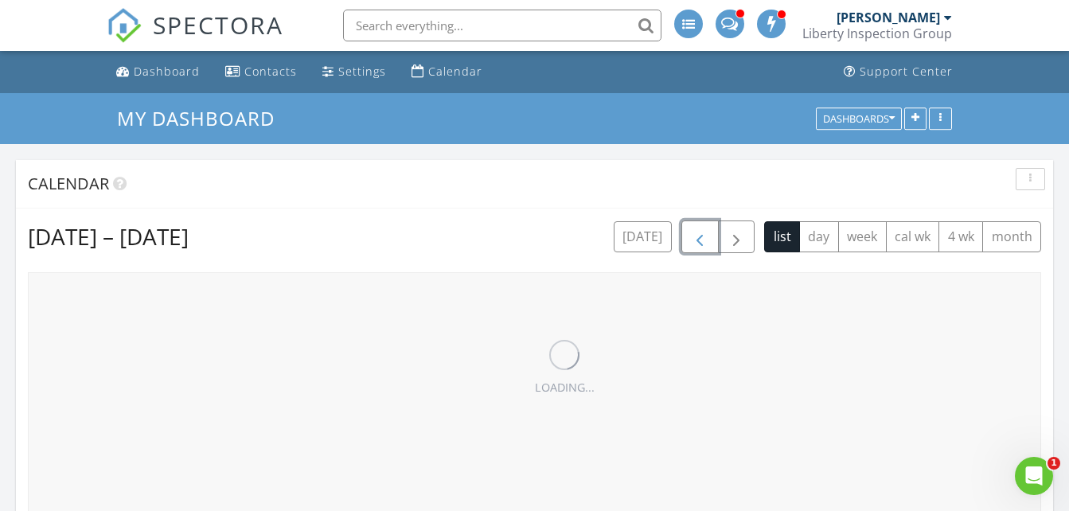
click at [692, 245] on span "button" at bounding box center [699, 237] width 19 height 19
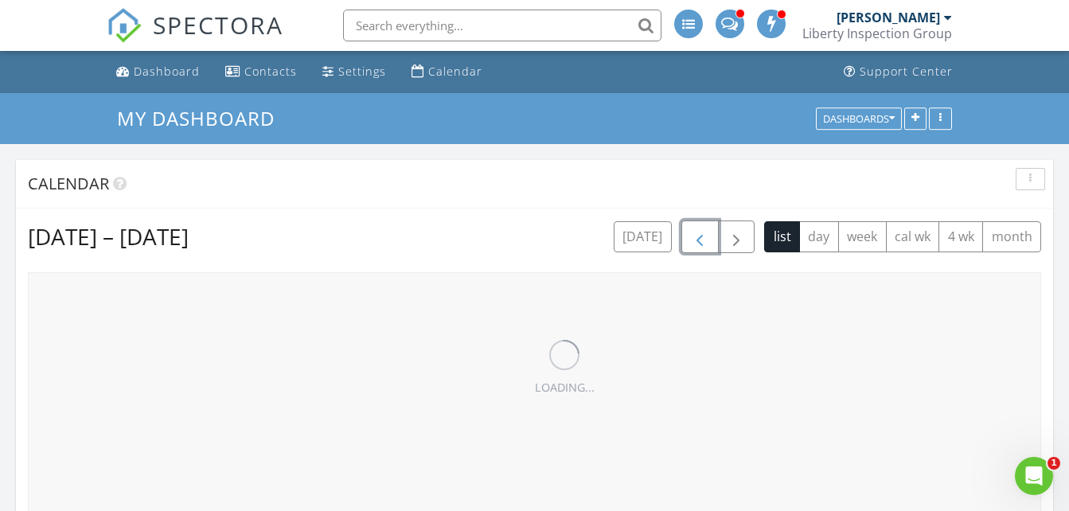
click at [692, 245] on span "button" at bounding box center [699, 237] width 19 height 19
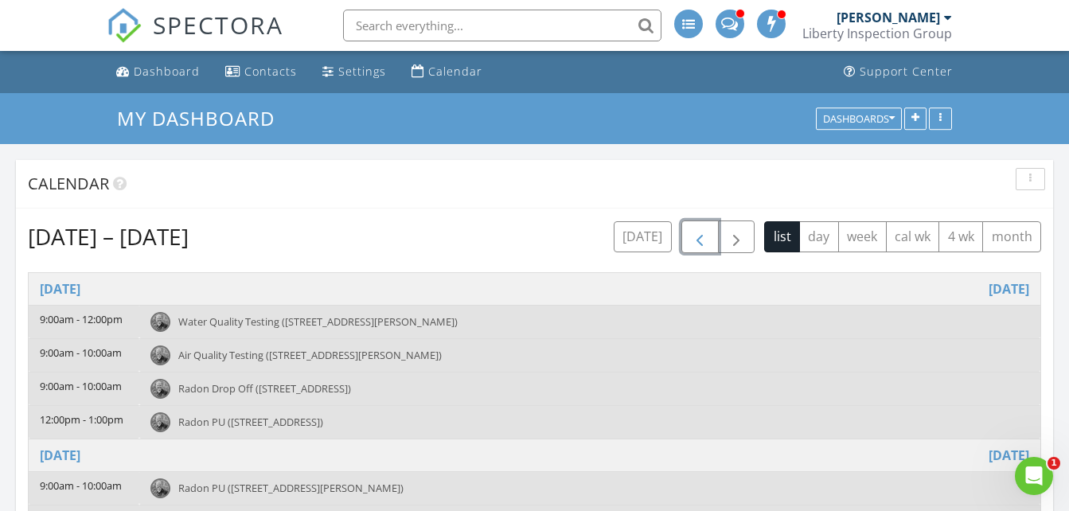
click at [692, 245] on span "button" at bounding box center [699, 237] width 19 height 19
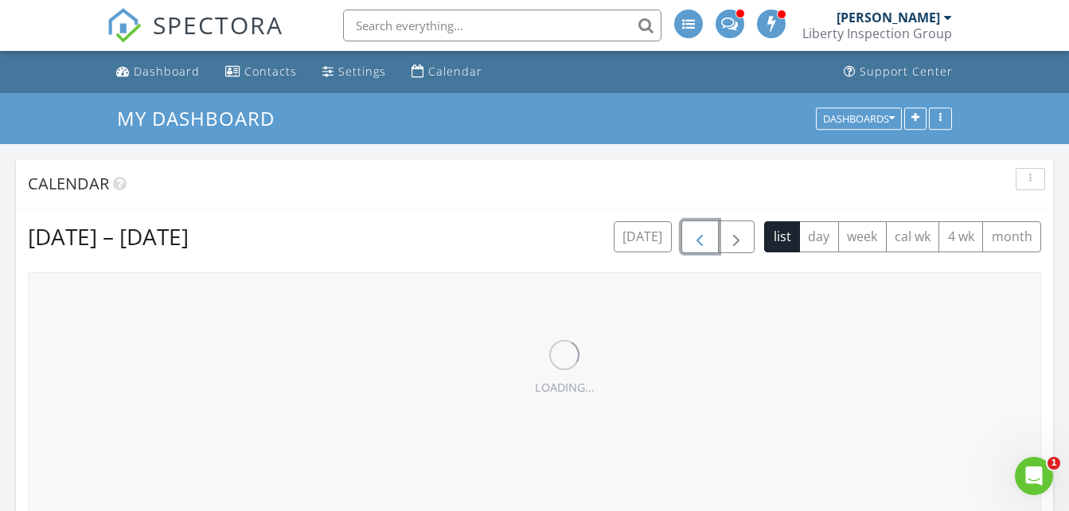
click at [692, 245] on span "button" at bounding box center [699, 237] width 19 height 19
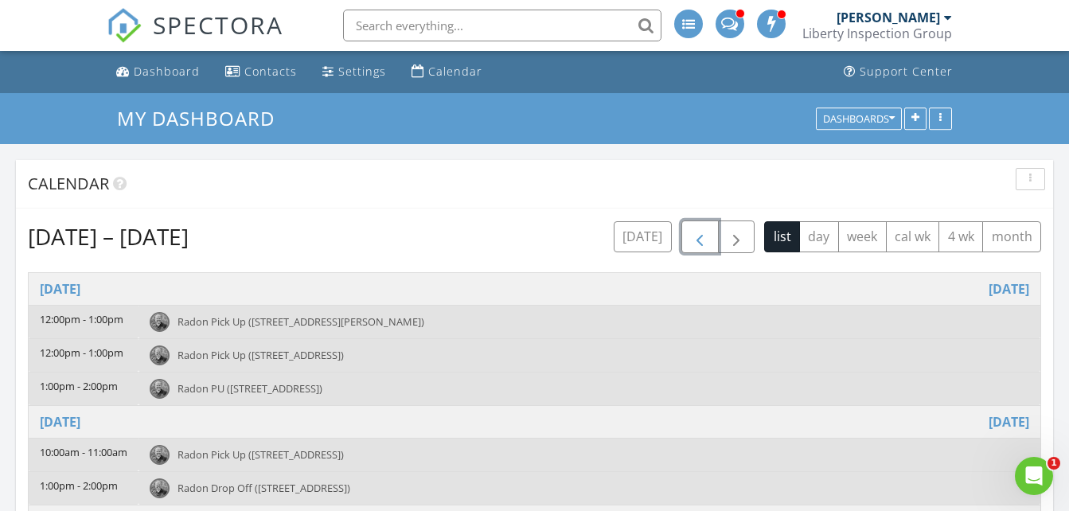
click at [692, 245] on span "button" at bounding box center [699, 237] width 19 height 19
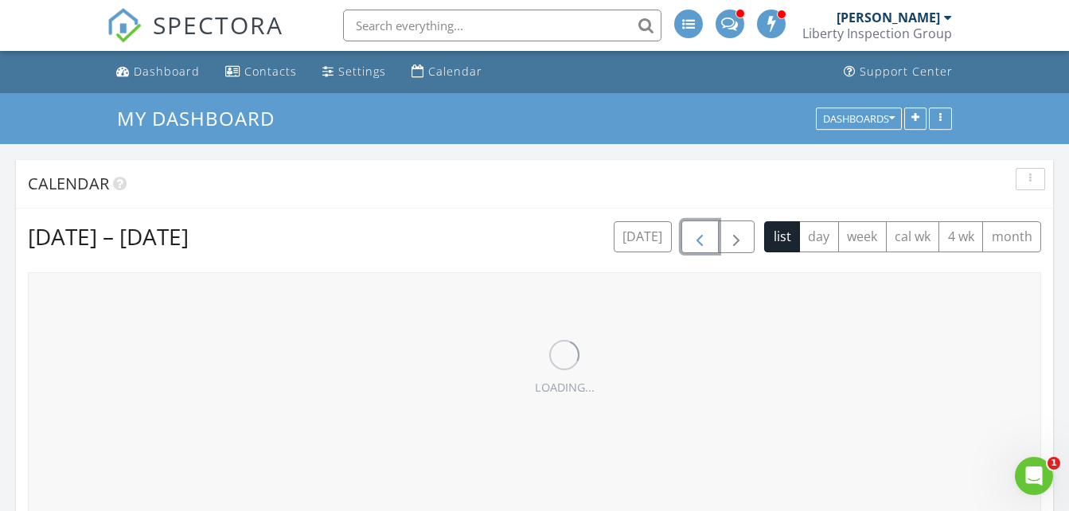
click at [692, 245] on span "button" at bounding box center [699, 237] width 19 height 19
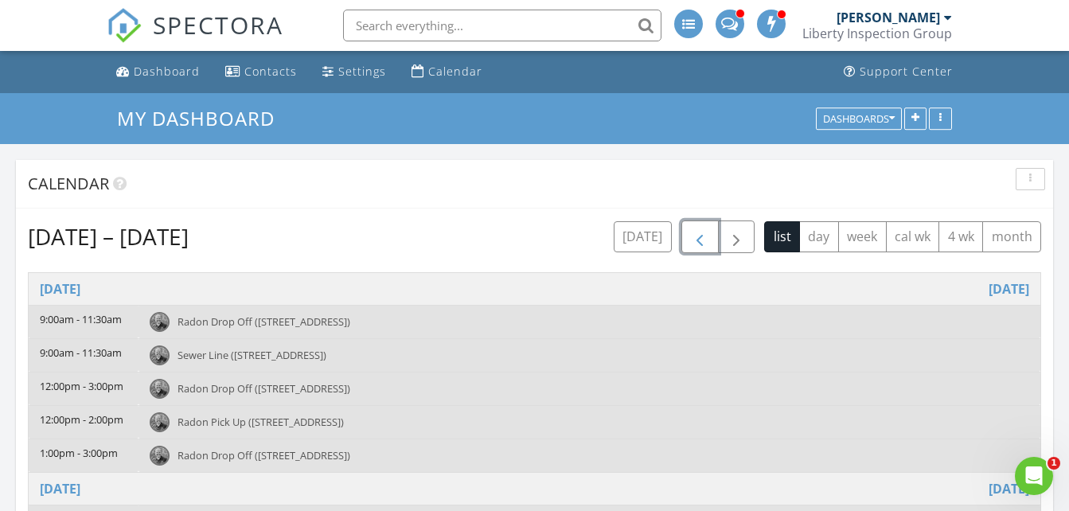
click at [692, 245] on span "button" at bounding box center [699, 237] width 19 height 19
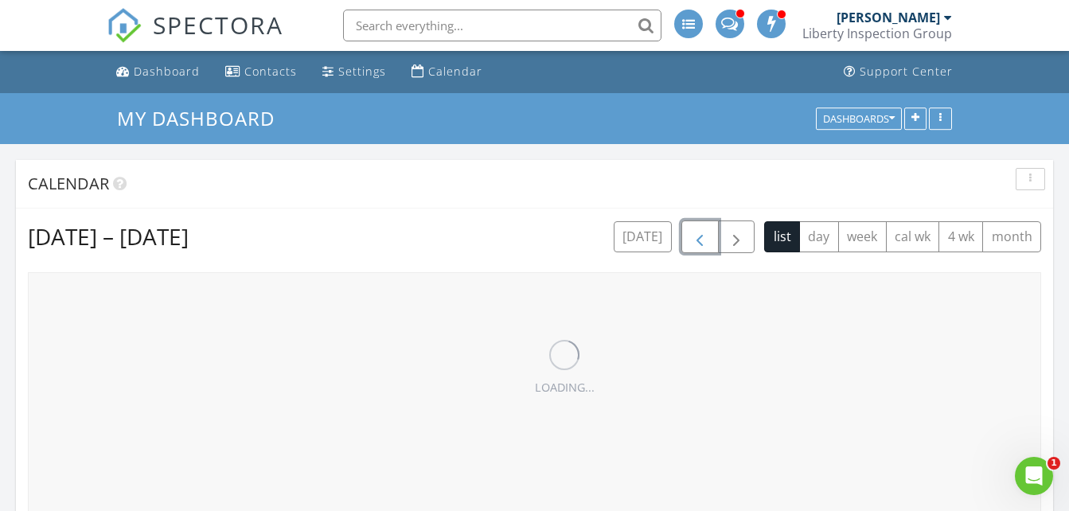
click at [692, 245] on span "button" at bounding box center [699, 237] width 19 height 19
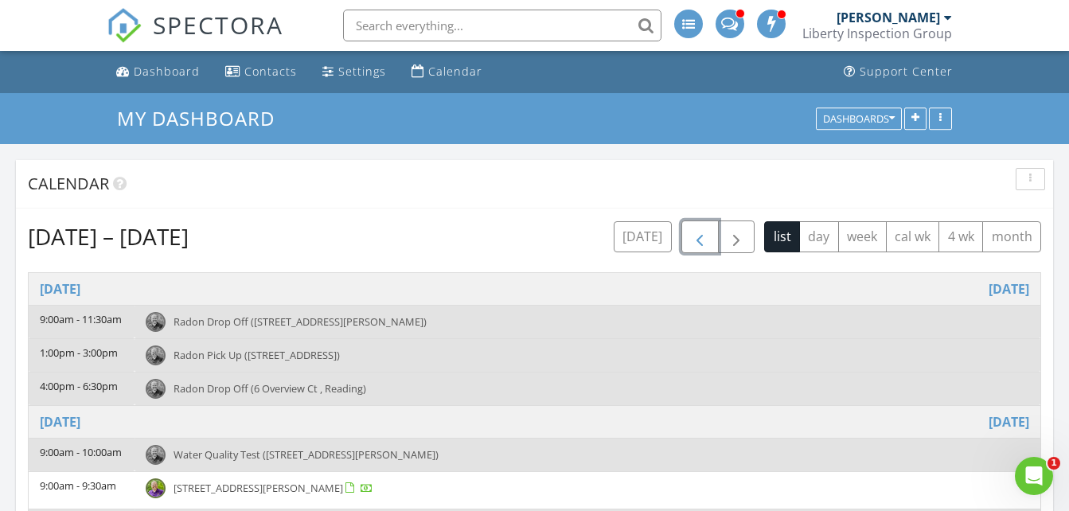
click at [692, 245] on span "button" at bounding box center [699, 237] width 19 height 19
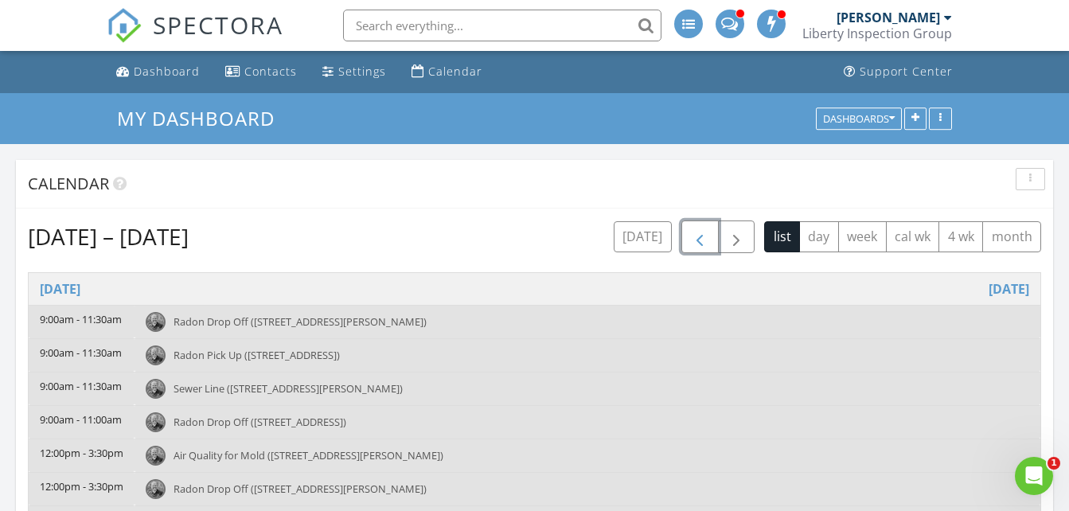
click at [692, 245] on span "button" at bounding box center [699, 237] width 19 height 19
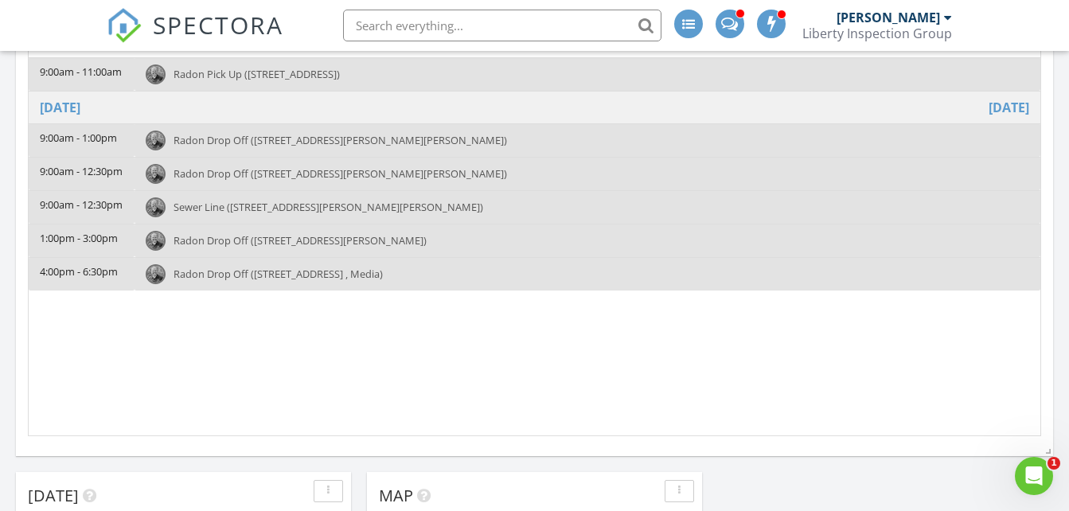
scroll to position [433, 0]
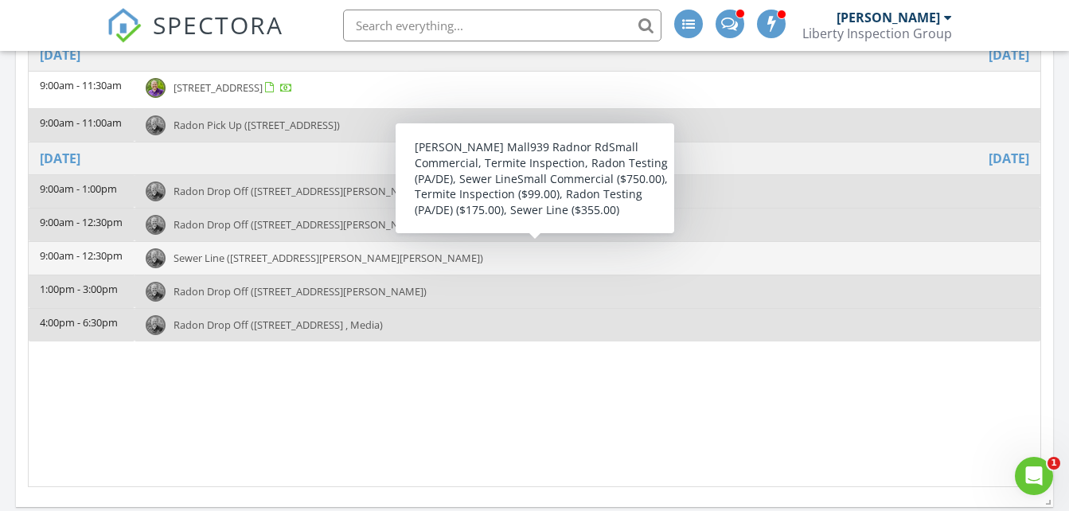
click at [276, 263] on span "Sewer Line (939 Radnor Rd, Wayne)" at bounding box center [328, 258] width 310 height 14
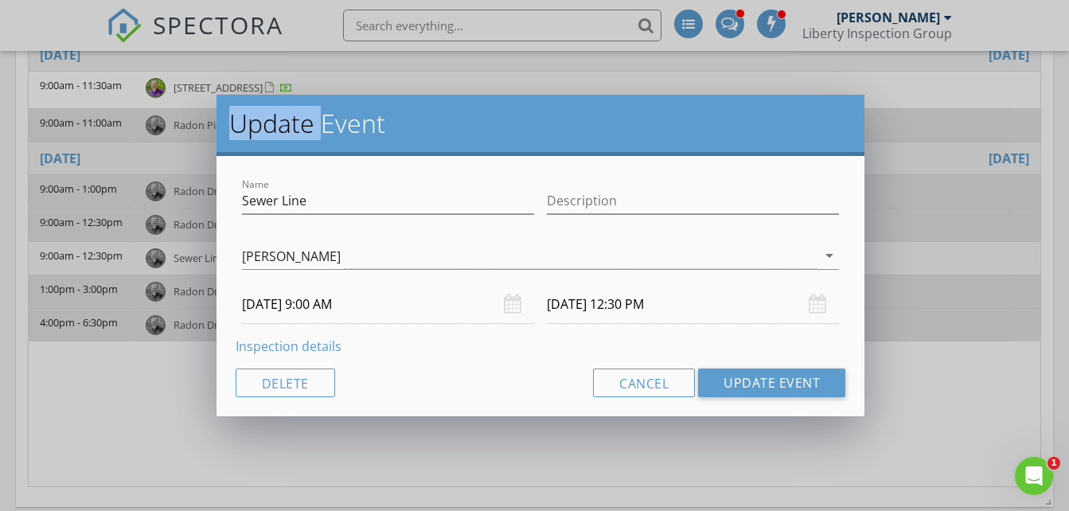
drag, startPoint x: 276, startPoint y: 263, endPoint x: 281, endPoint y: 353, distance: 90.1
click at [281, 353] on link "Inspection details" at bounding box center [289, 346] width 106 height 18
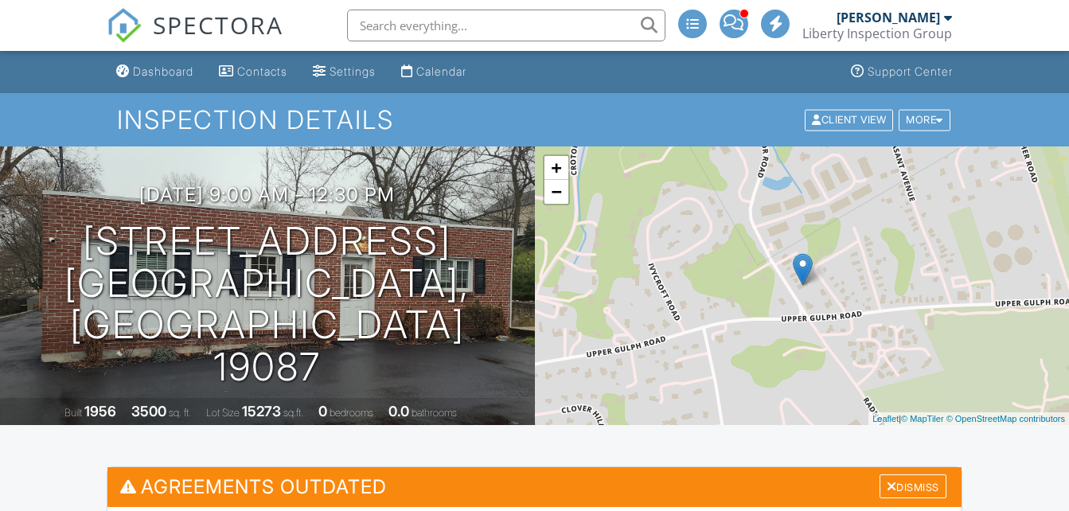
scroll to position [523, 0]
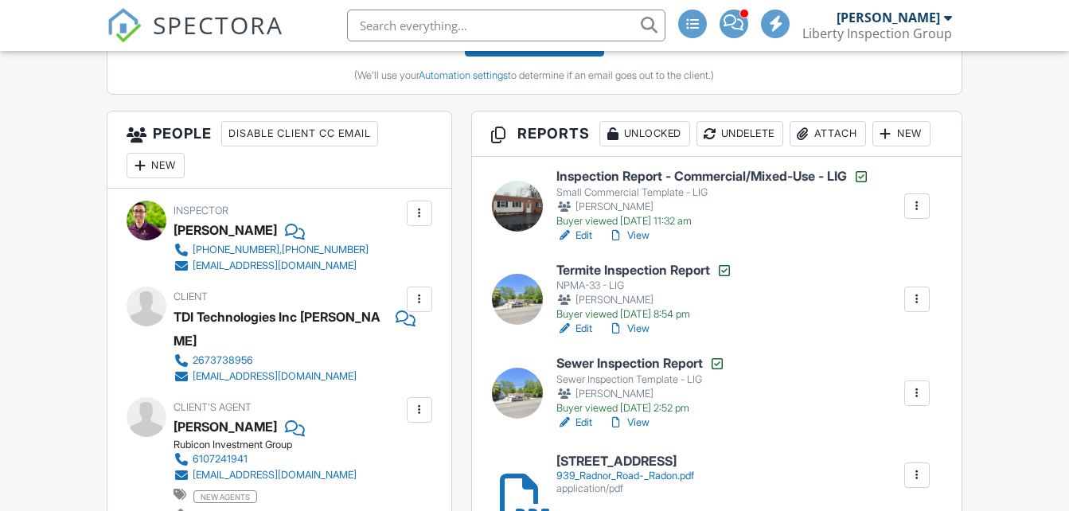
click at [586, 423] on link "Edit" at bounding box center [574, 423] width 36 height 16
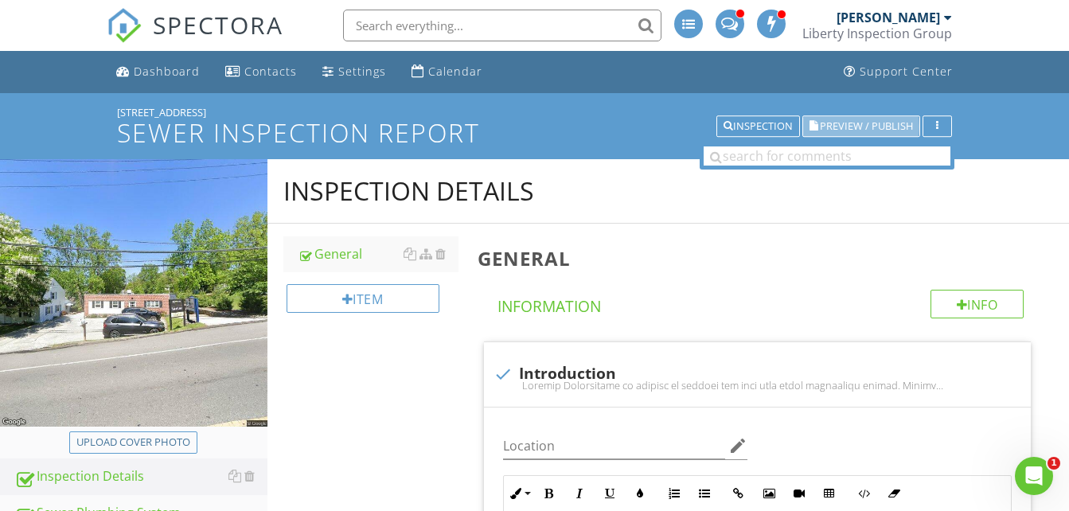
click at [842, 116] on button "Preview / Publish" at bounding box center [861, 126] width 118 height 22
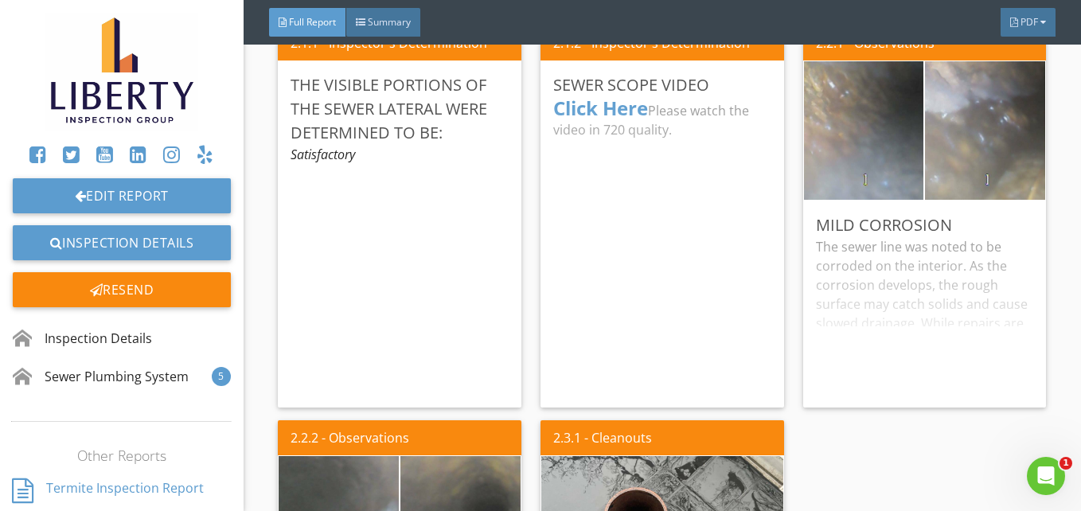
scroll to position [1274, 0]
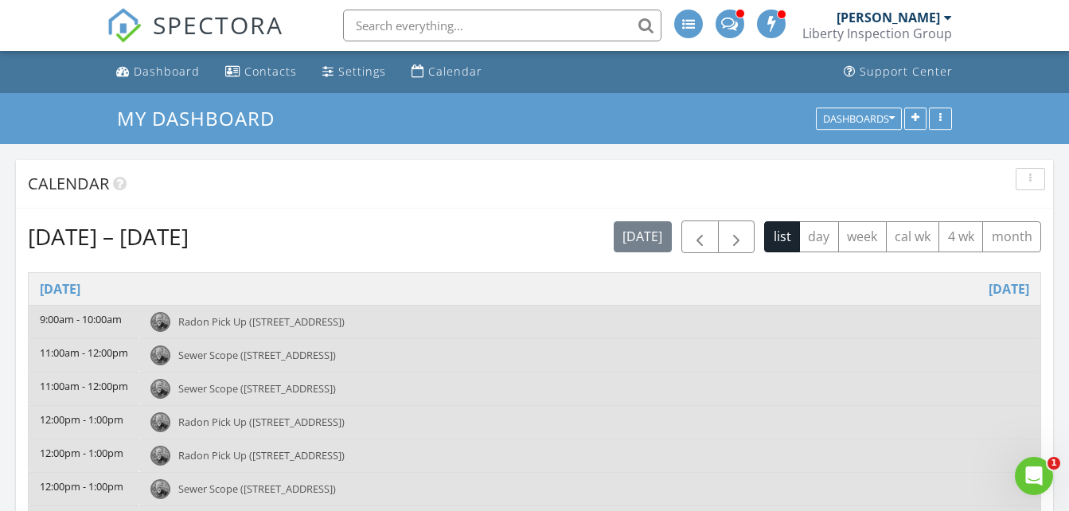
click at [264, 393] on span "Sewer Scope ([STREET_ADDRESS])" at bounding box center [257, 388] width 158 height 14
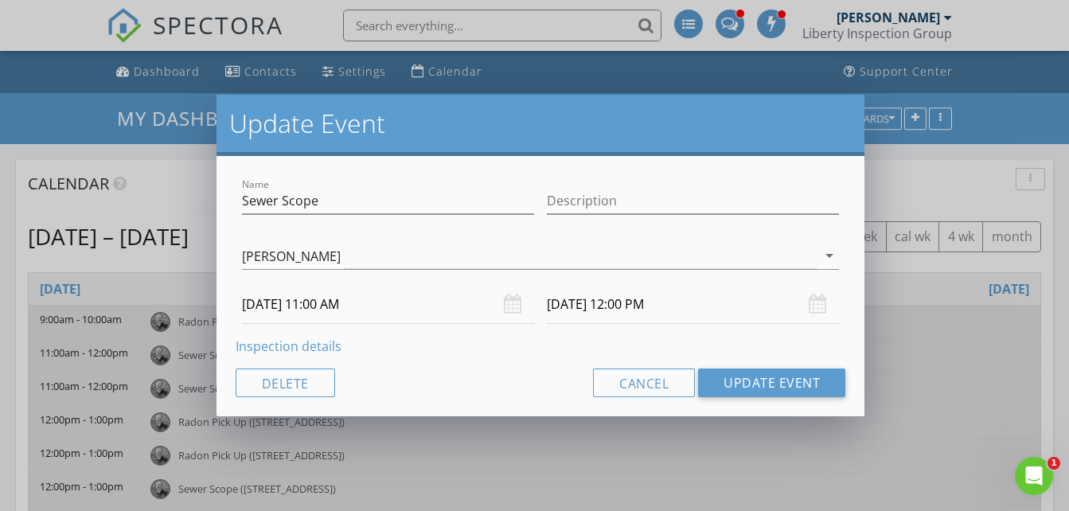
click at [280, 348] on link "Inspection details" at bounding box center [289, 346] width 106 height 18
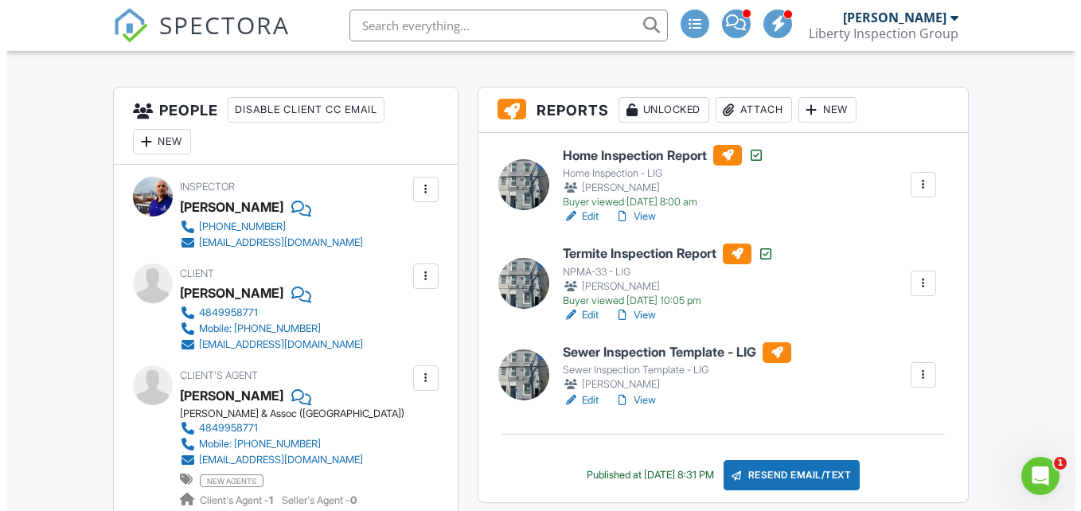
scroll to position [388, 0]
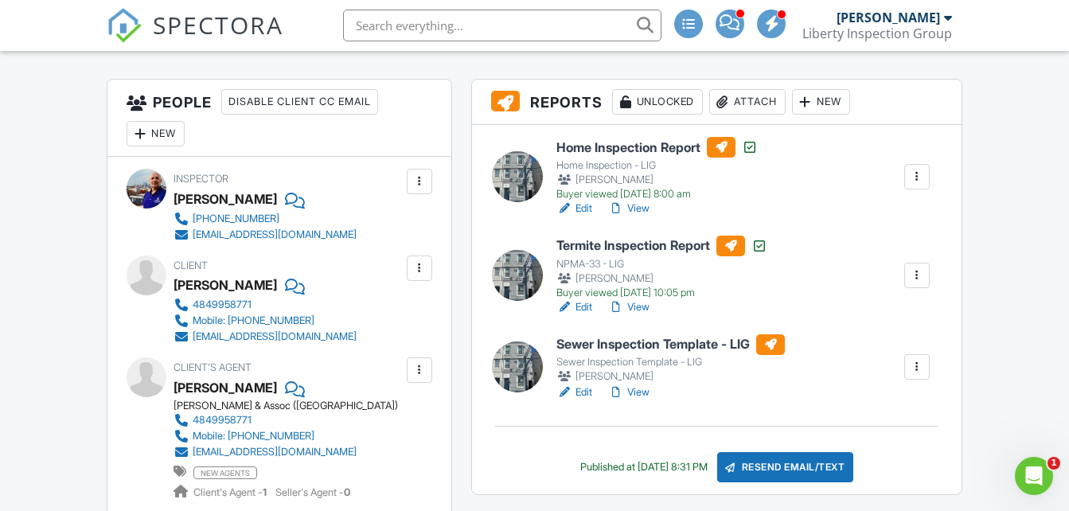
click at [914, 363] on div at bounding box center [917, 367] width 16 height 16
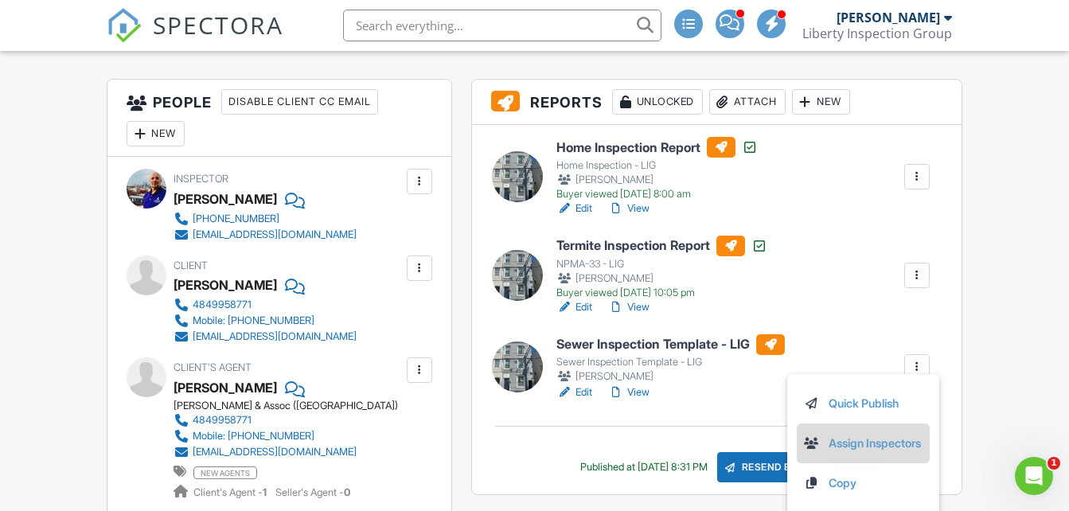
click at [871, 435] on link "Assign Inspectors" at bounding box center [862, 444] width 119 height 18
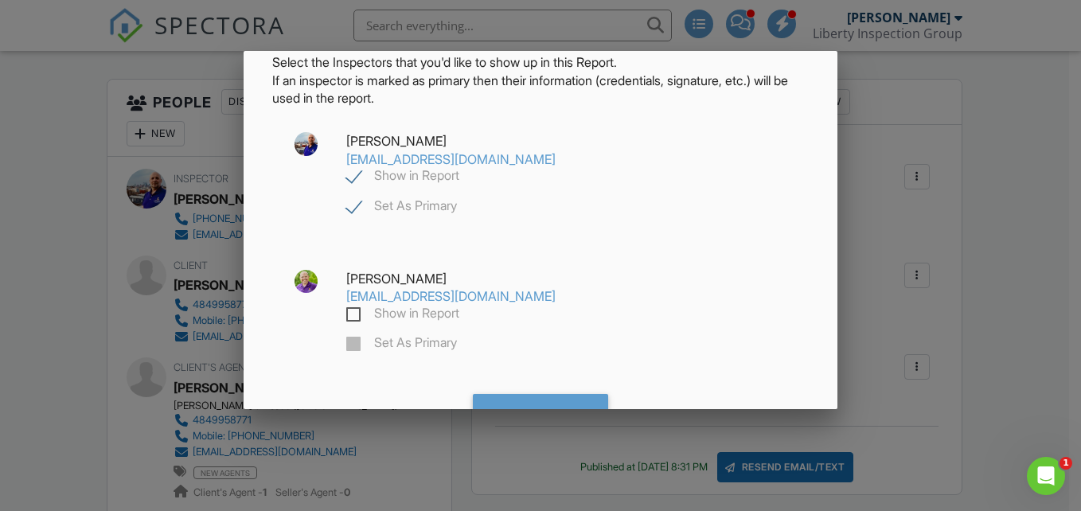
scroll to position [97, 0]
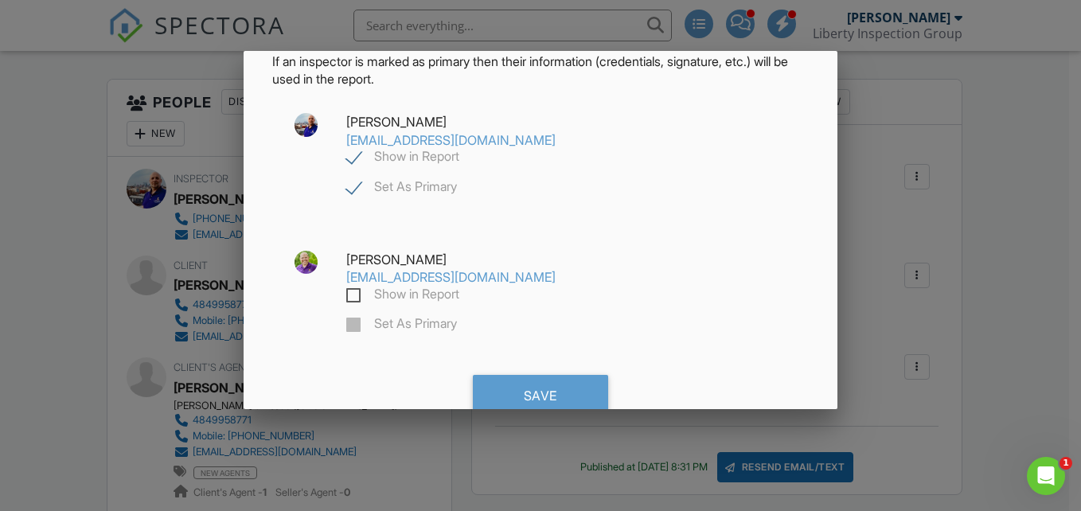
click at [354, 295] on label "Show in Report" at bounding box center [402, 297] width 113 height 20
checkbox input "true"
click at [349, 322] on label "Set As Primary" at bounding box center [401, 326] width 111 height 20
checkbox input "false"
checkbox input "true"
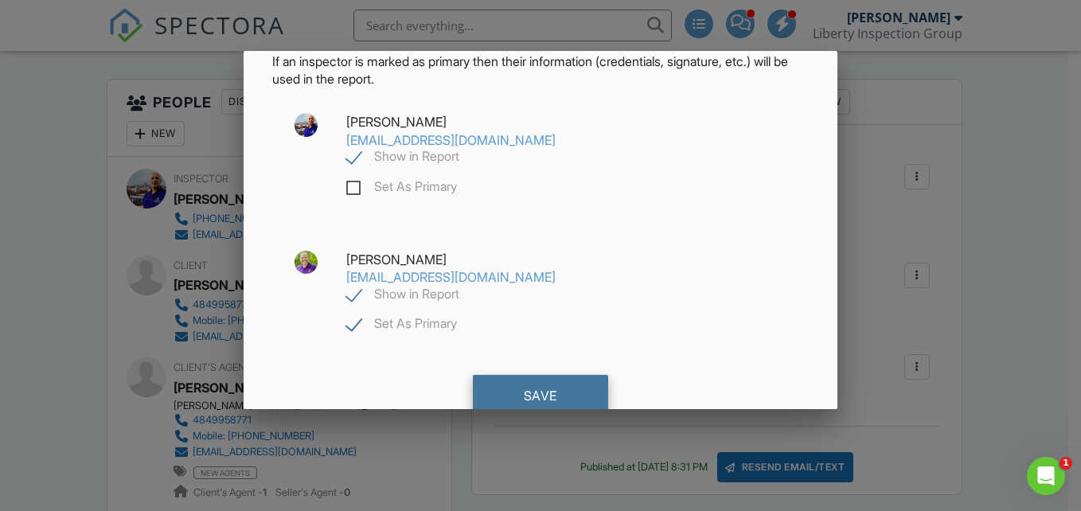
click at [528, 386] on div "Save" at bounding box center [540, 396] width 135 height 43
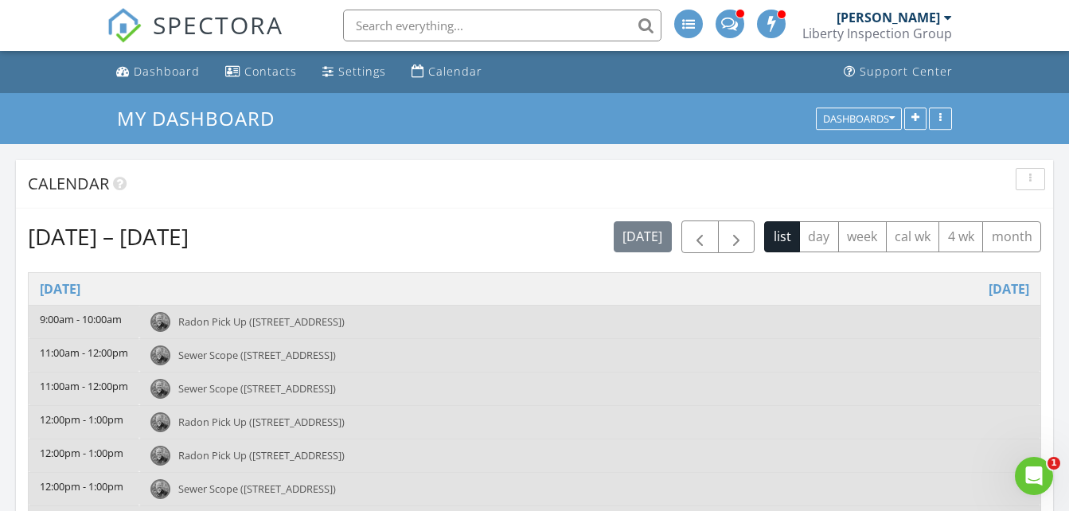
click at [236, 392] on span "Sewer Scope ([STREET_ADDRESS])" at bounding box center [257, 388] width 158 height 14
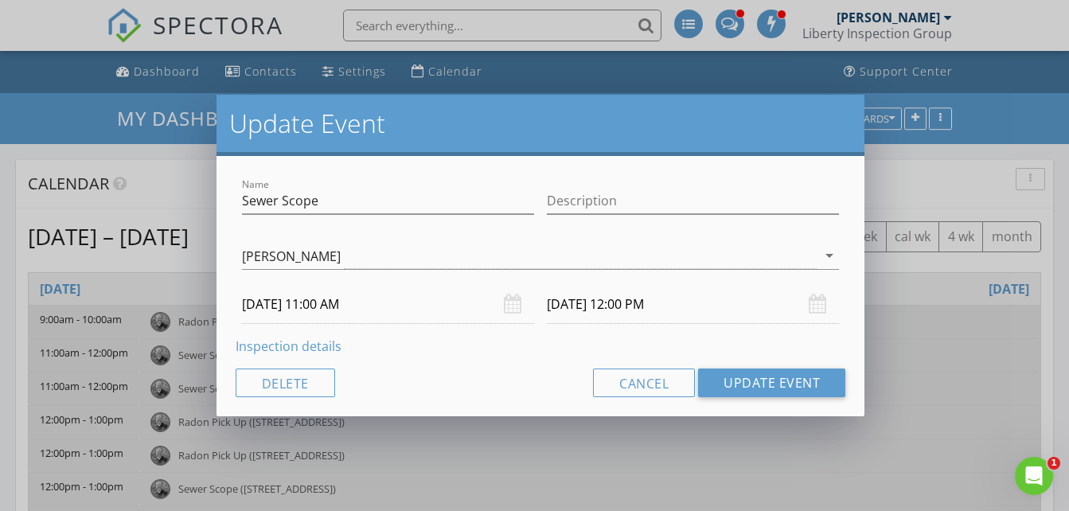
click at [282, 347] on link "Inspection details" at bounding box center [289, 346] width 106 height 18
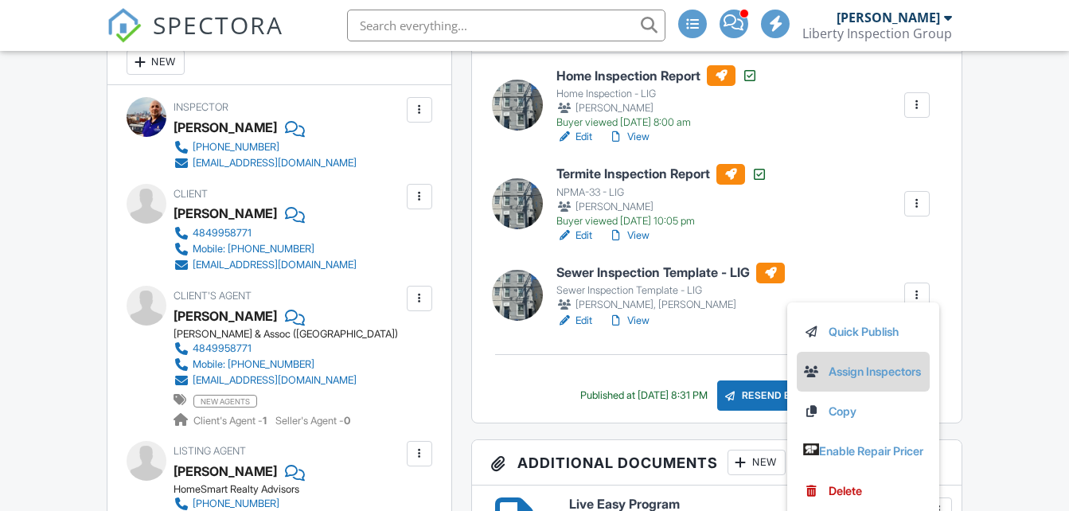
click at [841, 364] on link "Assign Inspectors" at bounding box center [862, 372] width 119 height 18
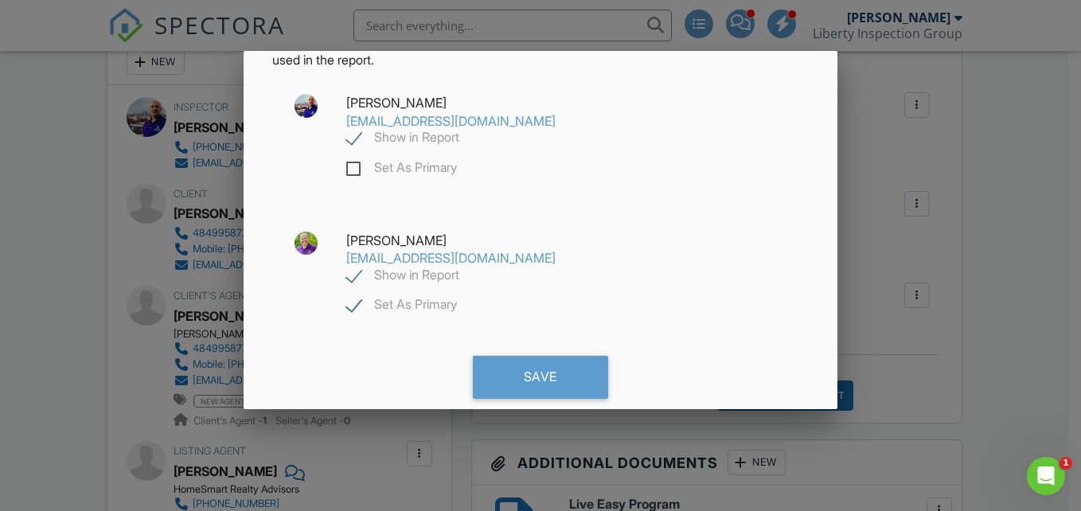
scroll to position [129, 0]
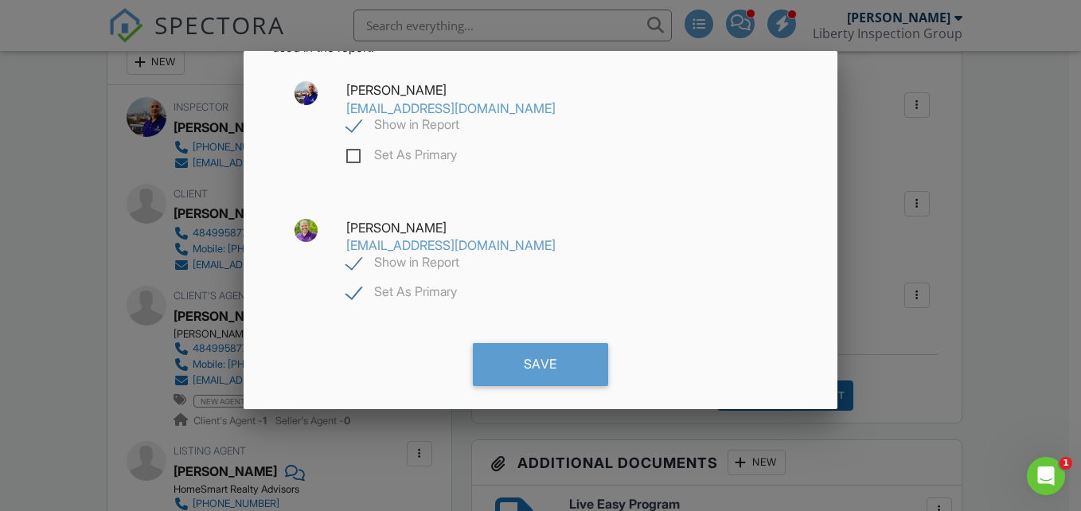
click at [355, 124] on label "Show in Report" at bounding box center [402, 127] width 113 height 20
checkbox input "false"
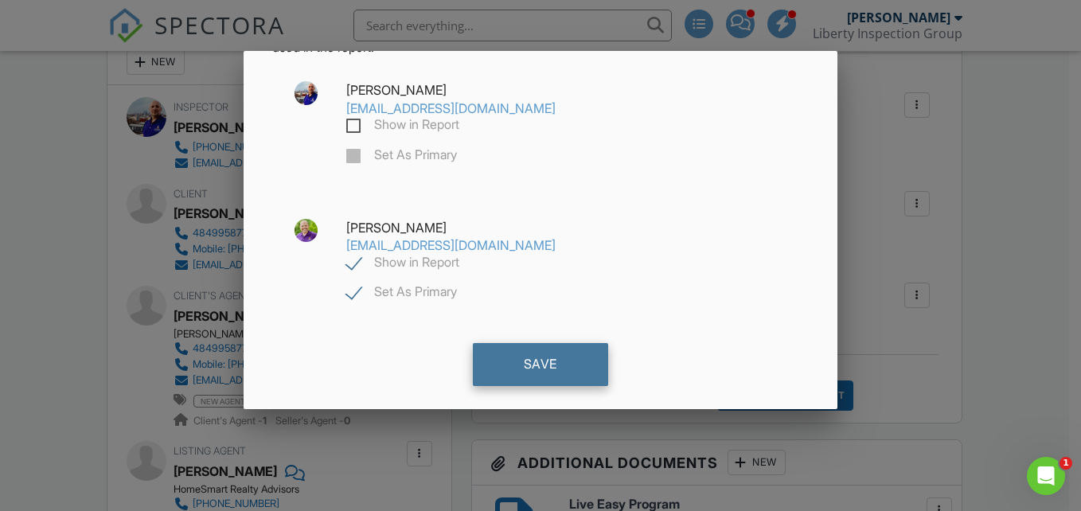
click at [532, 359] on div "Save" at bounding box center [540, 364] width 135 height 43
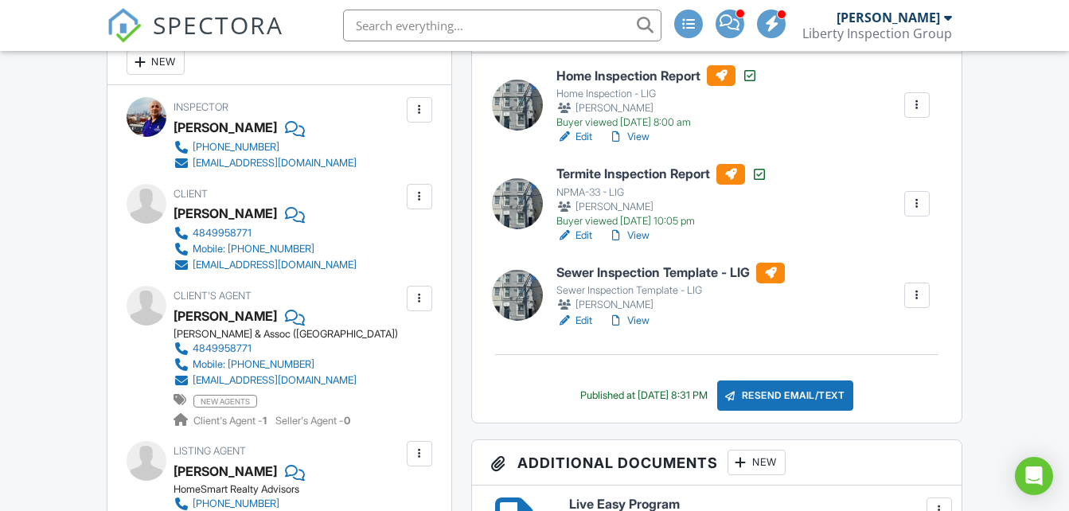
click at [579, 314] on link "Edit" at bounding box center [574, 321] width 36 height 16
